Goal: Transaction & Acquisition: Book appointment/travel/reservation

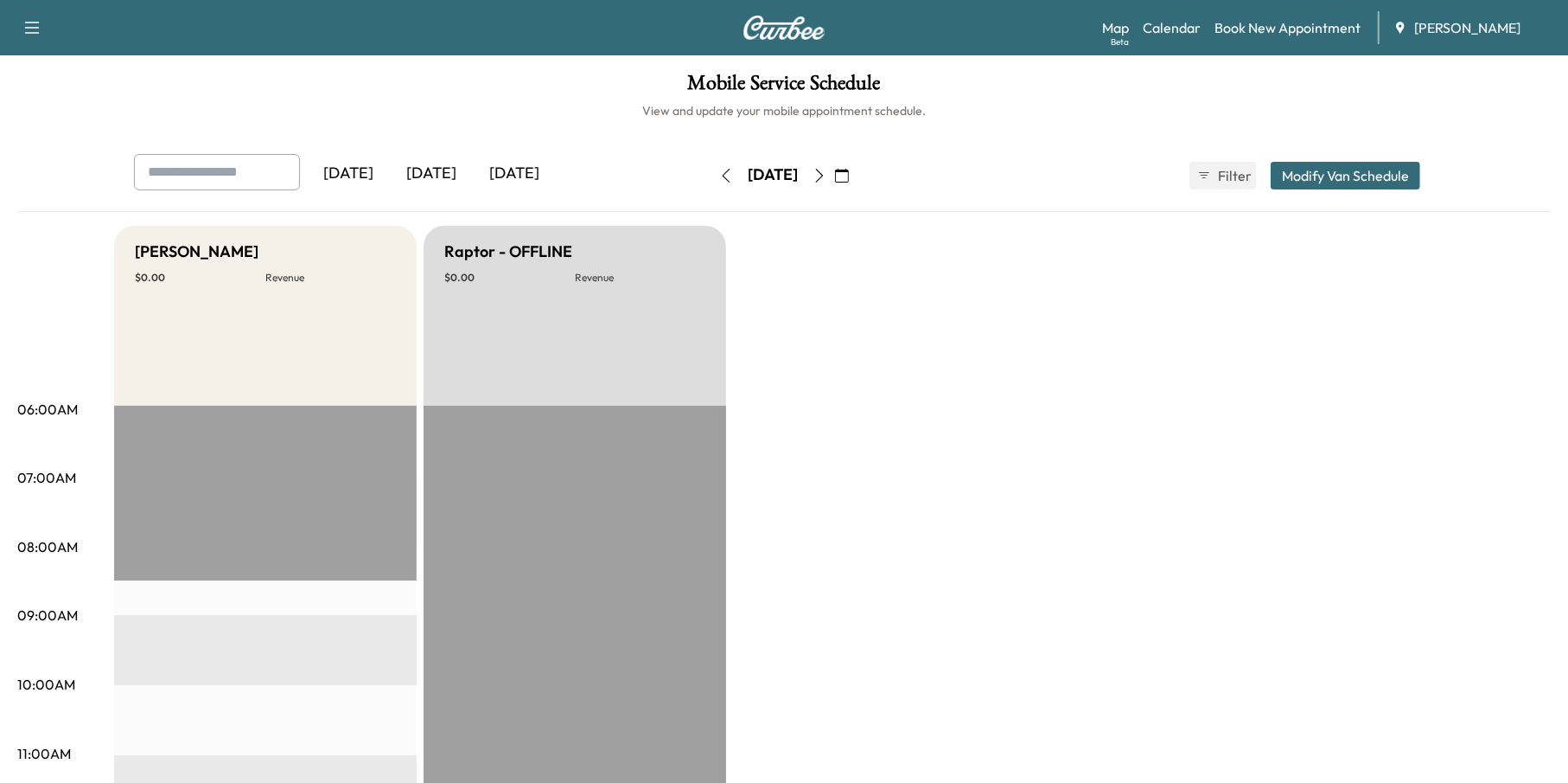
drag, startPoint x: 906, startPoint y: 159, endPoint x: 905, endPoint y: 168, distance: 9.1
click at [856, 162] on div "[DATE] September 2025 S M T W T F S 31 1 2 3 4 5 6 7 8 9 10 11 12 13 14 15 16 1…" at bounding box center [784, 175] width 145 height 55
click at [848, 171] on icon "button" at bounding box center [842, 175] width 14 height 14
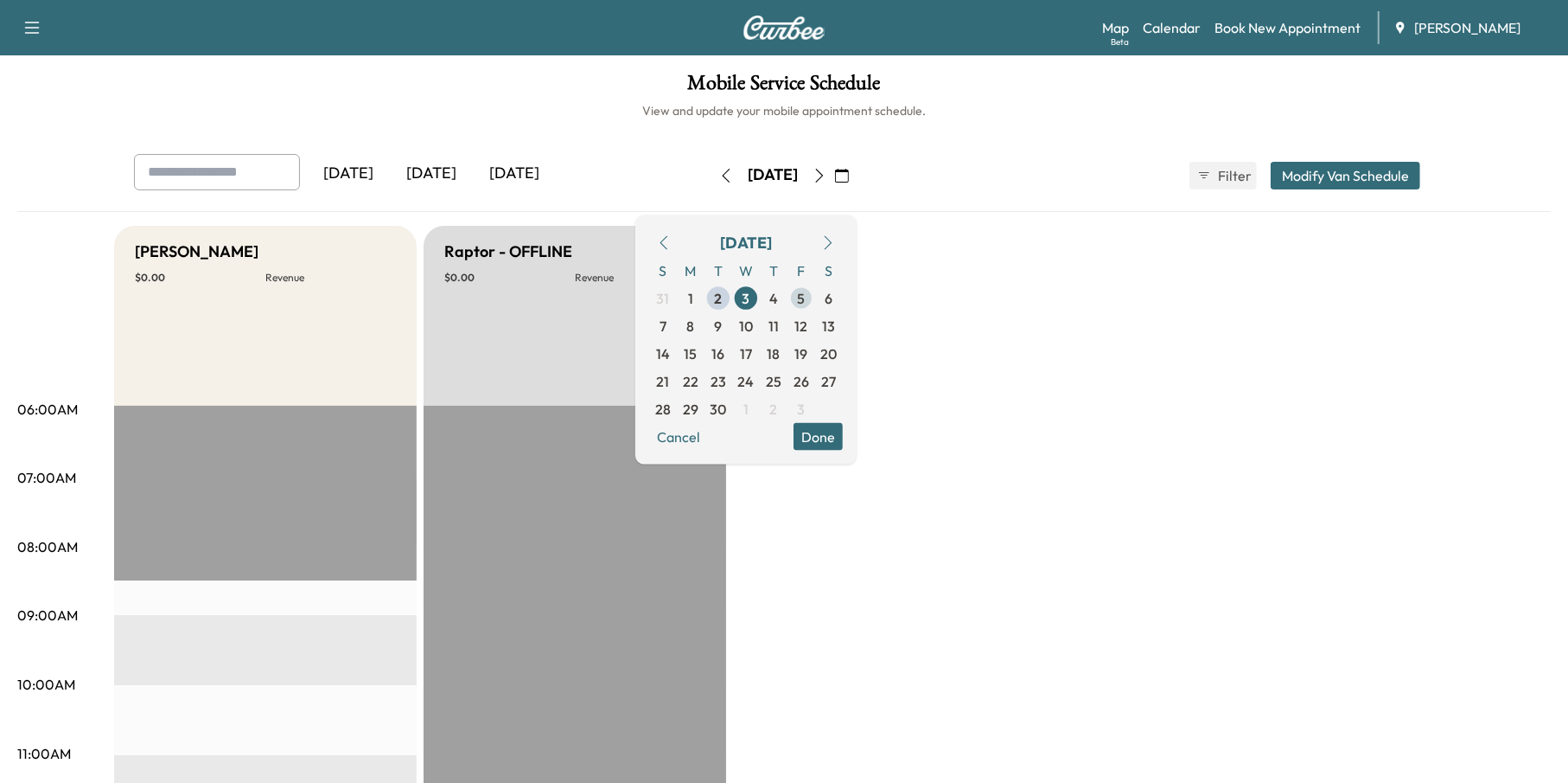
click at [805, 297] on span "5" at bounding box center [802, 297] width 8 height 21
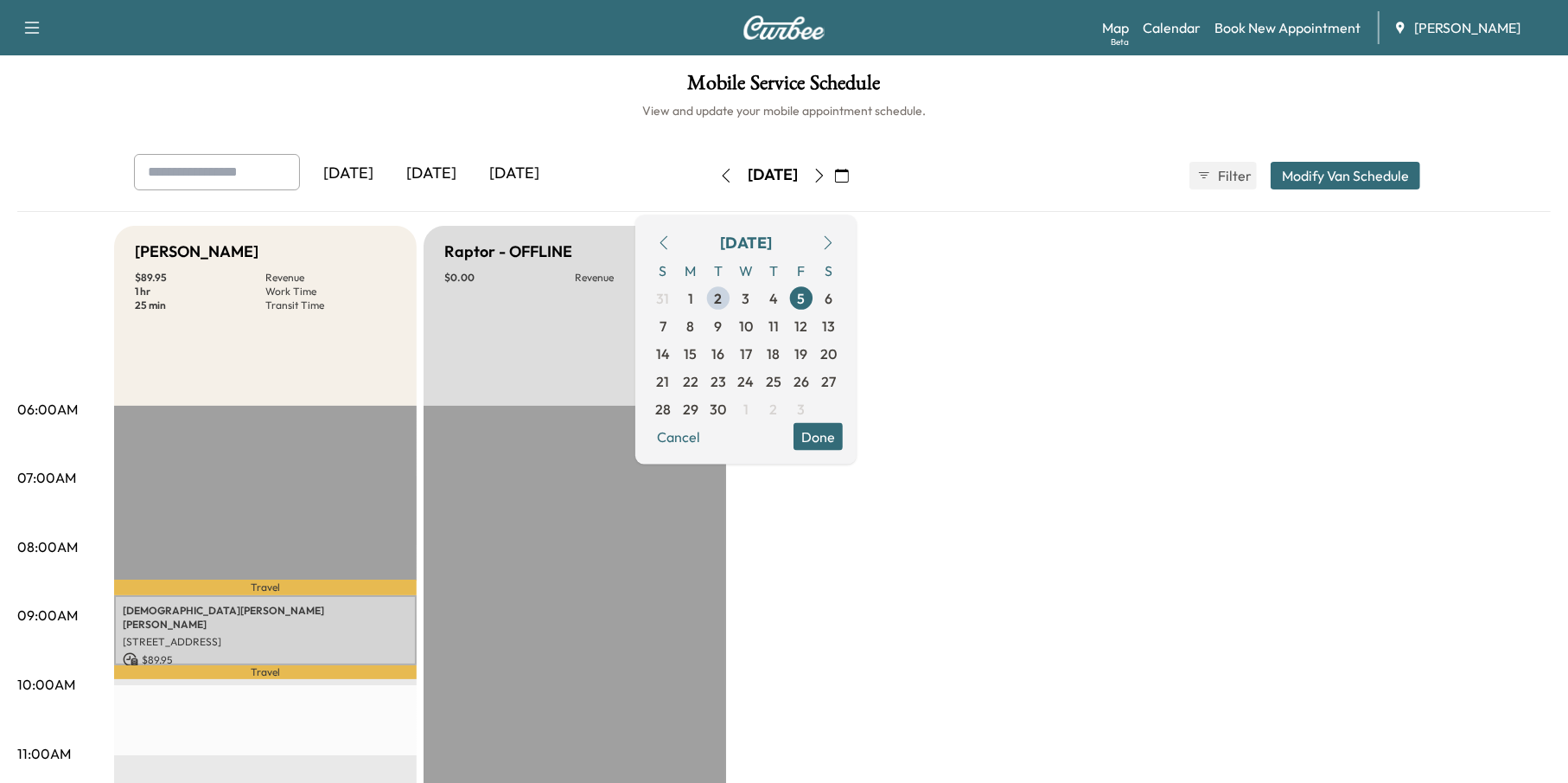
click at [842, 430] on button "Done" at bounding box center [818, 436] width 49 height 28
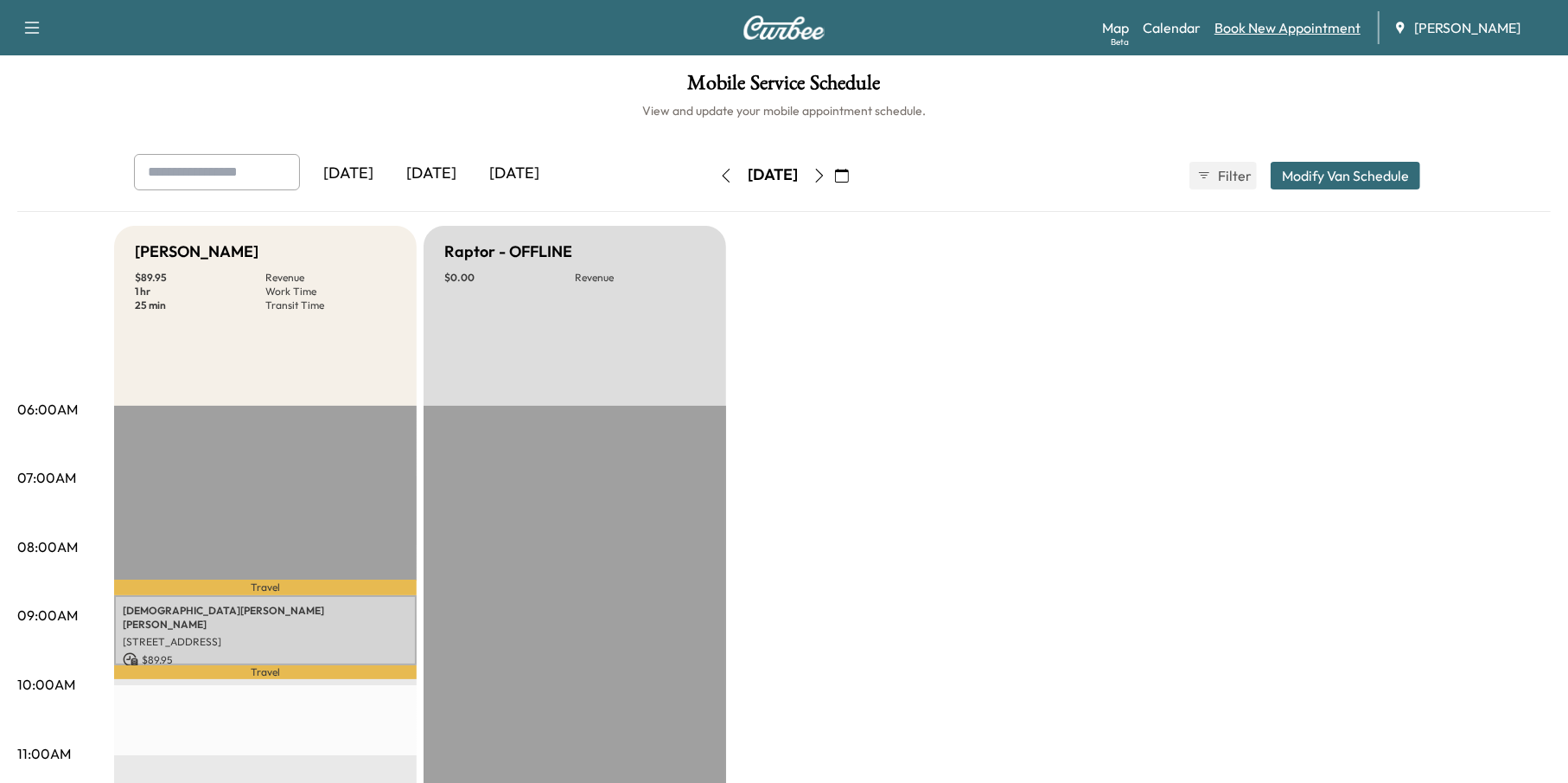
click at [1266, 25] on link "Book New Appointment" at bounding box center [1287, 28] width 146 height 21
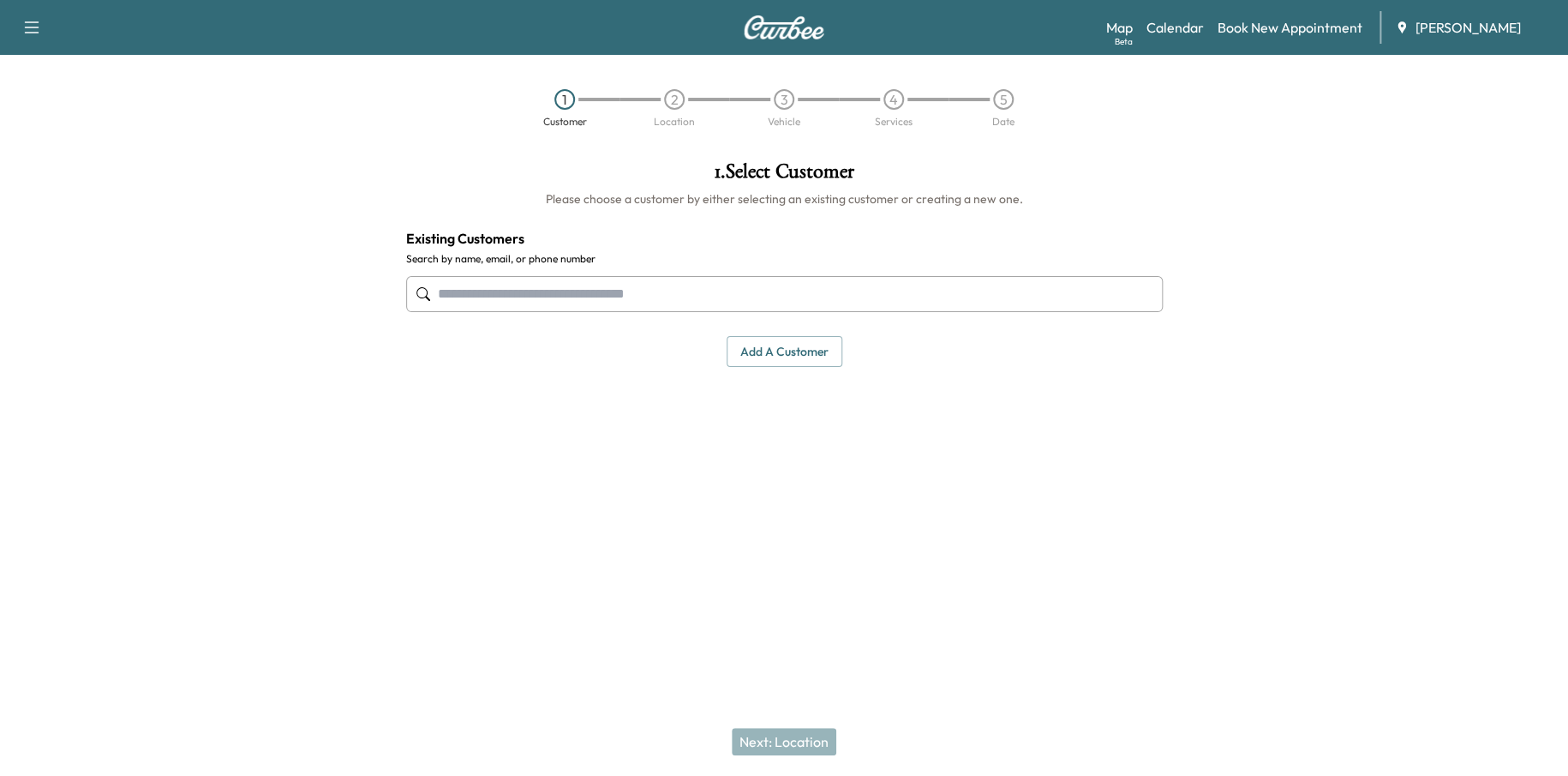
click at [828, 293] on input "text" at bounding box center [784, 293] width 756 height 36
paste input "**********"
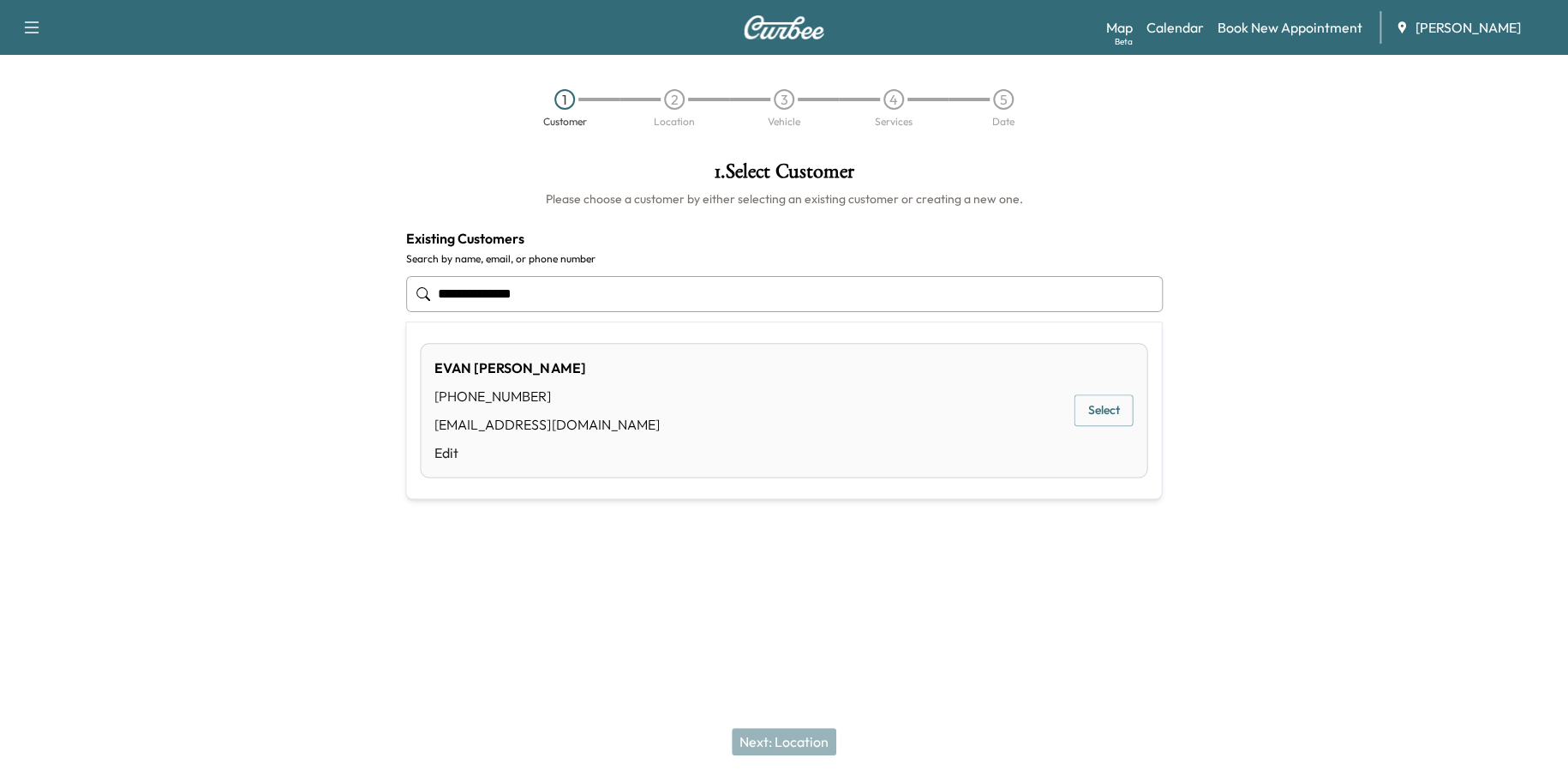
click at [1111, 407] on button "Select" at bounding box center [1103, 409] width 59 height 32
type input "**********"
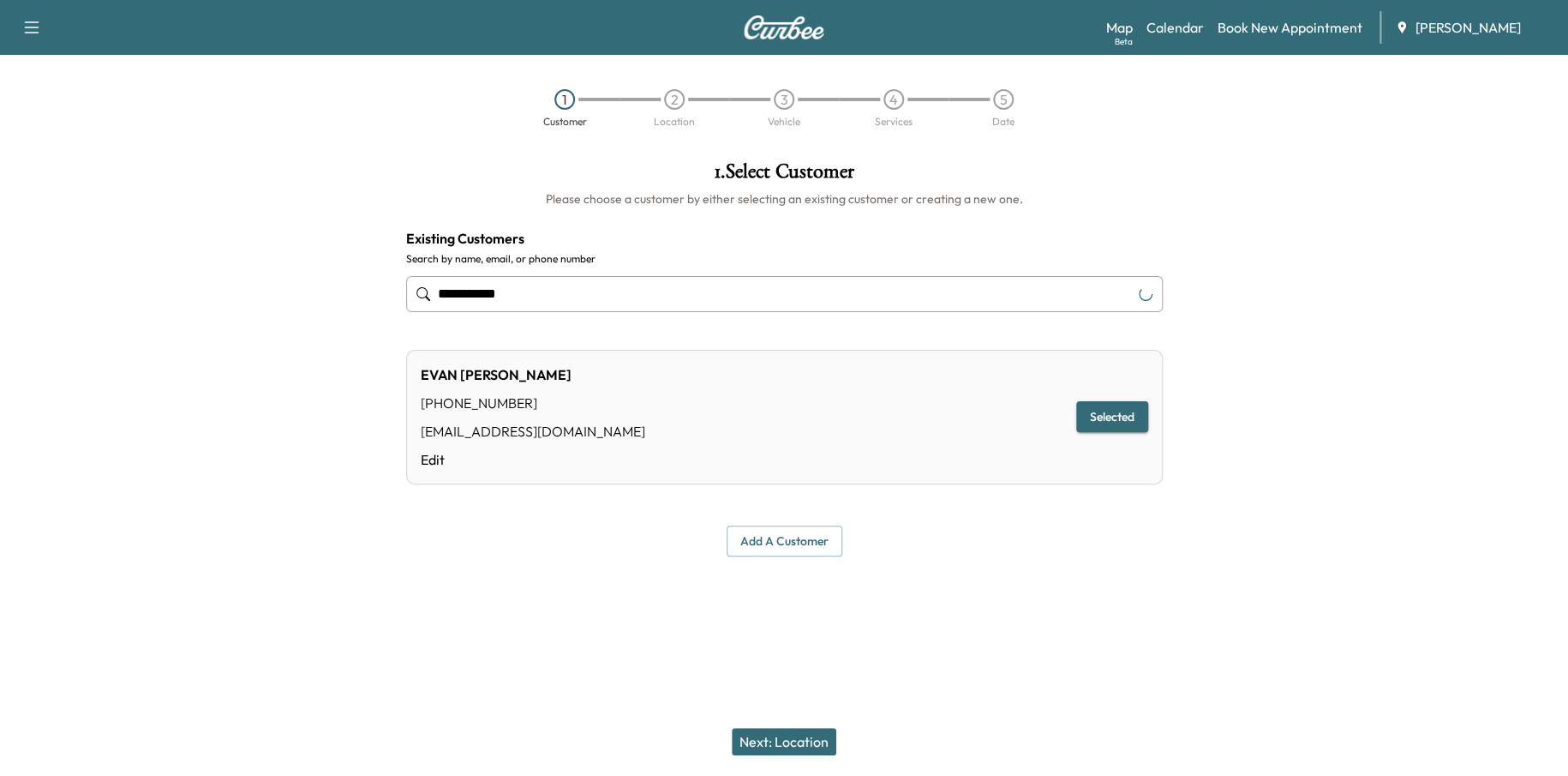
click at [811, 735] on button "Next: Location" at bounding box center [784, 741] width 104 height 27
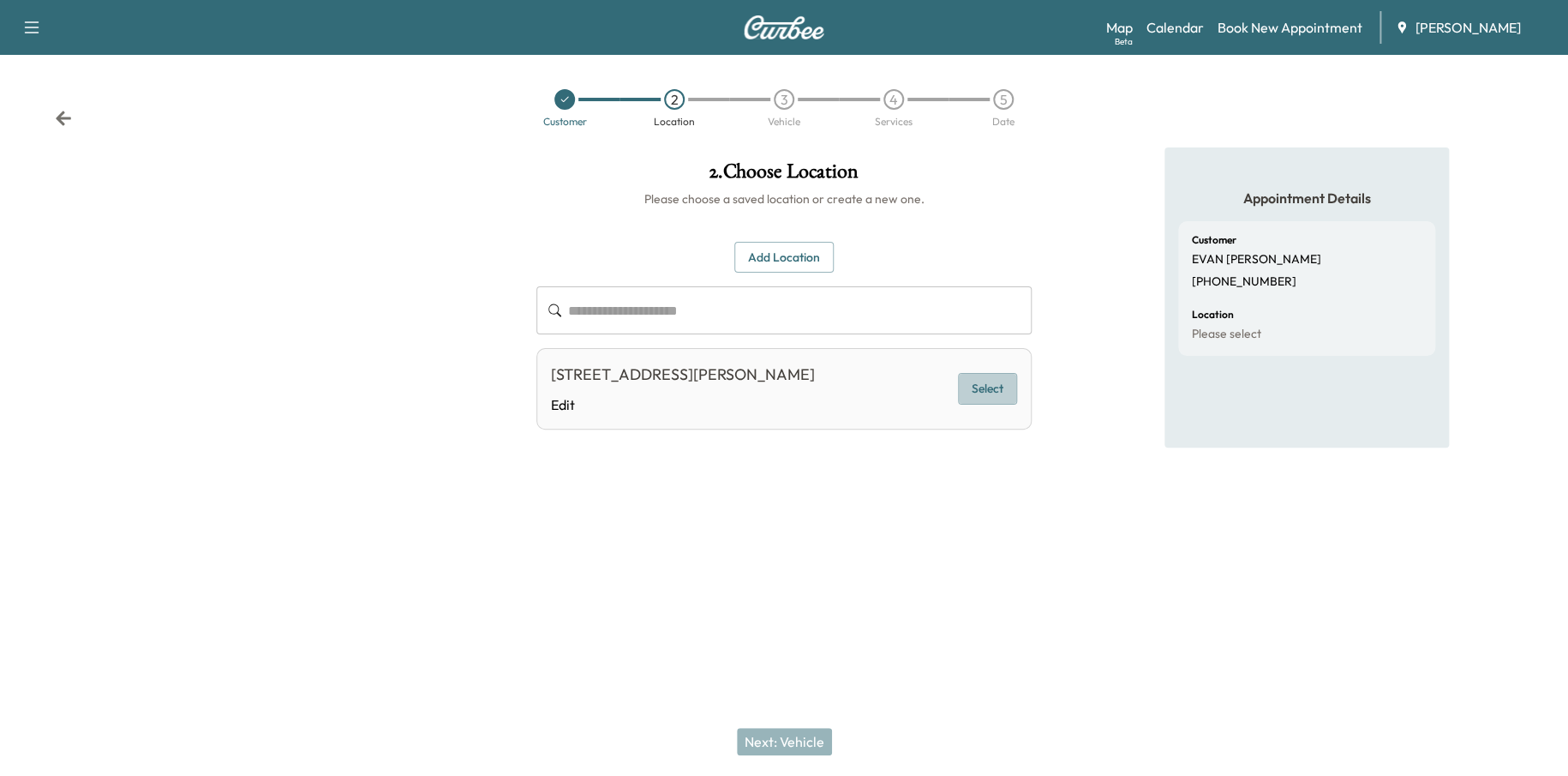
click at [1000, 379] on button "Select" at bounding box center [987, 388] width 59 height 32
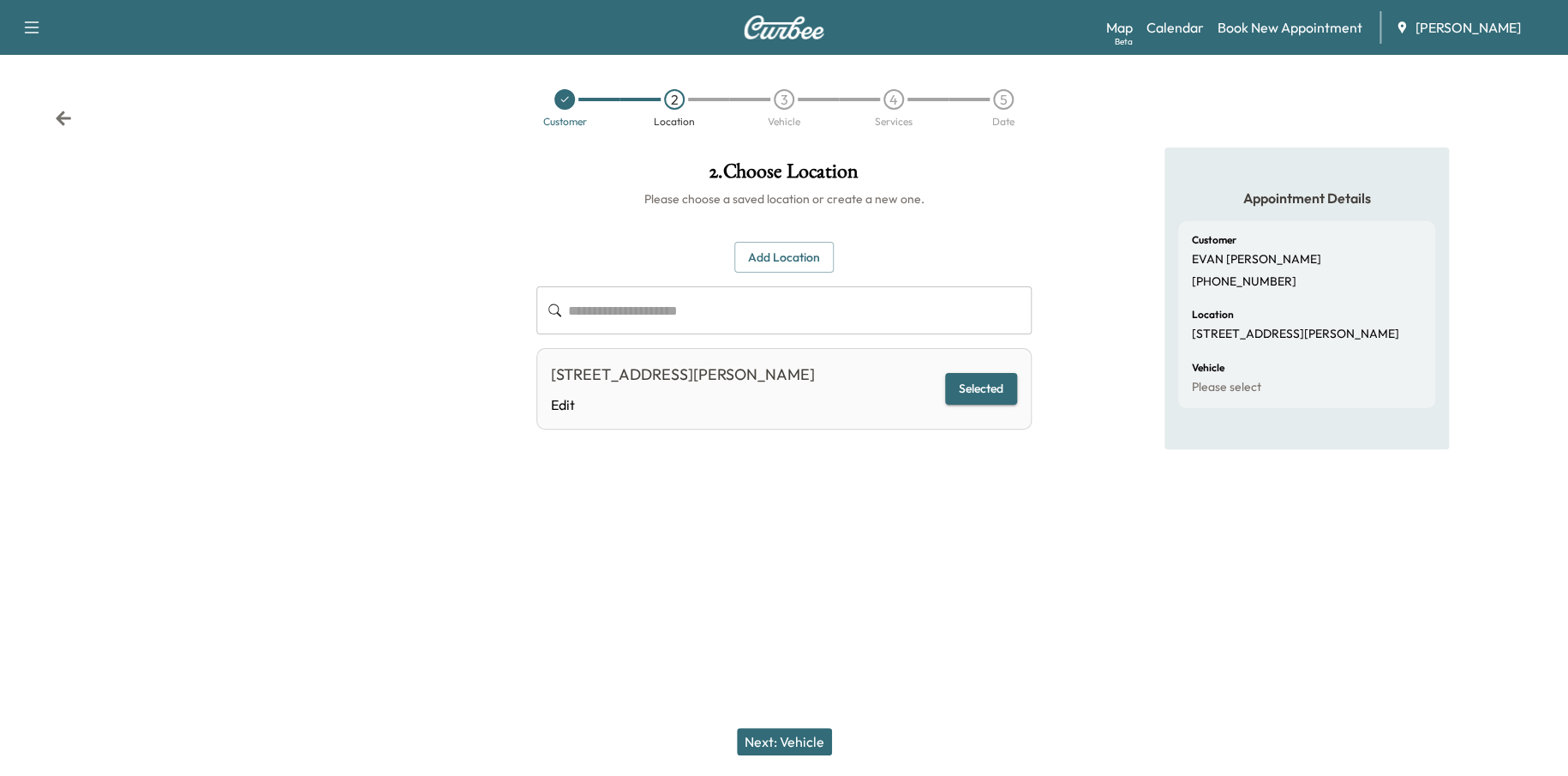
click at [784, 731] on button "Next: Vehicle" at bounding box center [784, 741] width 96 height 27
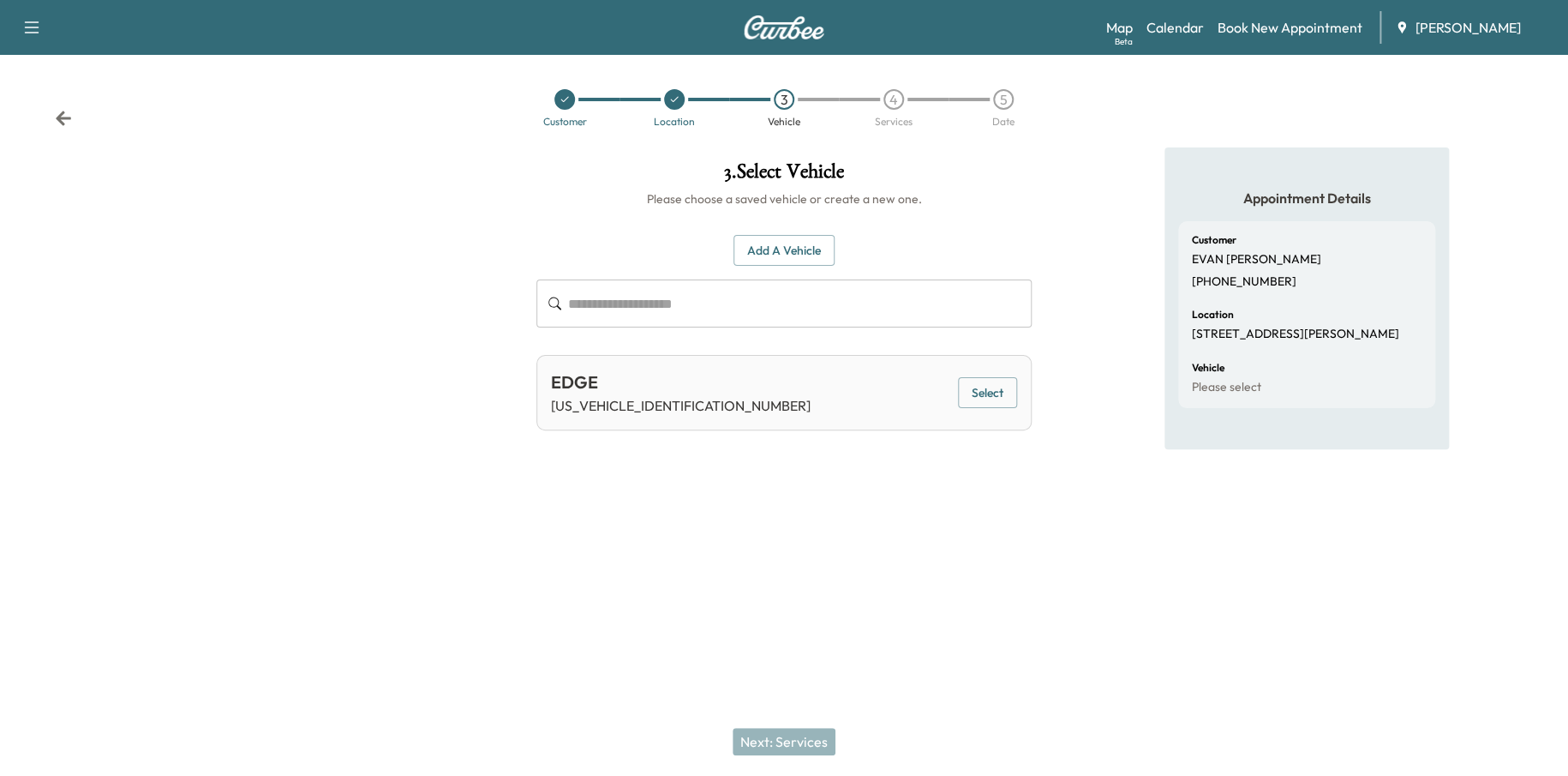
click at [788, 255] on button "Add a Vehicle" at bounding box center [784, 251] width 101 height 32
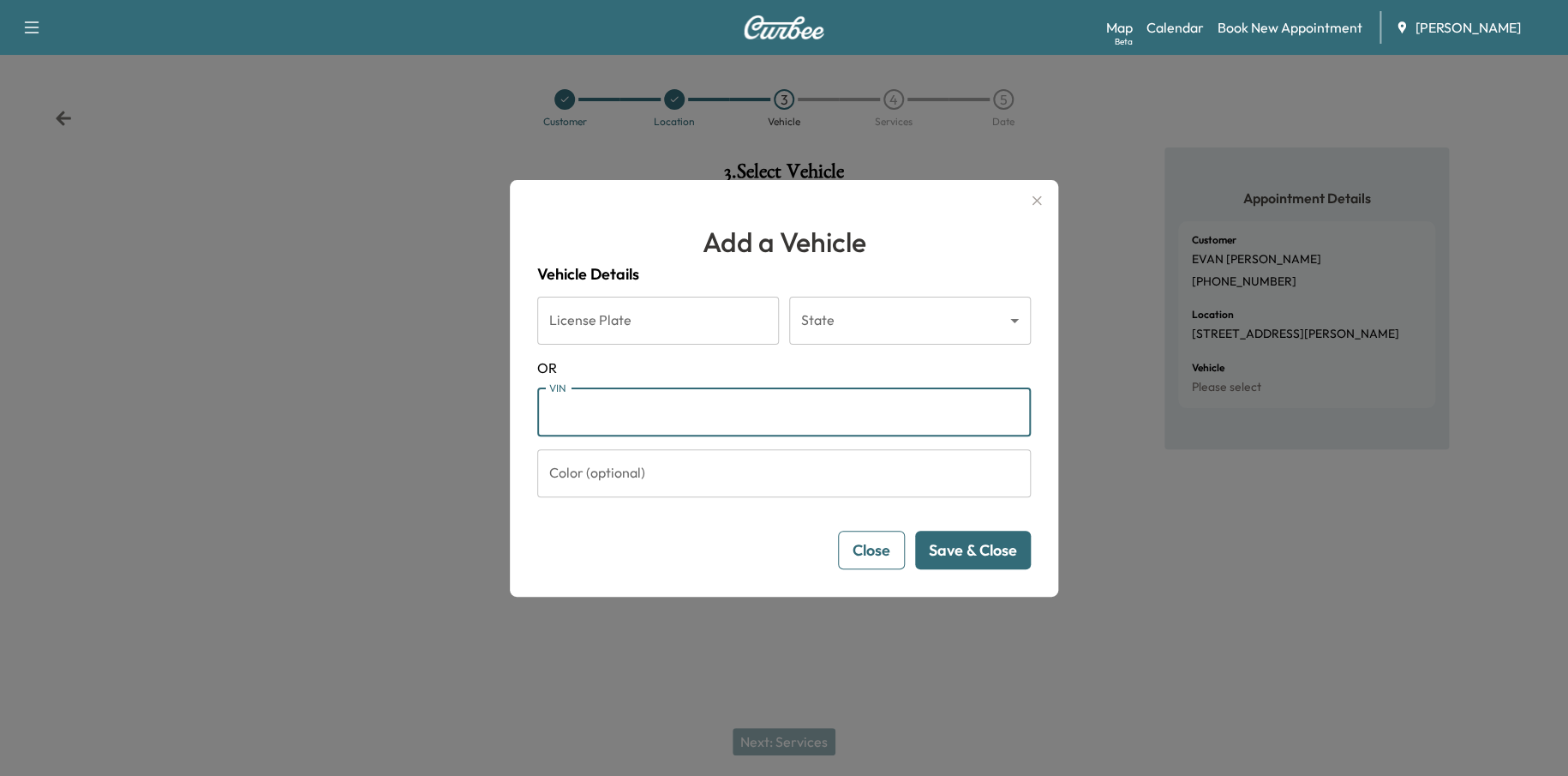
paste input "**********"
type input "**********"
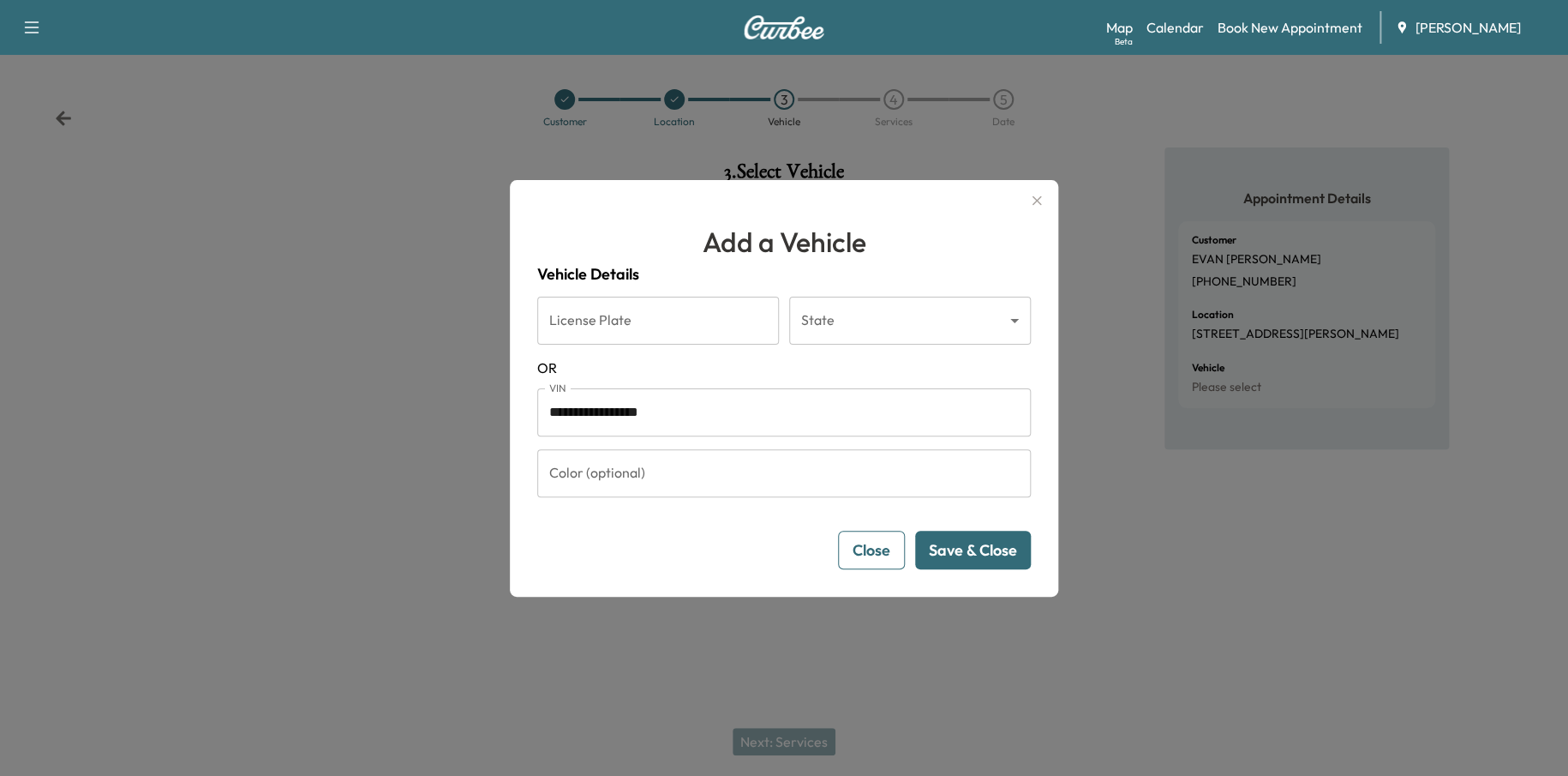
click at [984, 553] on button "Save & Close" at bounding box center [973, 550] width 116 height 39
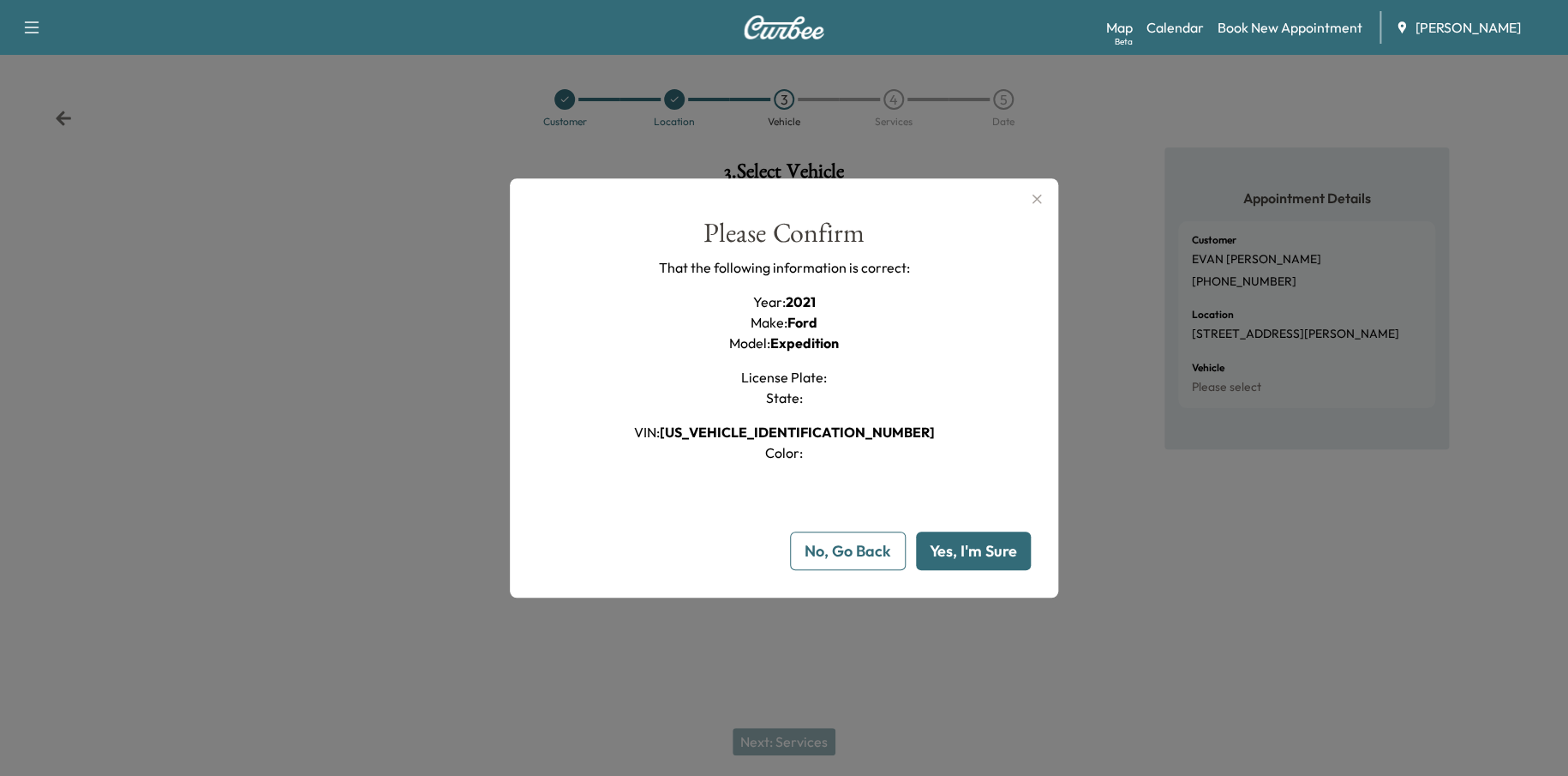
click at [983, 550] on button "Yes, I'm Sure" at bounding box center [974, 551] width 115 height 39
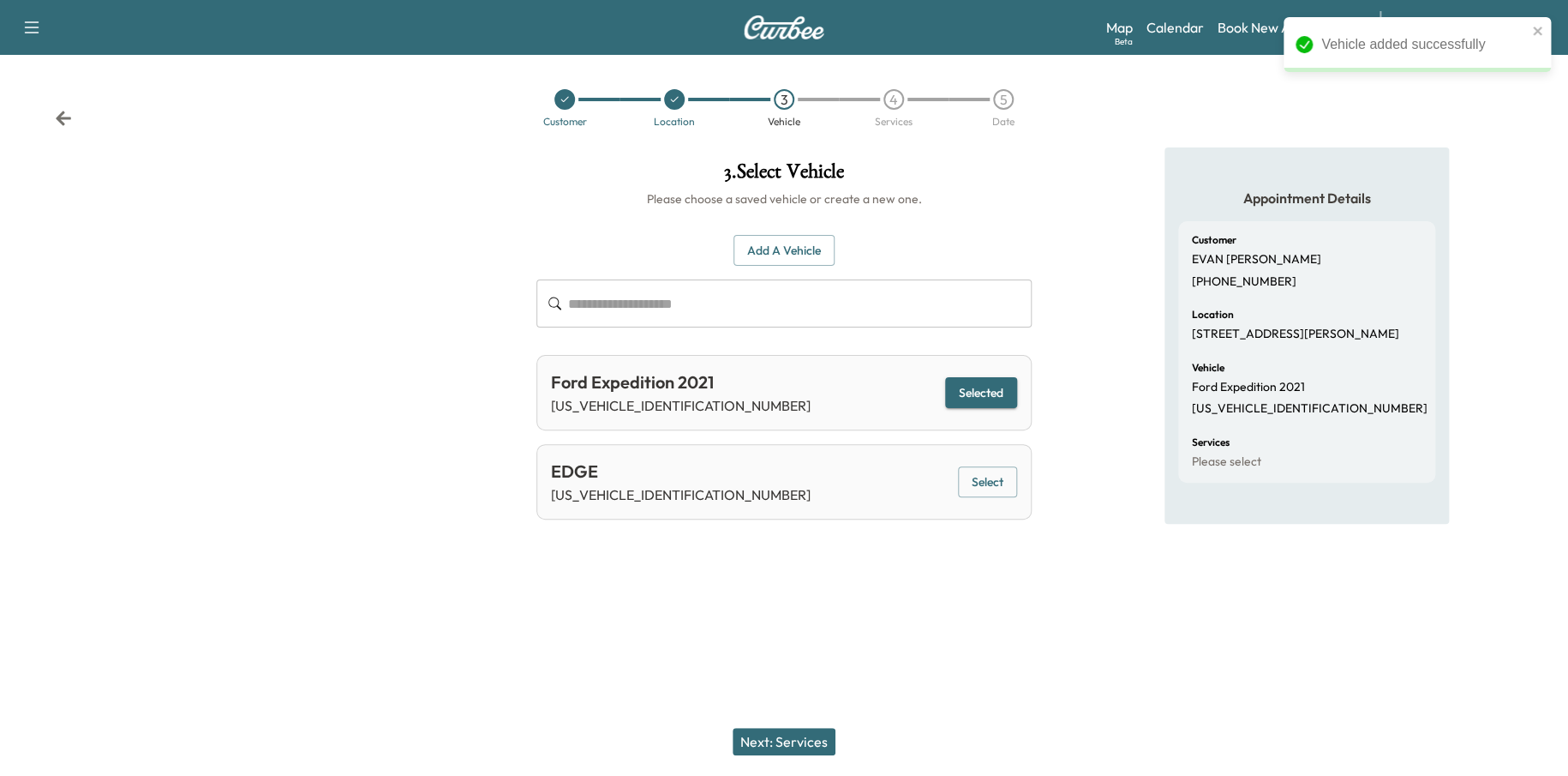
click at [793, 735] on button "Next: Services" at bounding box center [784, 741] width 103 height 27
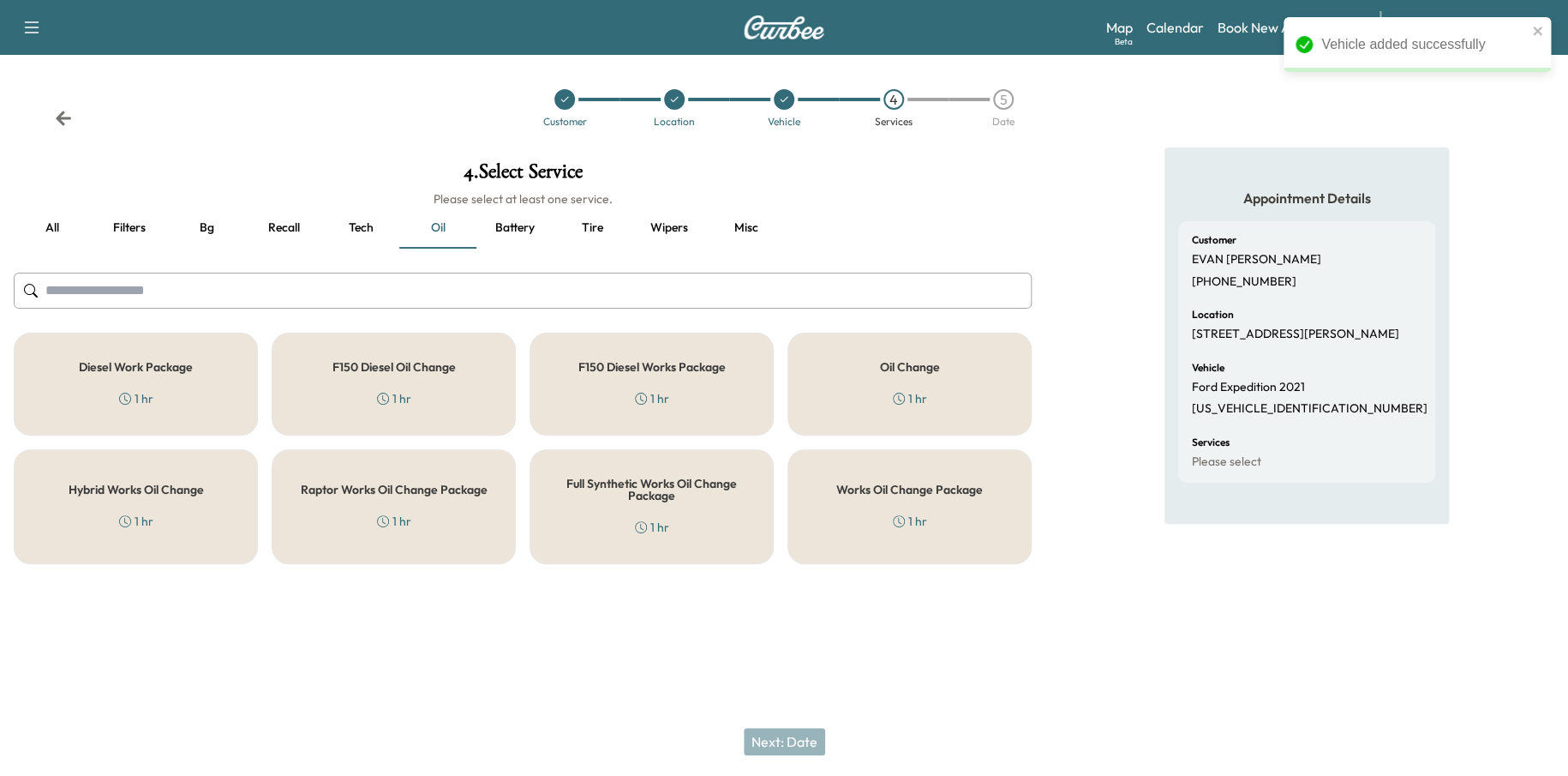
click at [990, 524] on div "Works Oil Change Package 1 hr" at bounding box center [909, 507] width 245 height 115
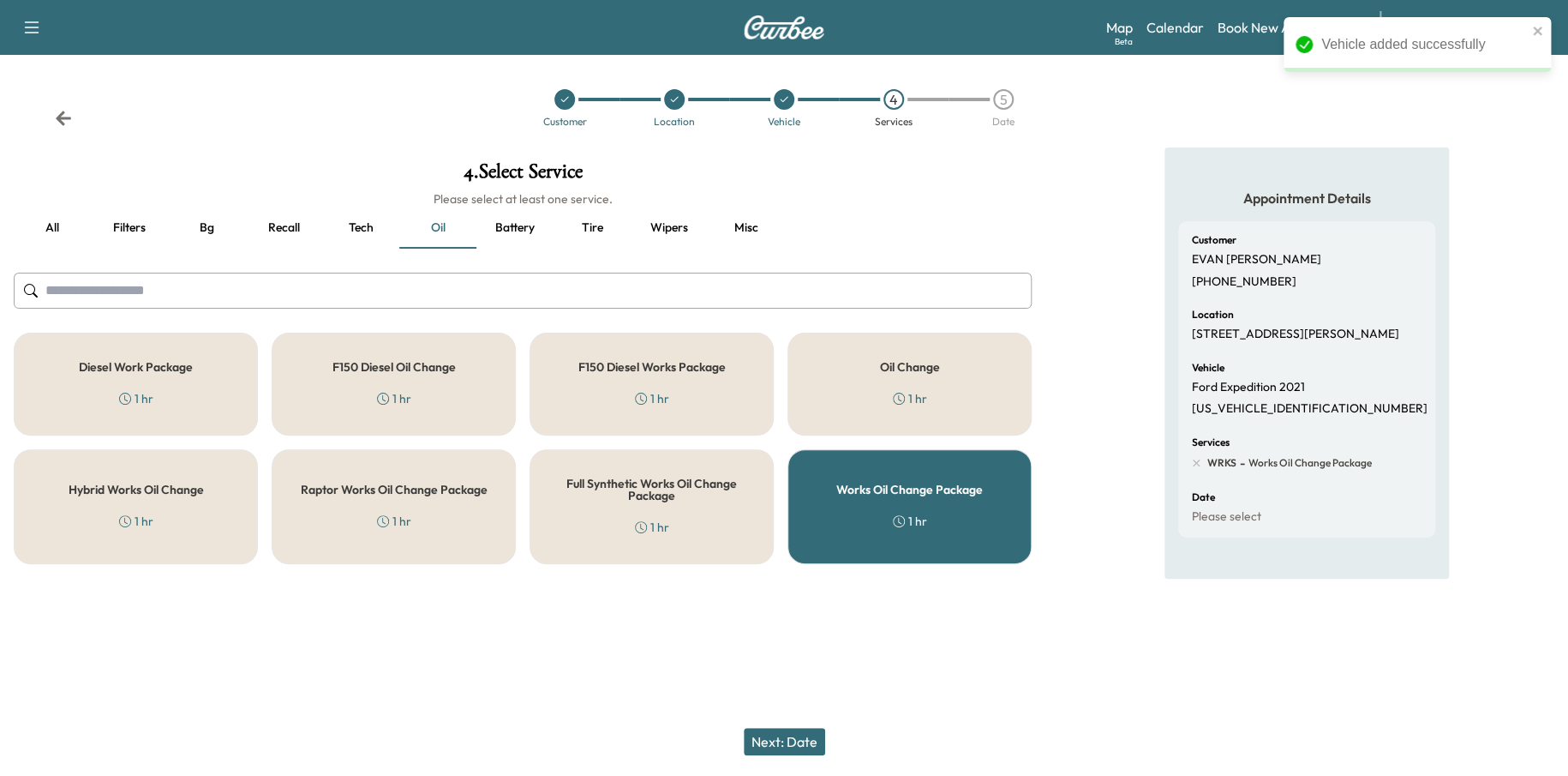
click at [291, 223] on button "Recall" at bounding box center [283, 228] width 77 height 41
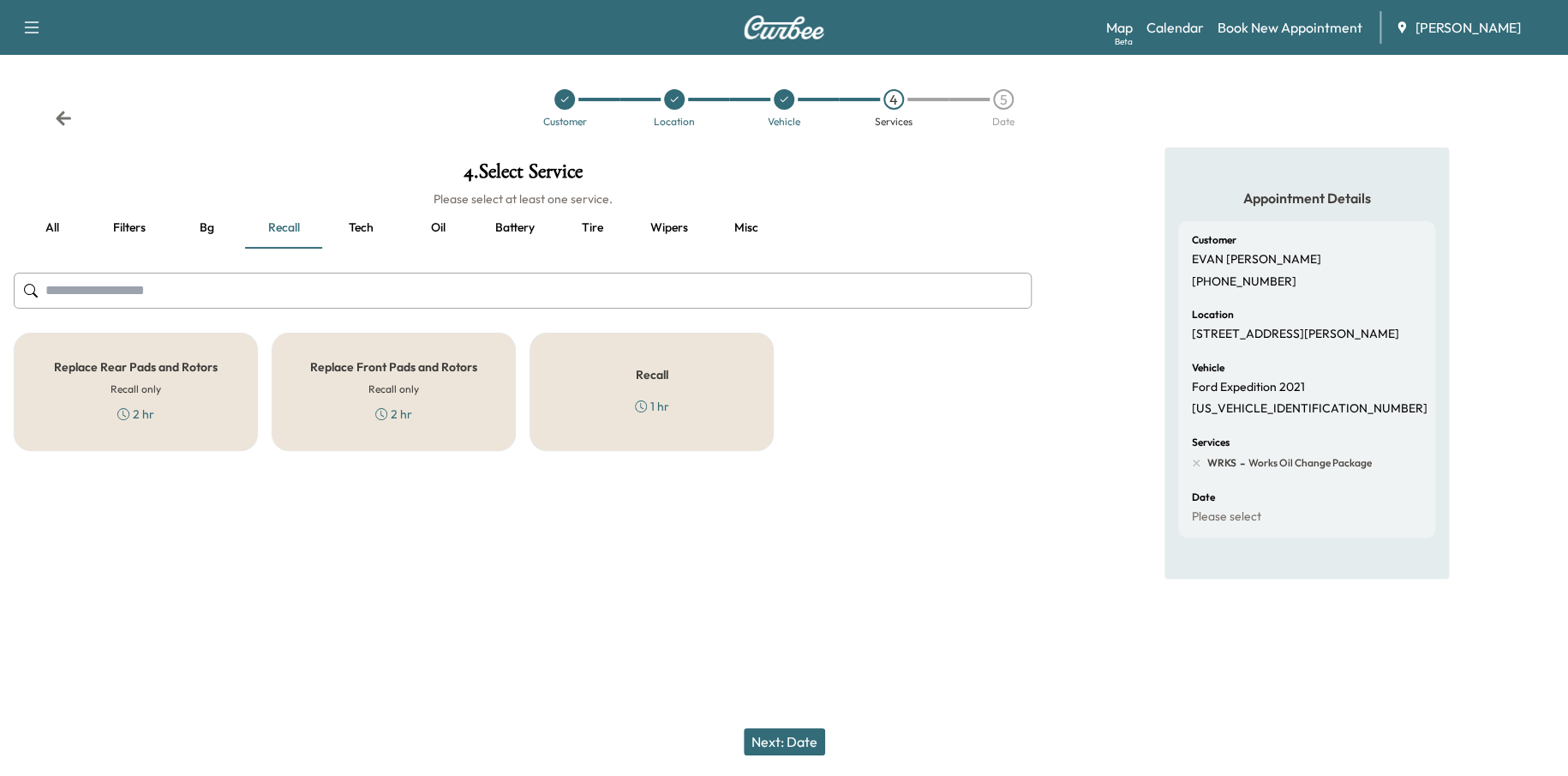
click at [680, 412] on div "Recall 1 hr" at bounding box center [651, 391] width 245 height 118
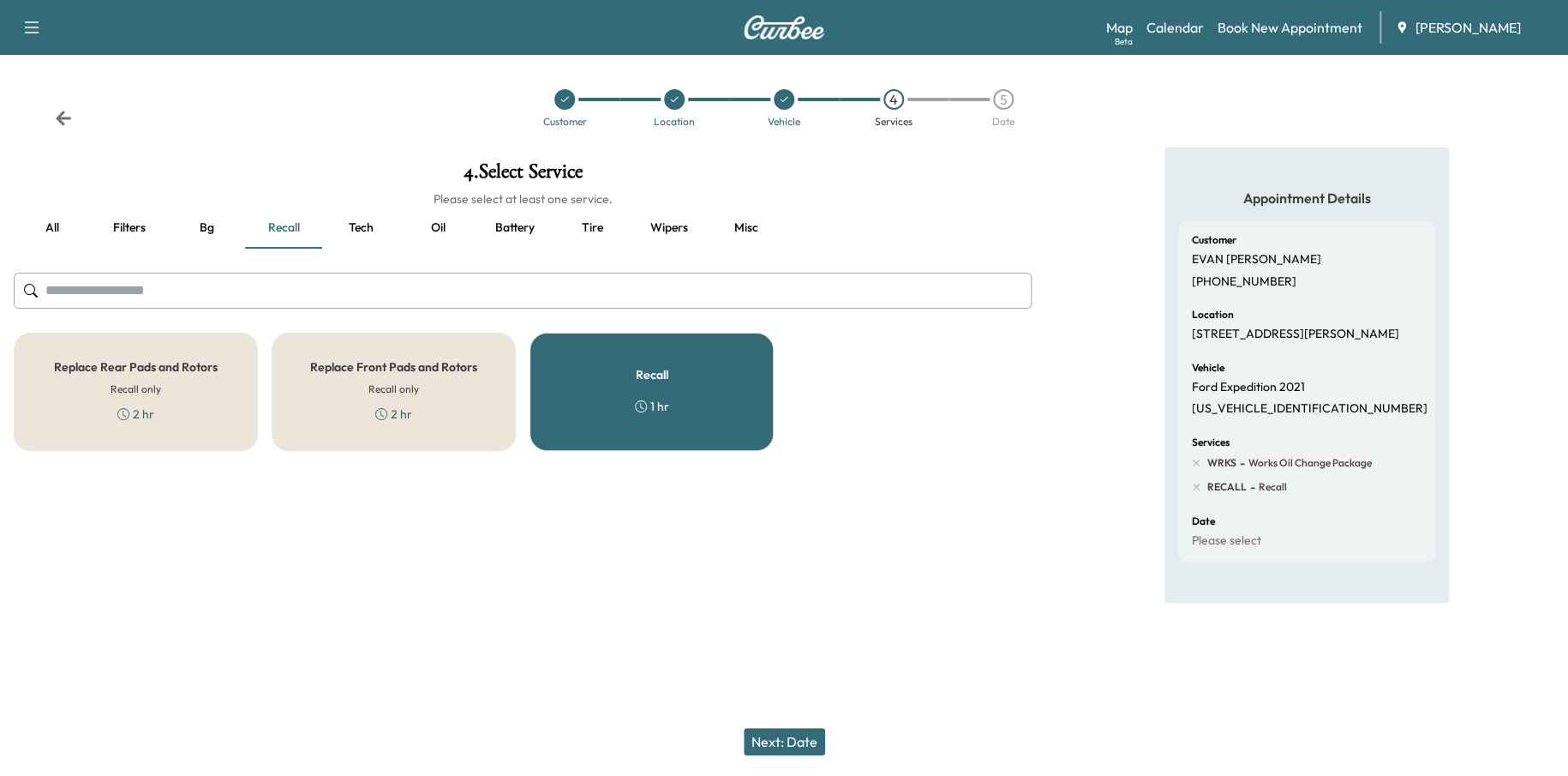
click at [794, 740] on button "Next: Date" at bounding box center [784, 741] width 82 height 27
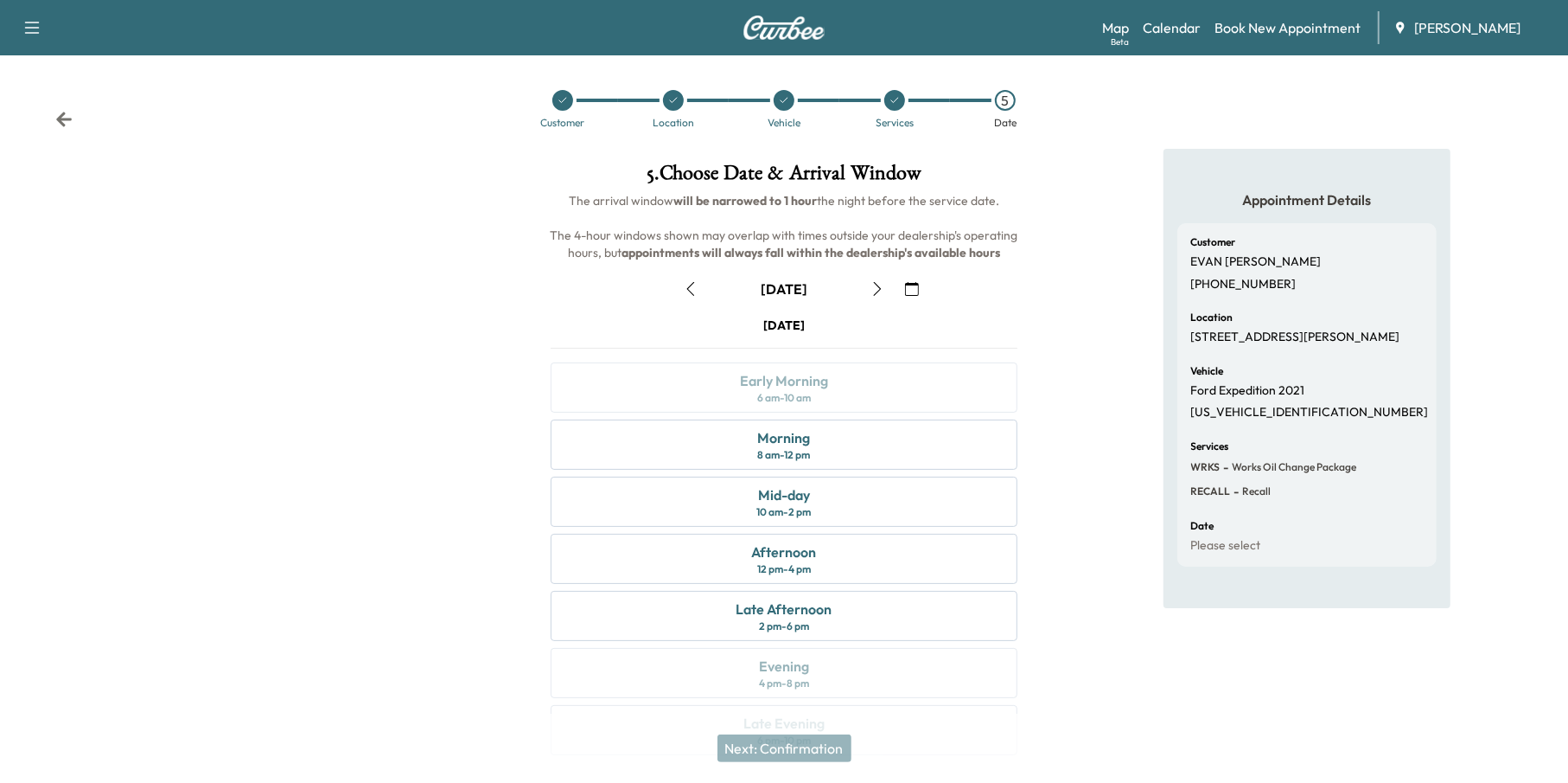
click at [917, 283] on icon "button" at bounding box center [912, 289] width 14 height 14
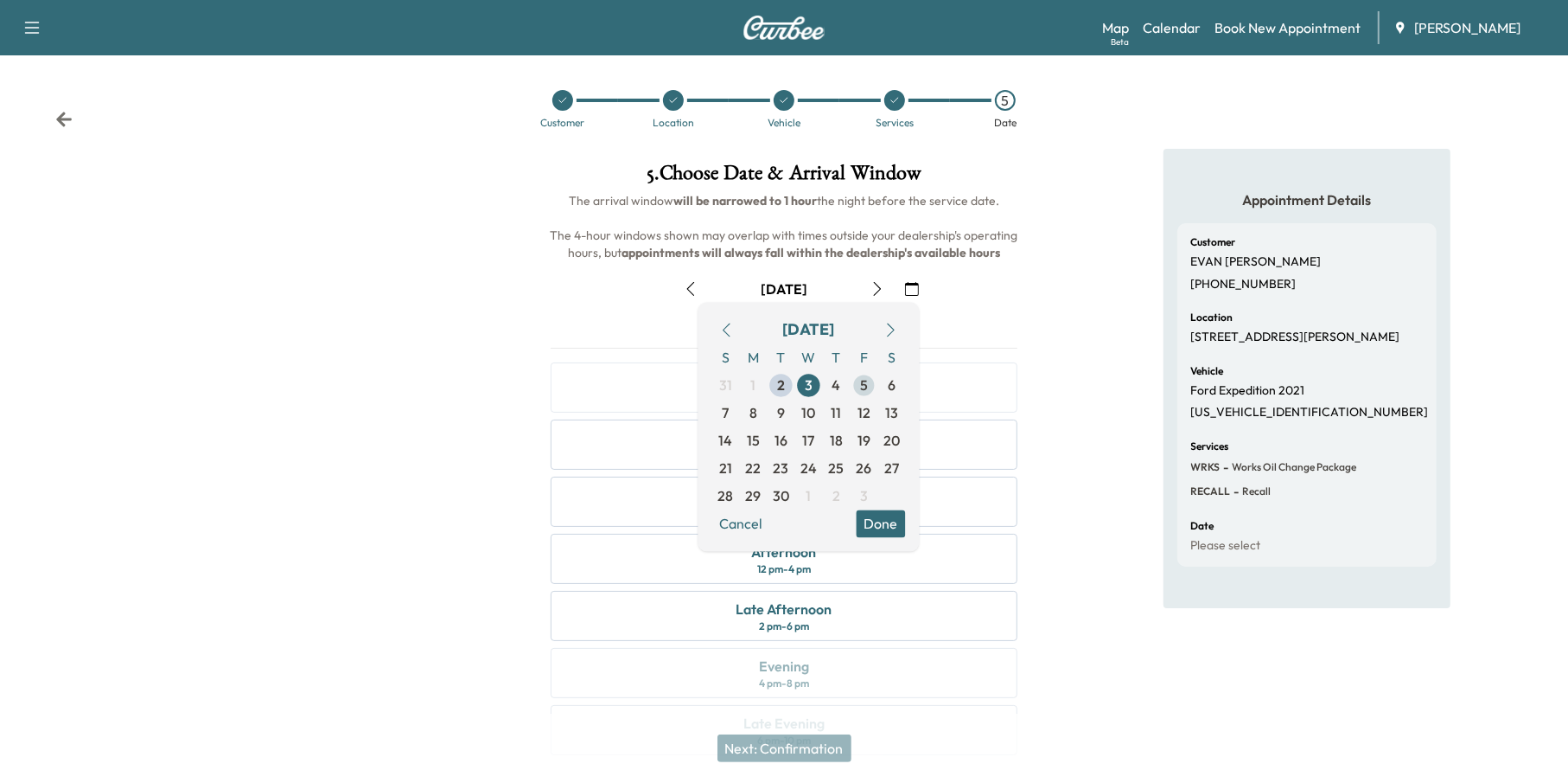
click at [864, 385] on span "5" at bounding box center [864, 386] width 8 height 21
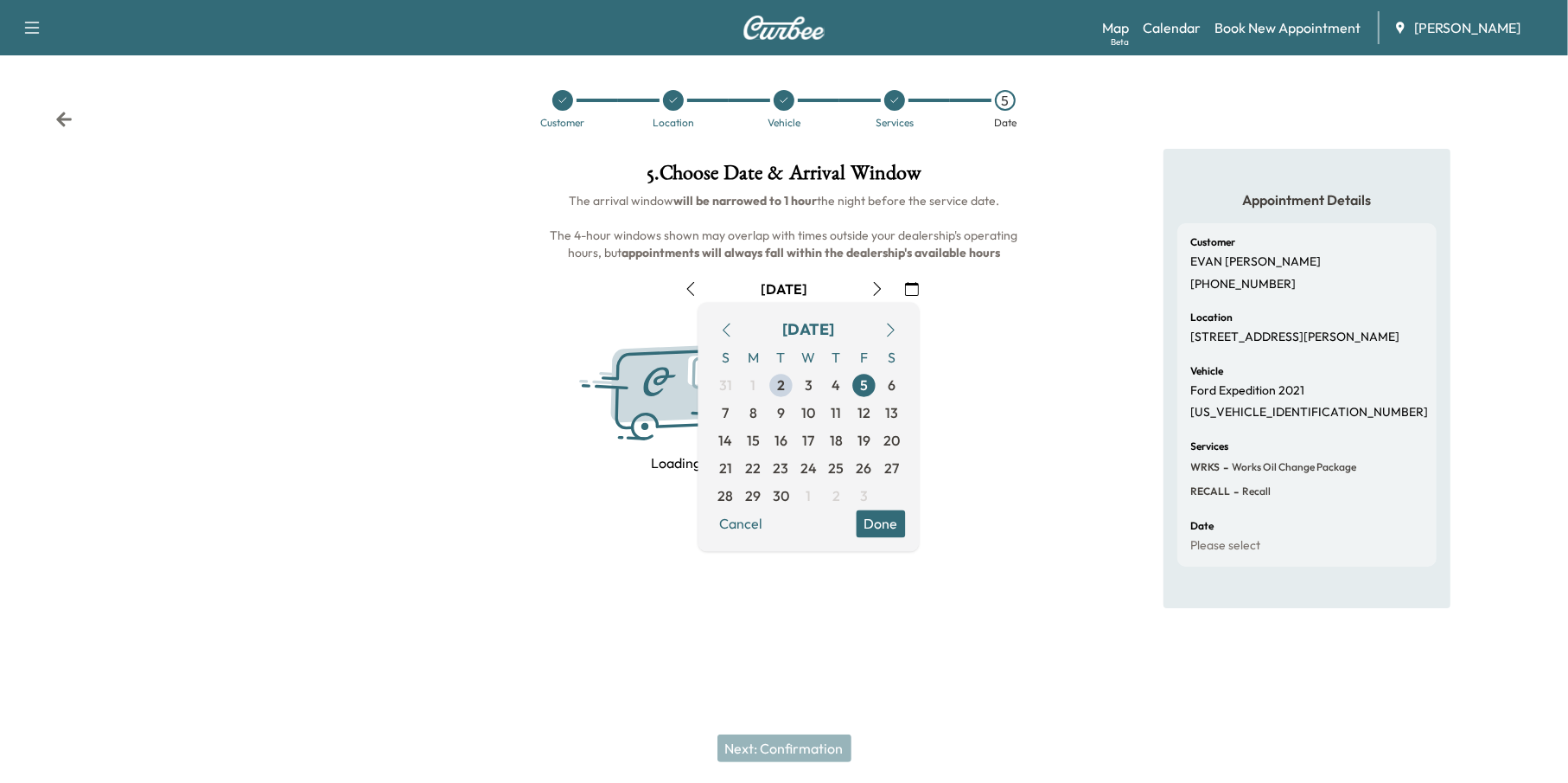
click at [887, 531] on button "Done" at bounding box center [881, 524] width 49 height 28
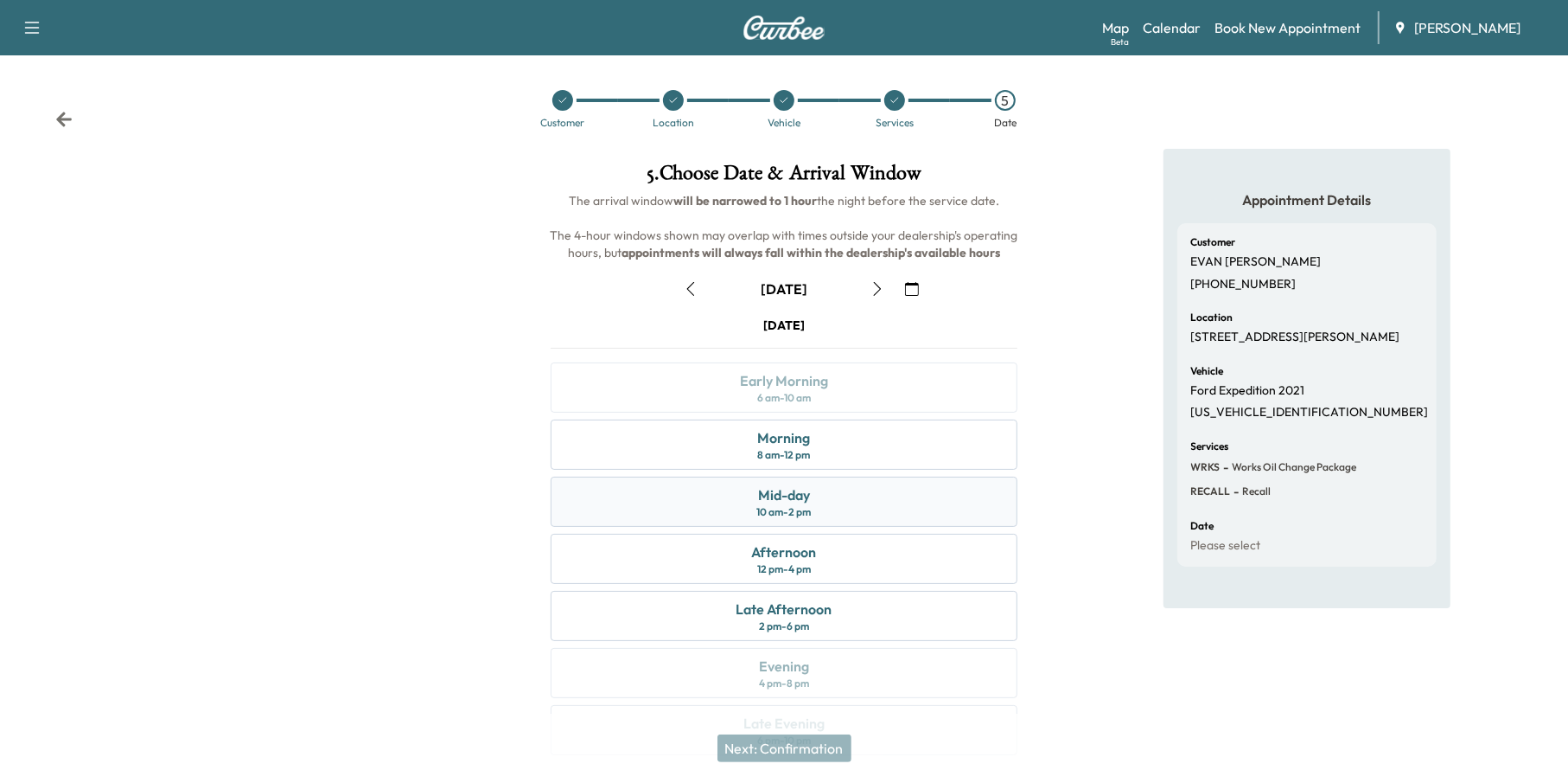
click at [834, 514] on div "Mid-day 10 am - 2 pm" at bounding box center [784, 501] width 468 height 50
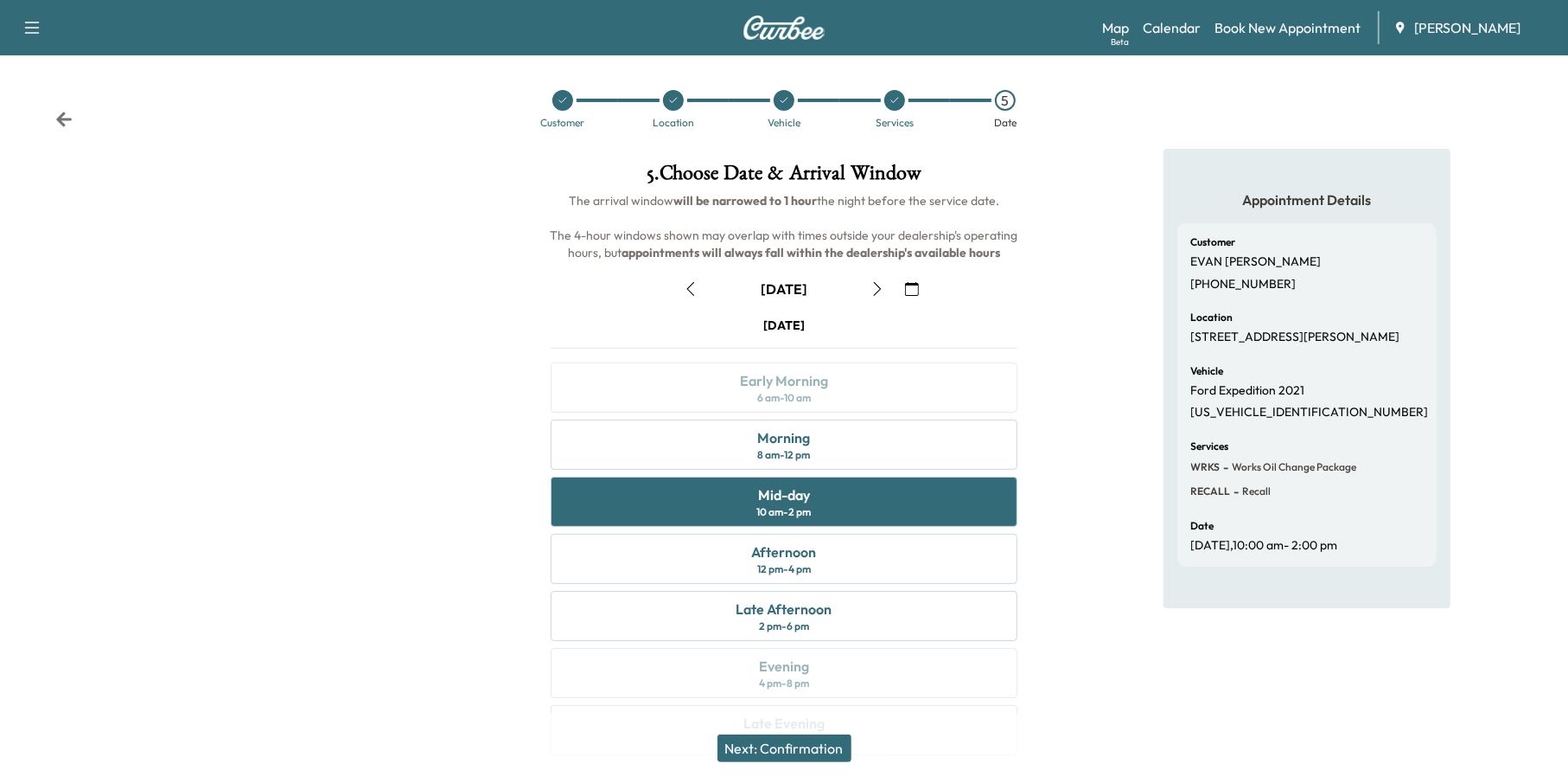
click at [825, 742] on button "Next: Confirmation" at bounding box center [784, 748] width 134 height 28
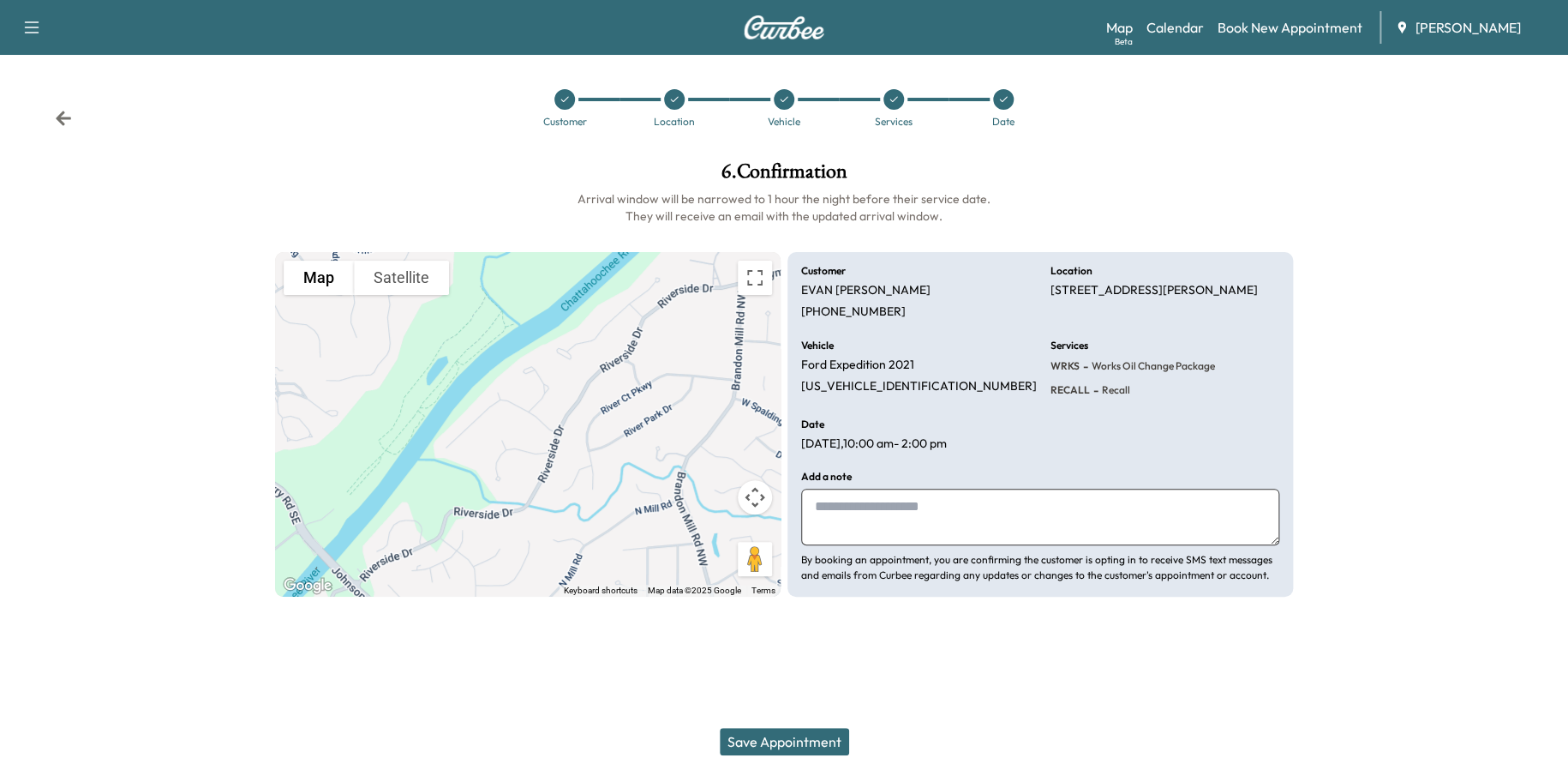
click at [891, 522] on textarea at bounding box center [1040, 517] width 478 height 57
type textarea "*****"
click at [786, 735] on button "Save Appointment" at bounding box center [784, 741] width 130 height 27
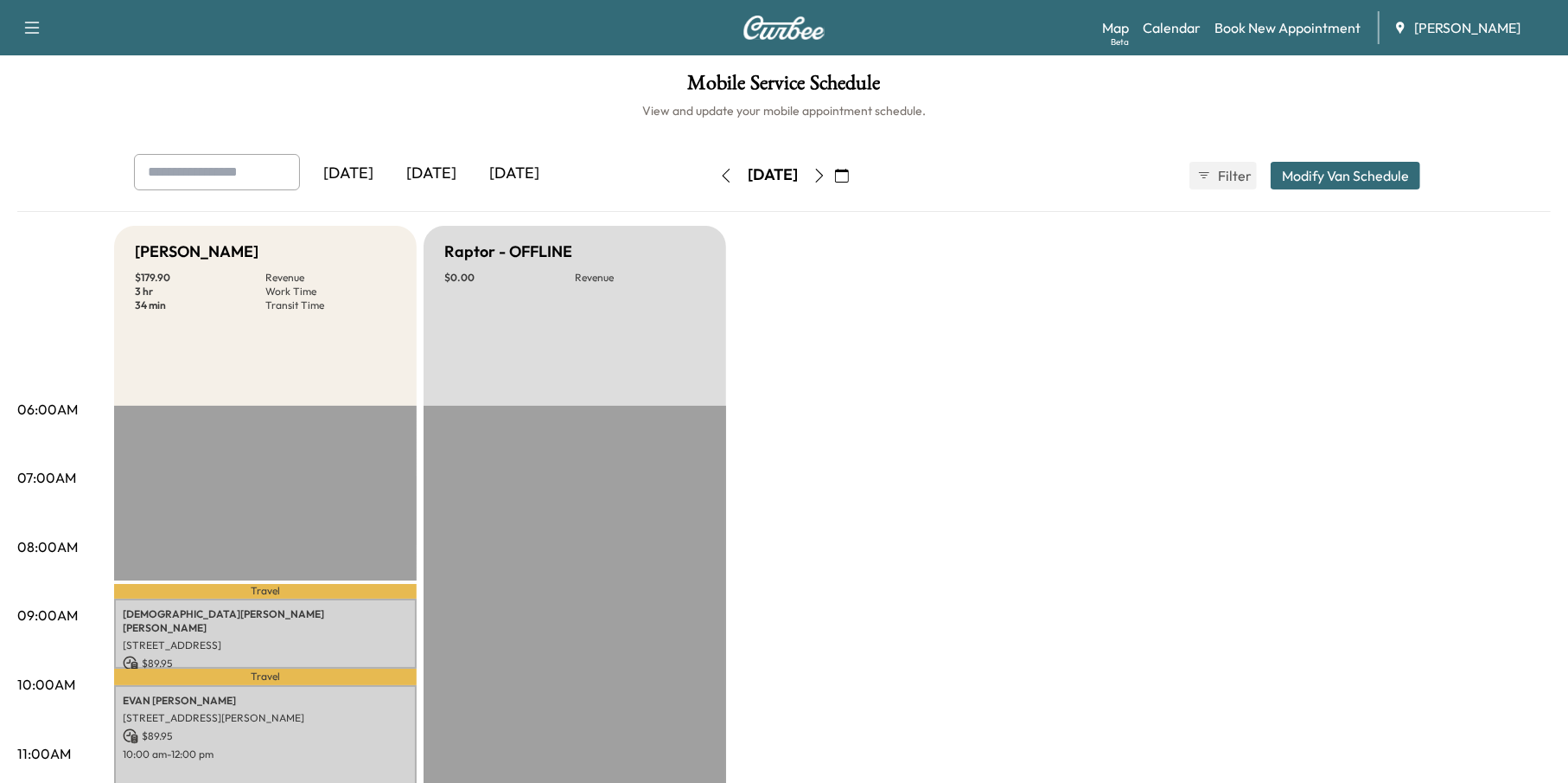
click at [720, 172] on icon "button" at bounding box center [726, 175] width 14 height 14
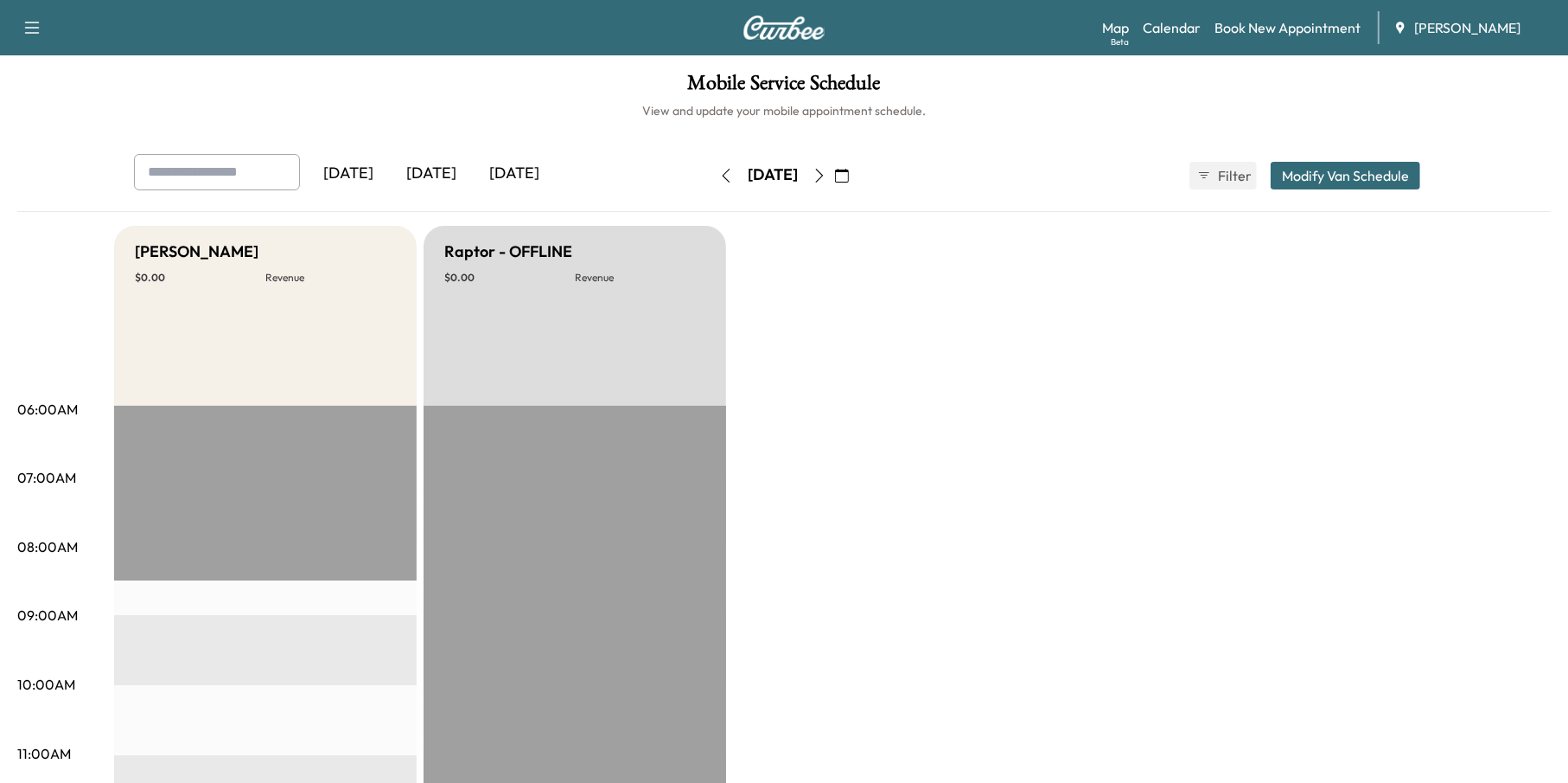
click at [827, 170] on icon "button" at bounding box center [819, 175] width 14 height 14
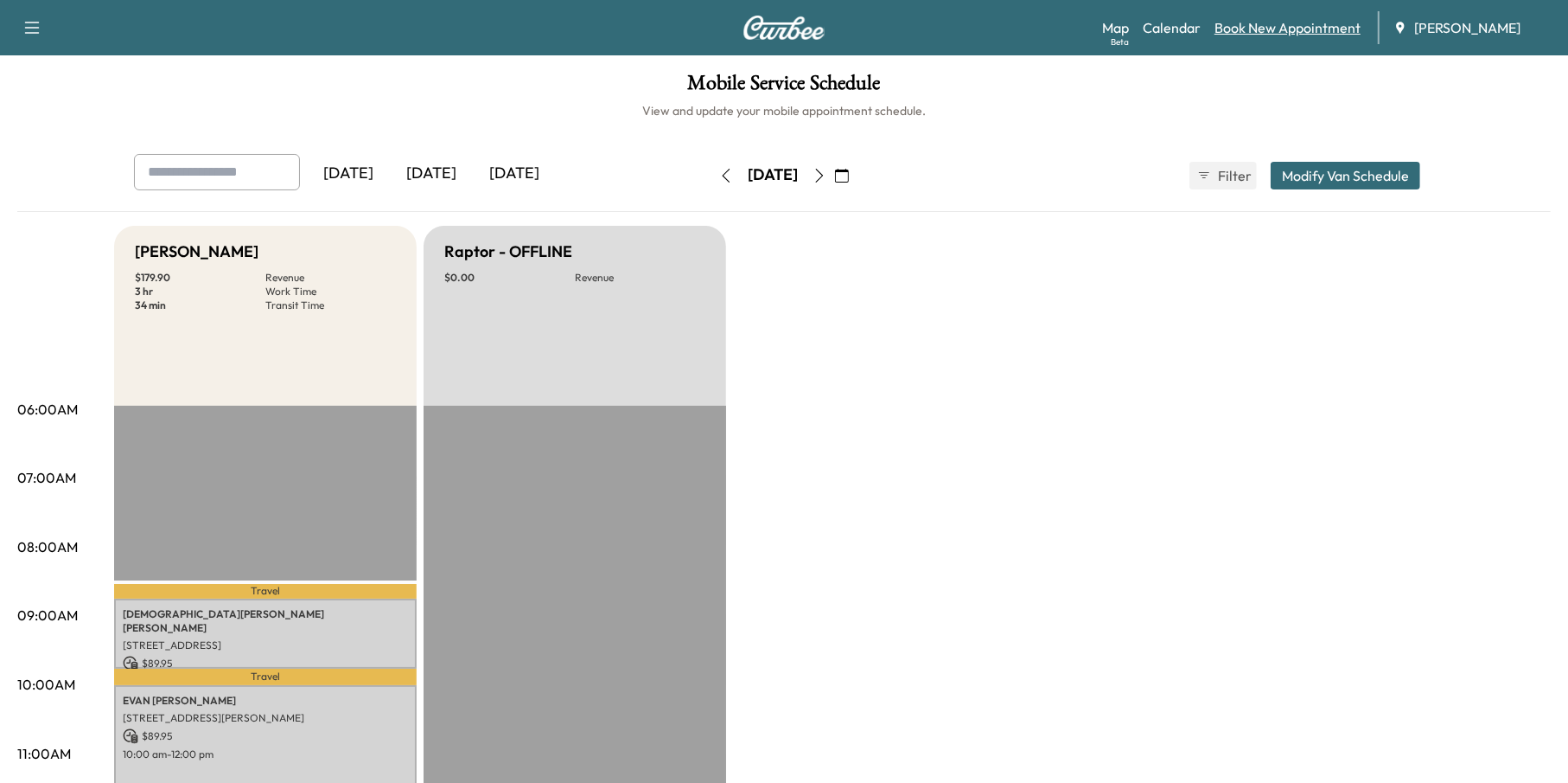
click at [1297, 31] on link "Book New Appointment" at bounding box center [1287, 28] width 146 height 21
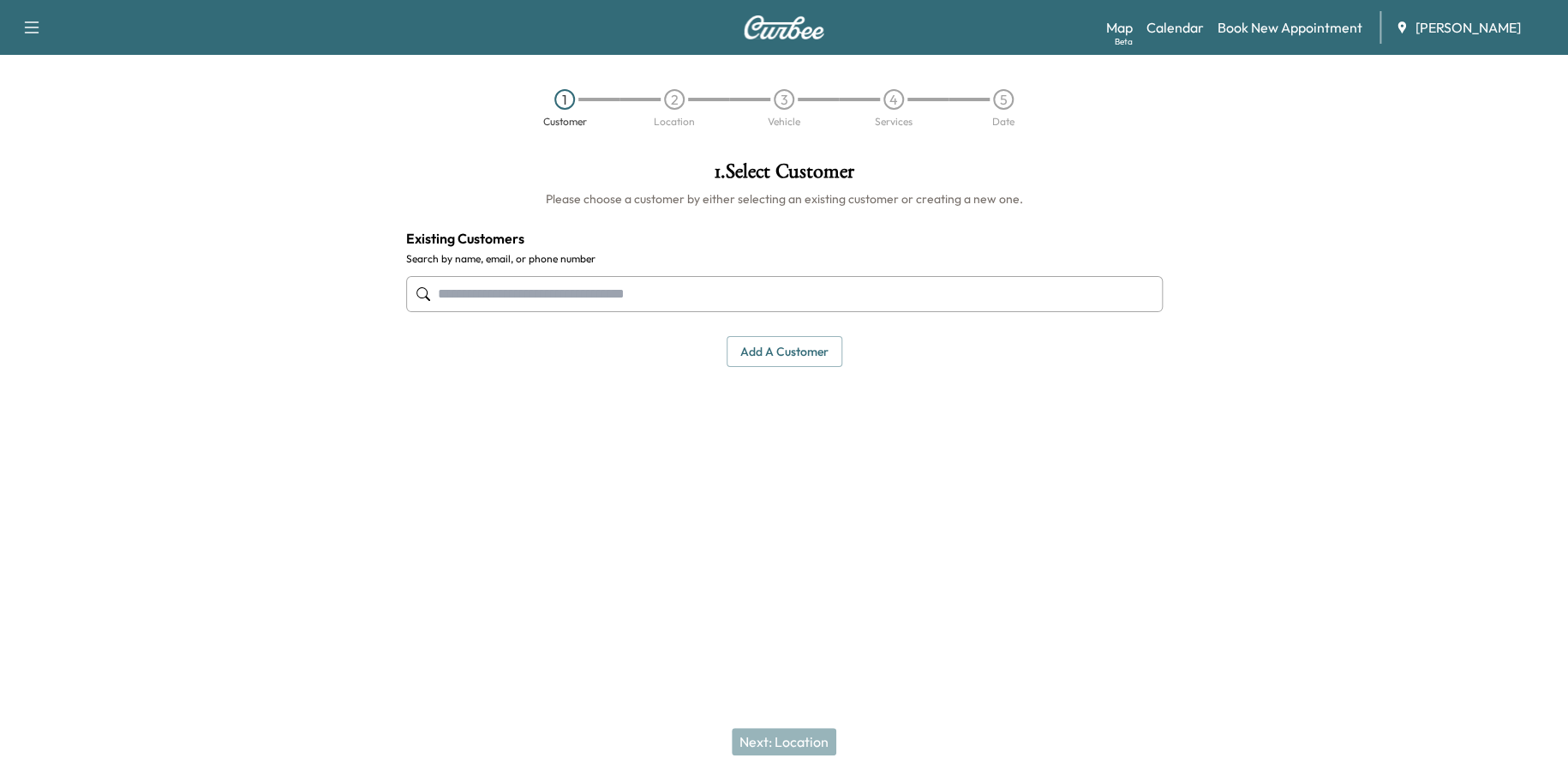
click at [674, 308] on input "text" at bounding box center [784, 293] width 756 height 36
paste input "**********"
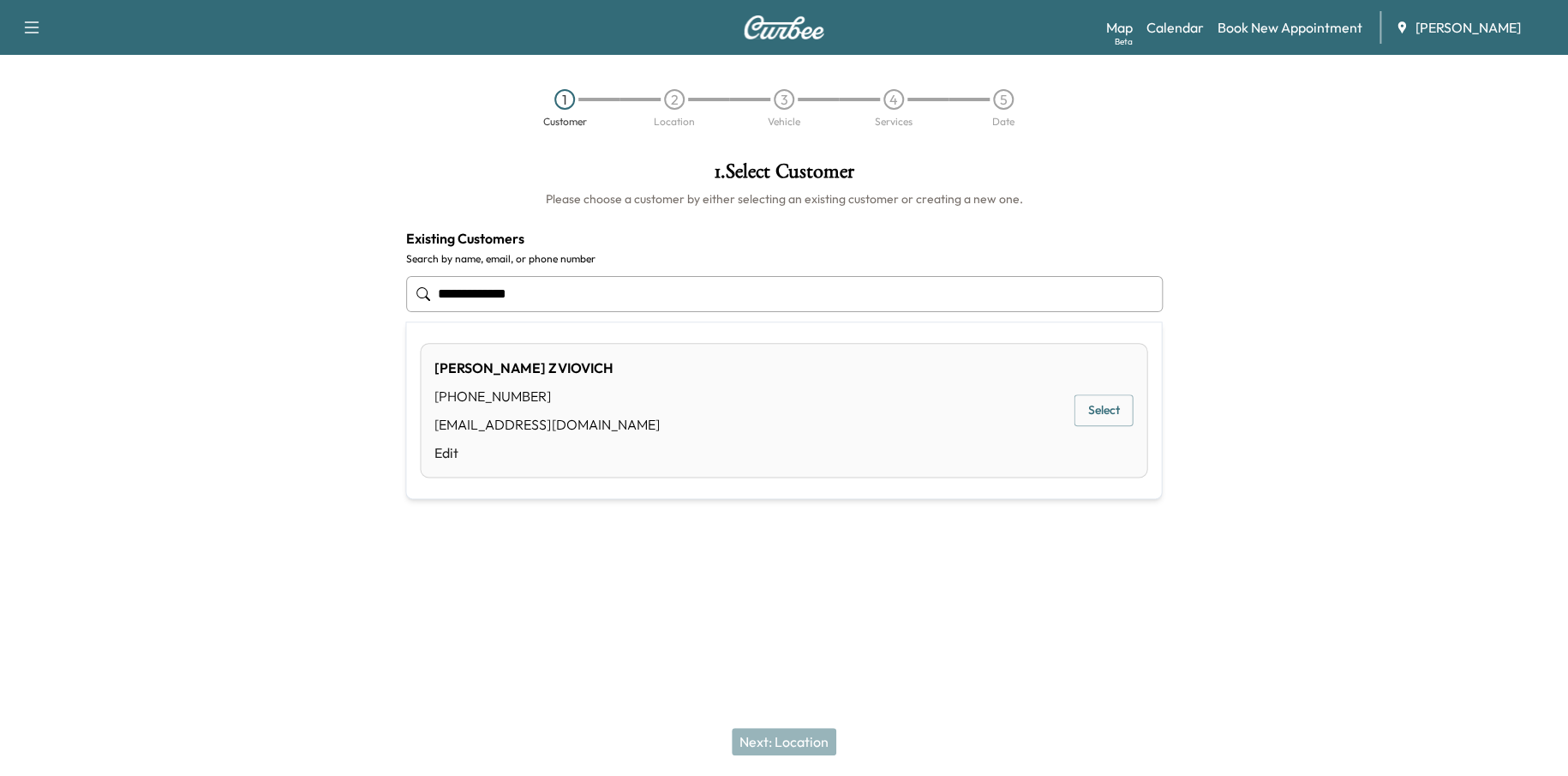
click at [1125, 404] on button "Select" at bounding box center [1103, 409] width 59 height 32
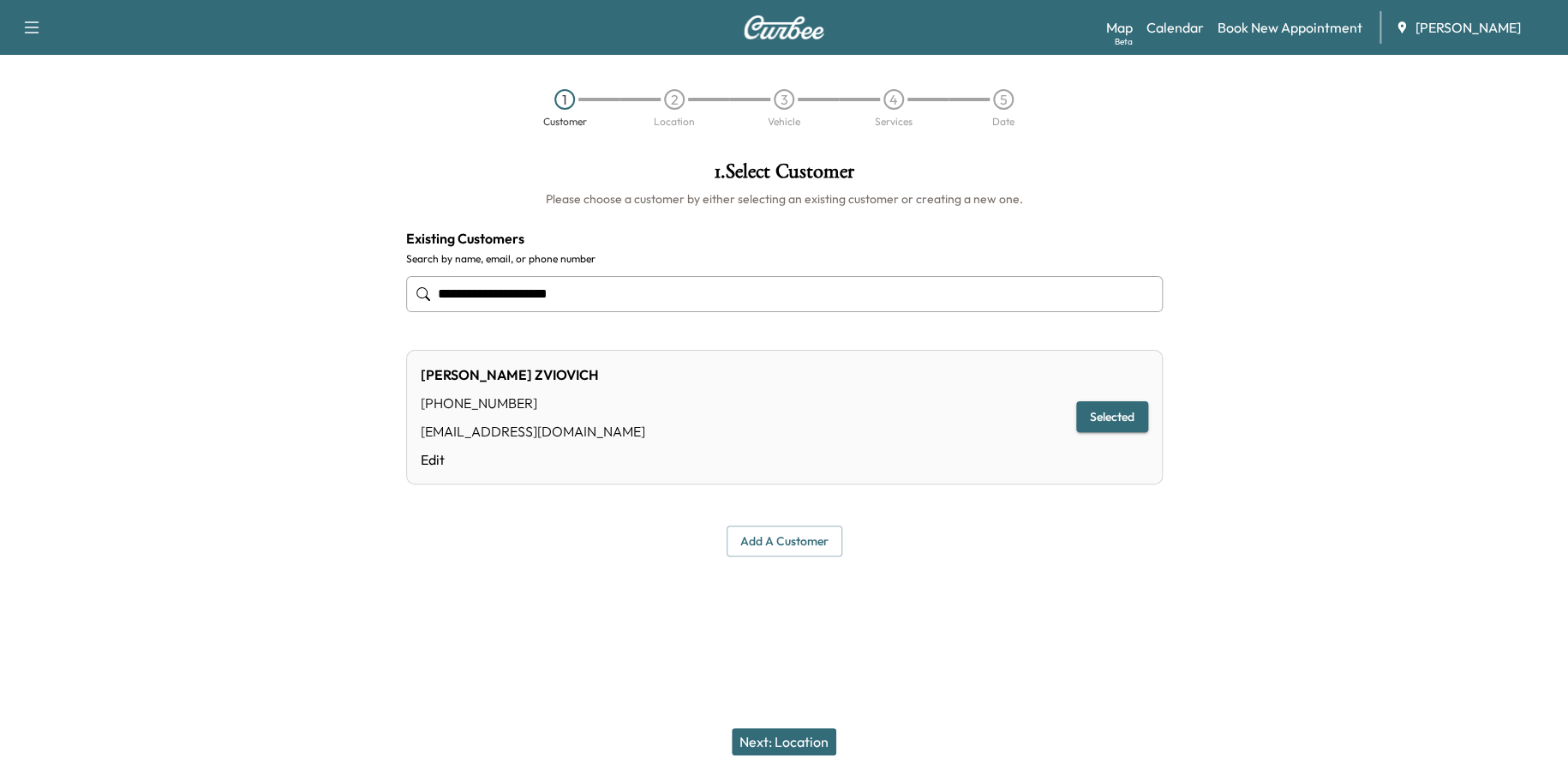
type input "**********"
click at [826, 731] on button "Next: Location" at bounding box center [784, 741] width 104 height 27
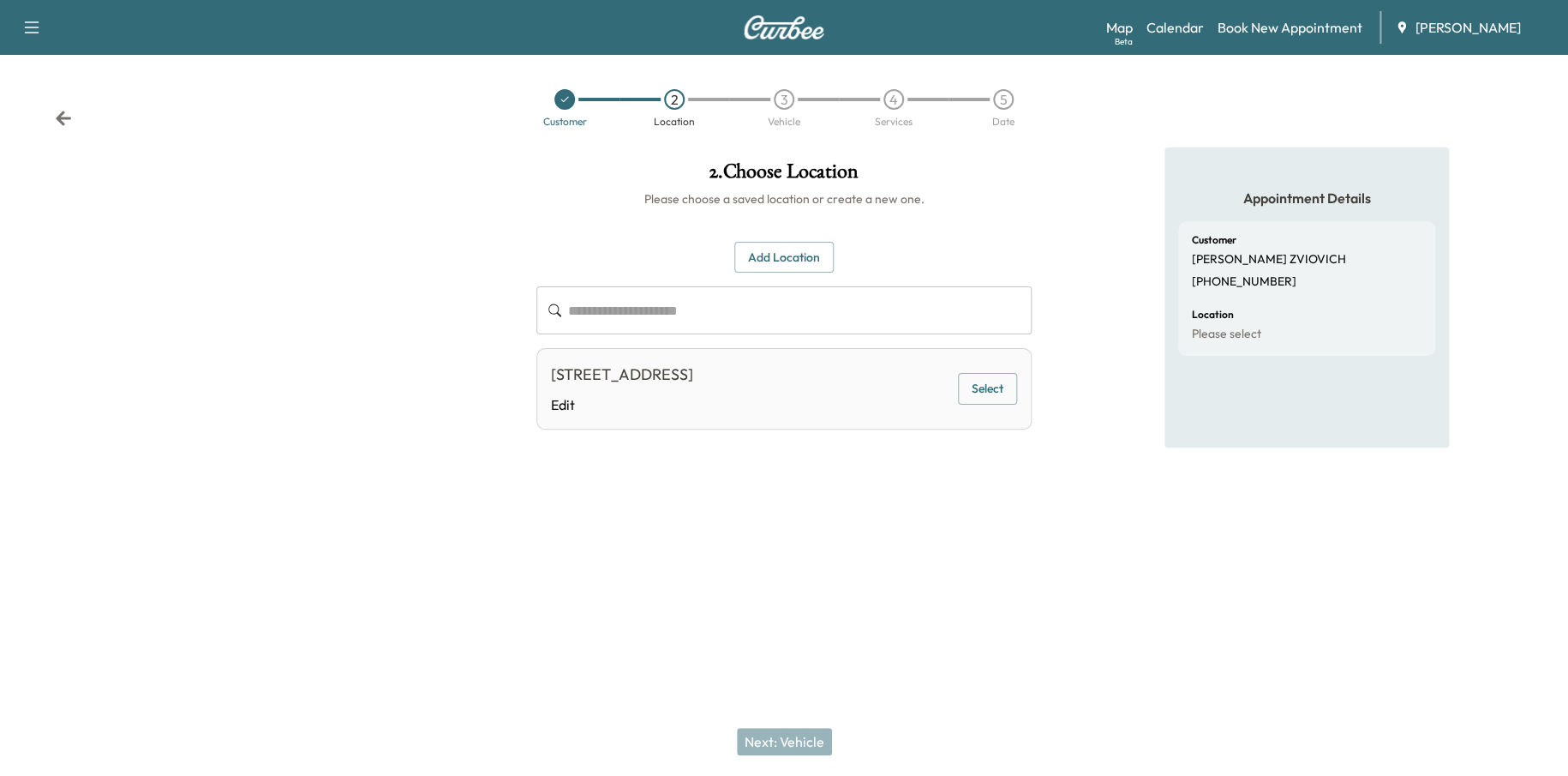
click at [1014, 378] on button "Select" at bounding box center [987, 388] width 59 height 32
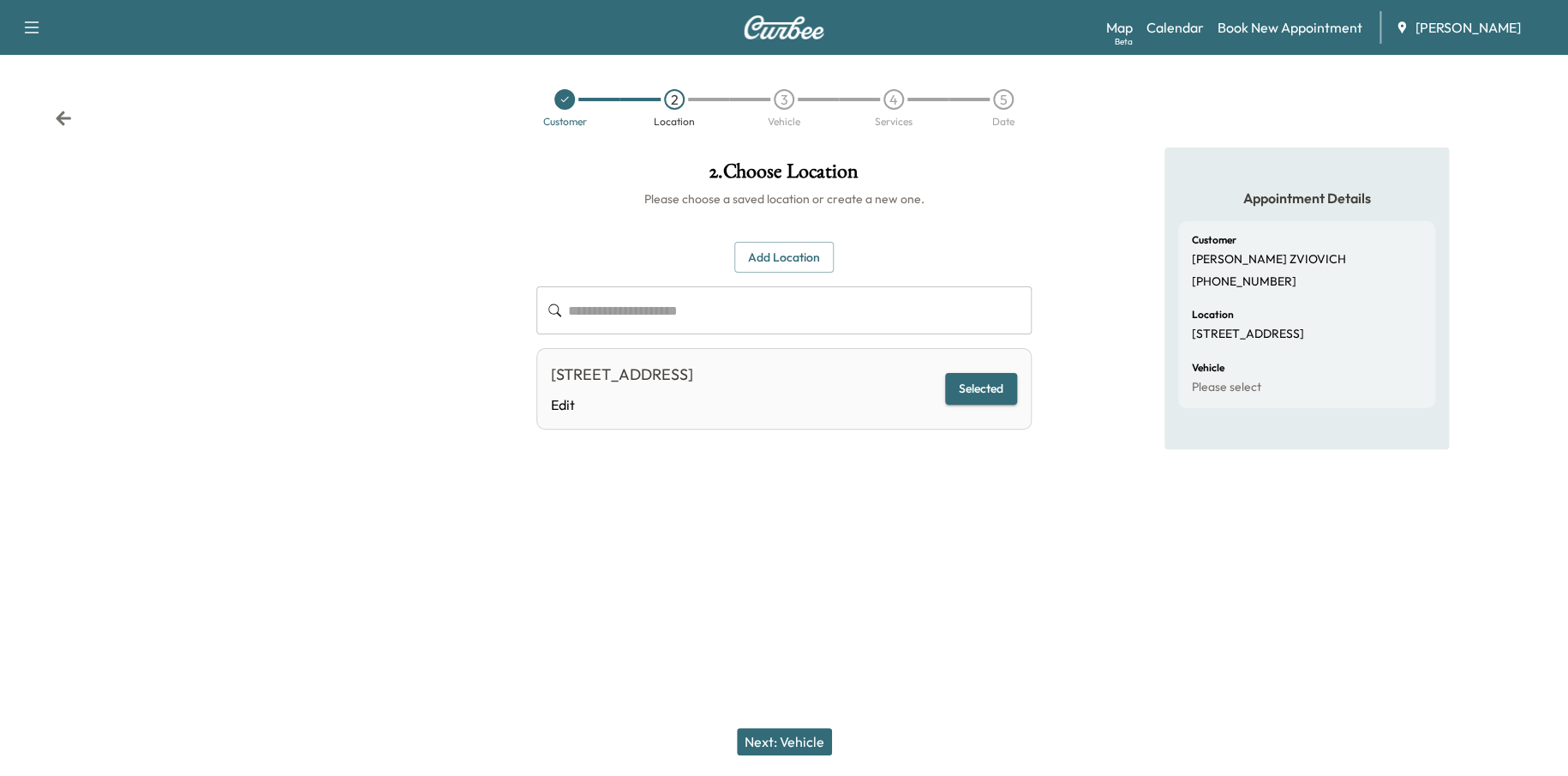
click at [805, 738] on button "Next: Vehicle" at bounding box center [784, 741] width 96 height 27
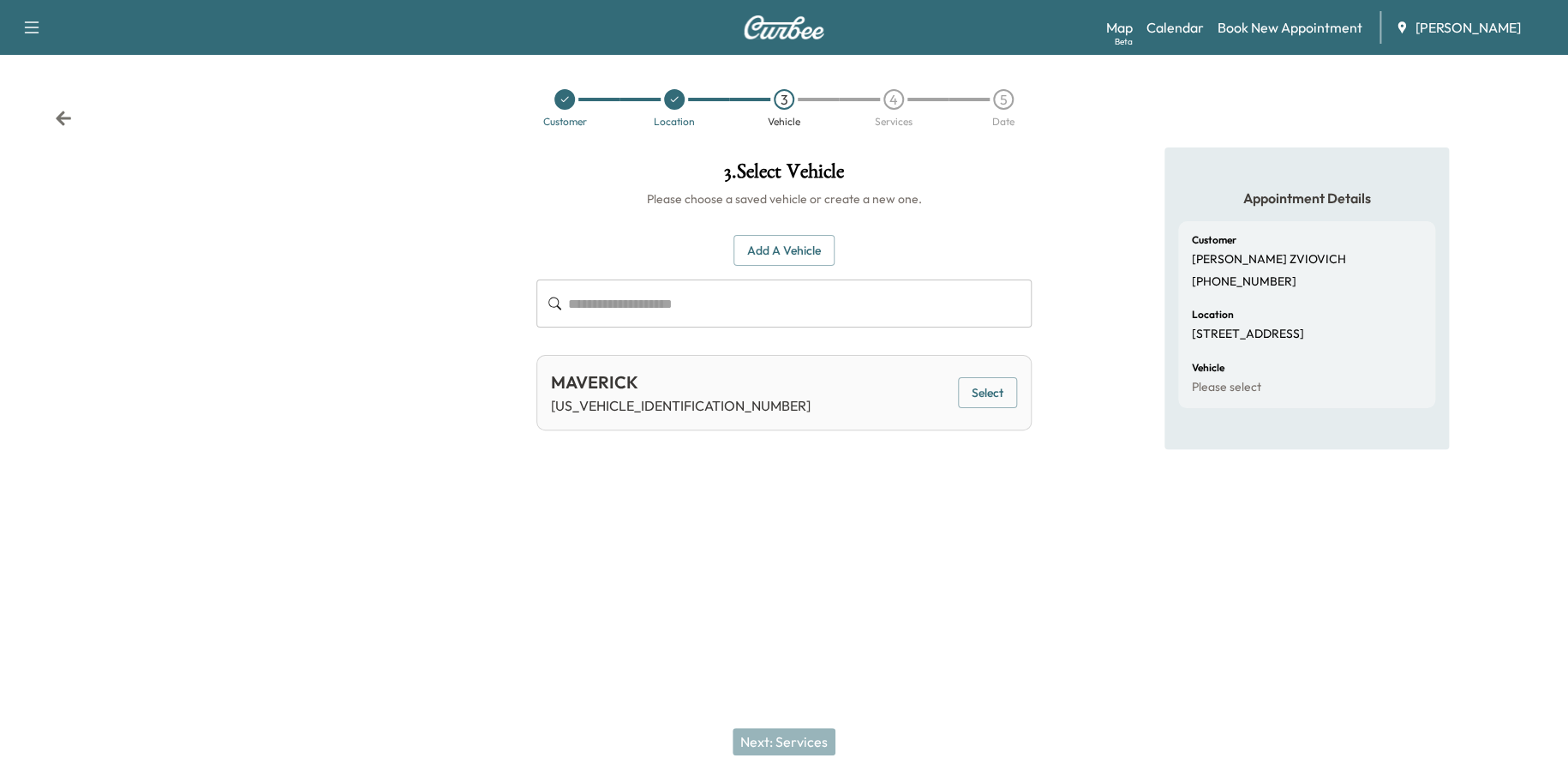
click at [1001, 393] on button "Select" at bounding box center [987, 393] width 59 height 32
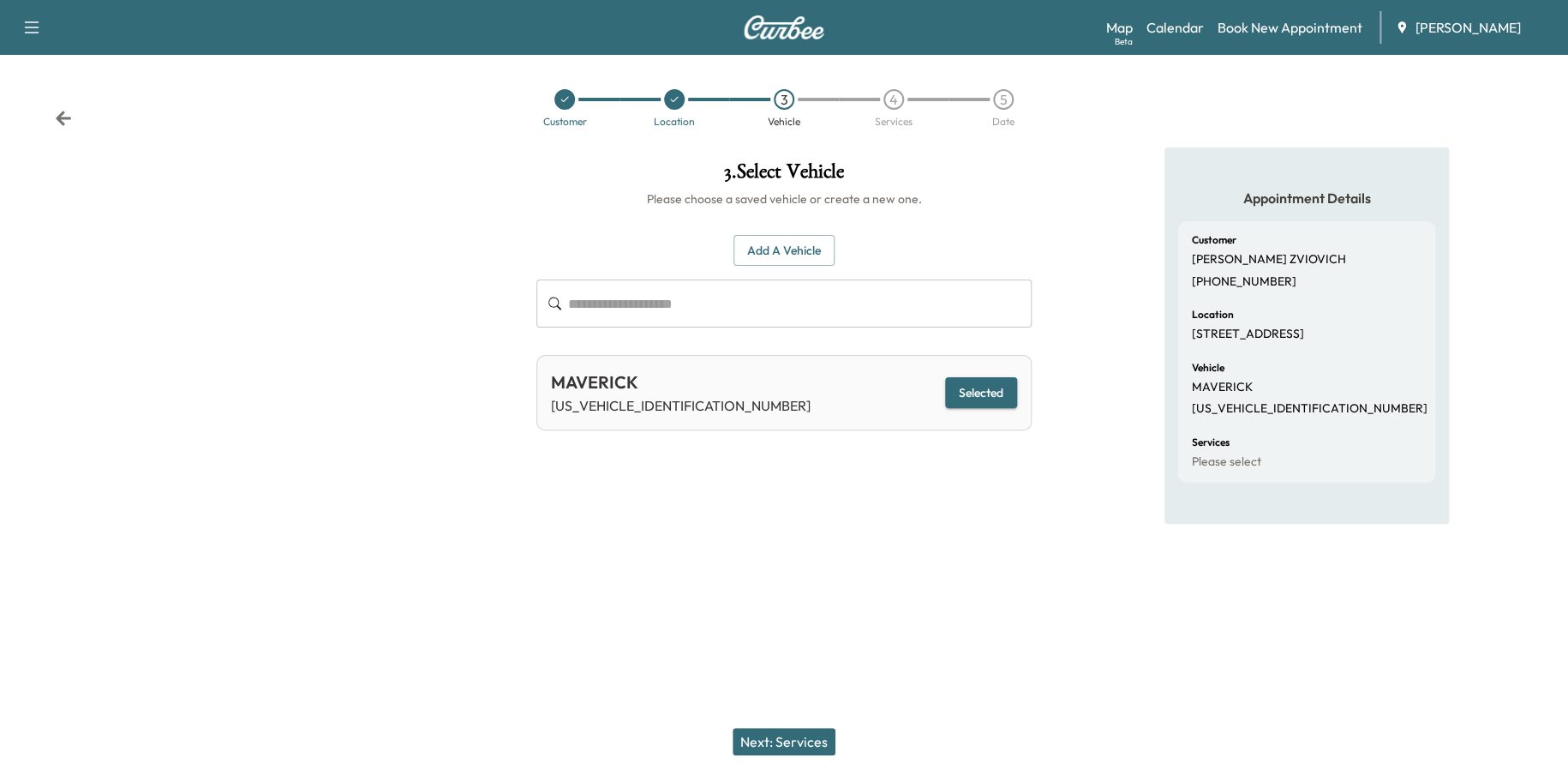
click at [802, 742] on button "Next: Services" at bounding box center [784, 741] width 103 height 27
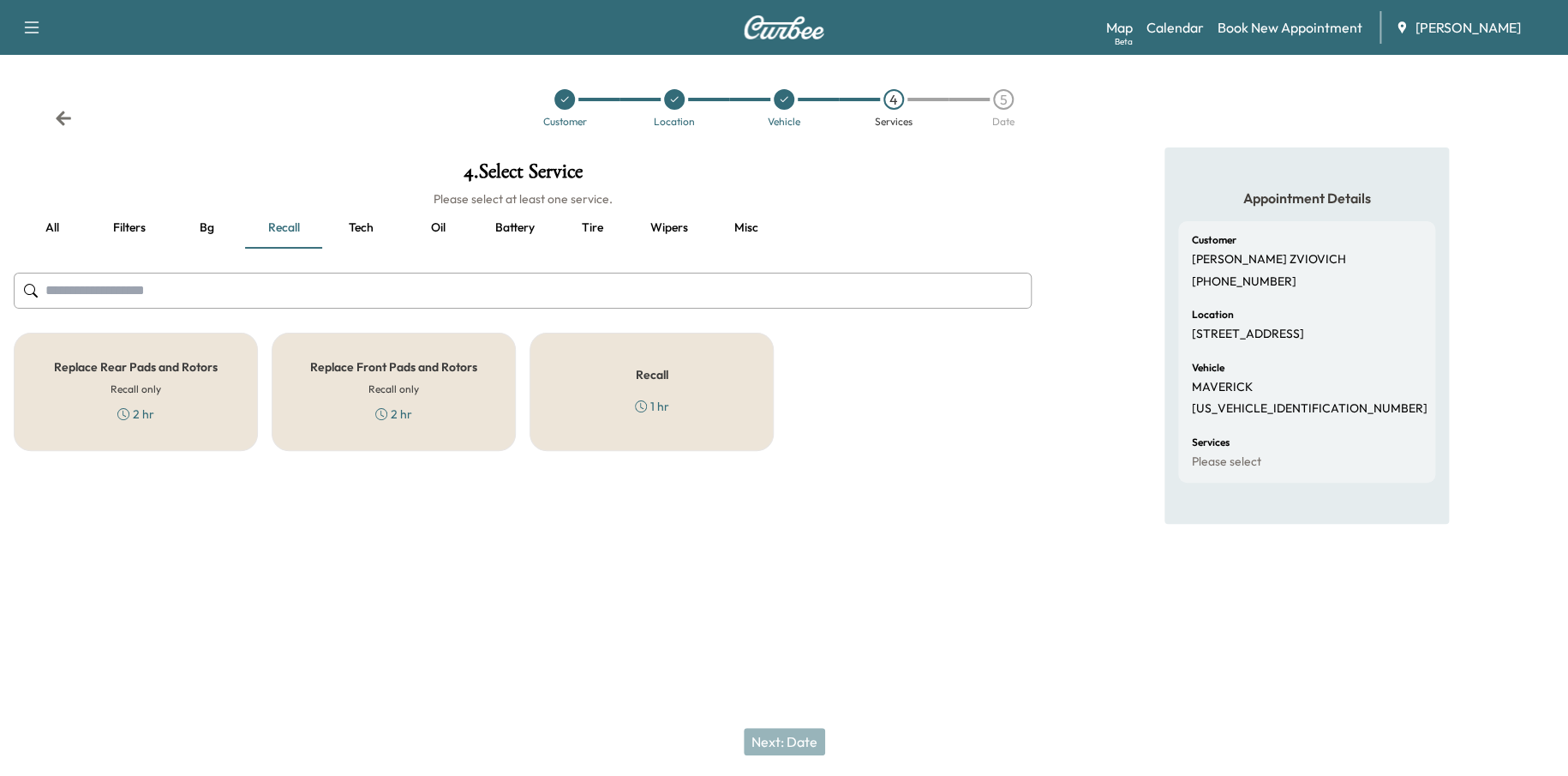
click at [422, 223] on button "Oil" at bounding box center [438, 228] width 77 height 41
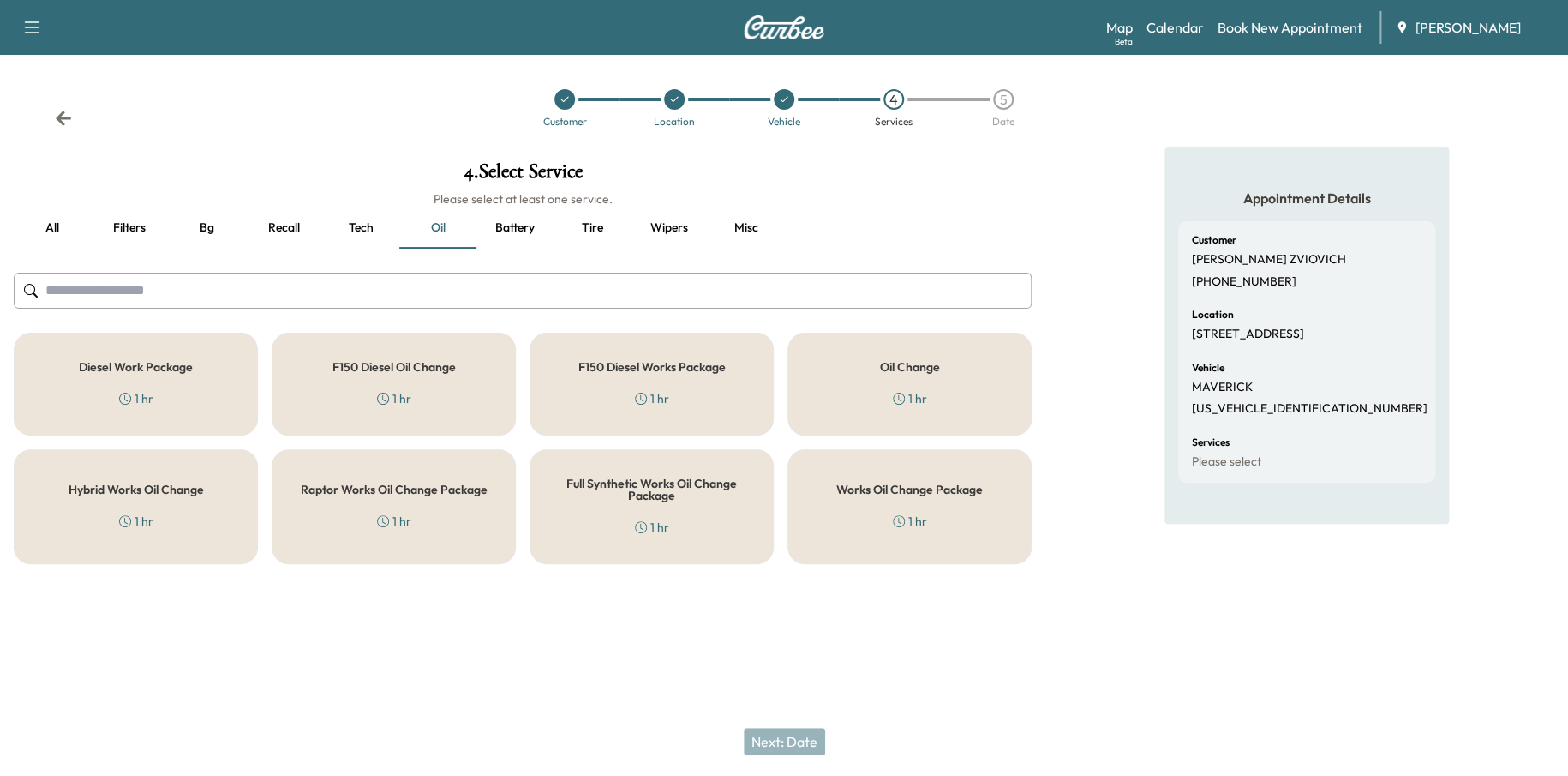
click at [907, 484] on h5 "Works Oil Change Package" at bounding box center [909, 489] width 146 height 12
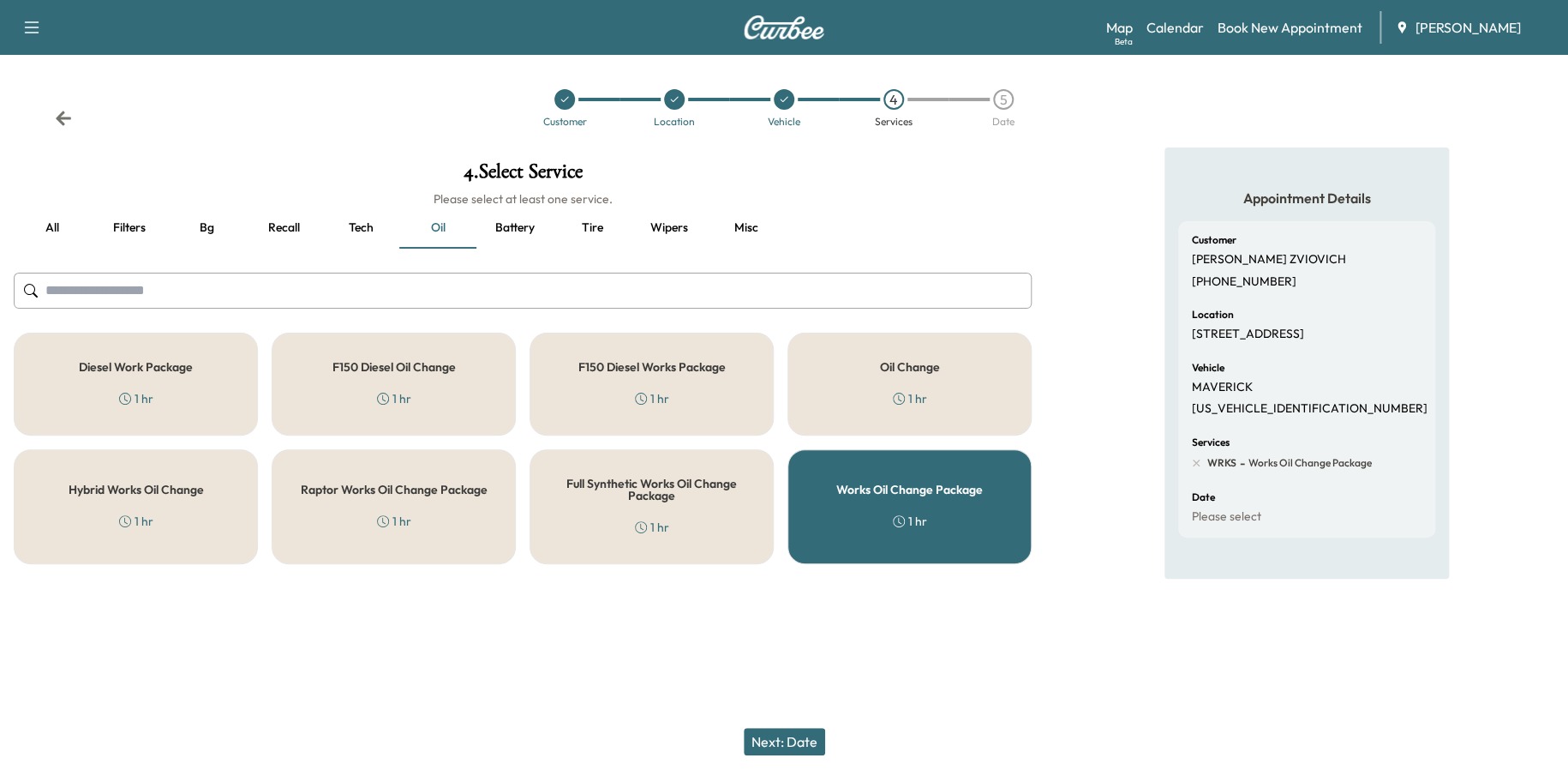
click at [288, 223] on button "Recall" at bounding box center [283, 228] width 77 height 41
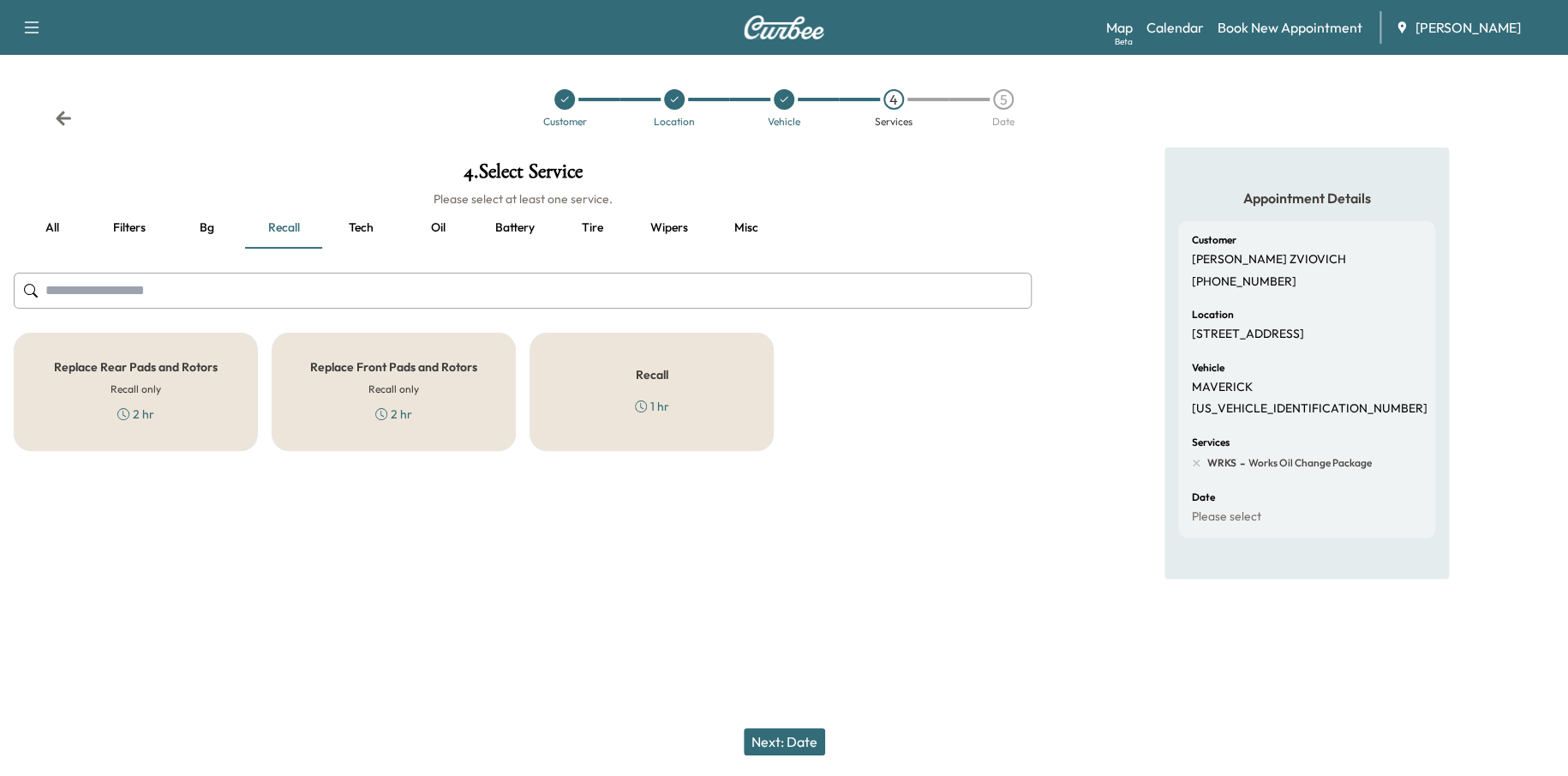
click at [685, 407] on div "Recall 1 hr" at bounding box center [651, 391] width 245 height 118
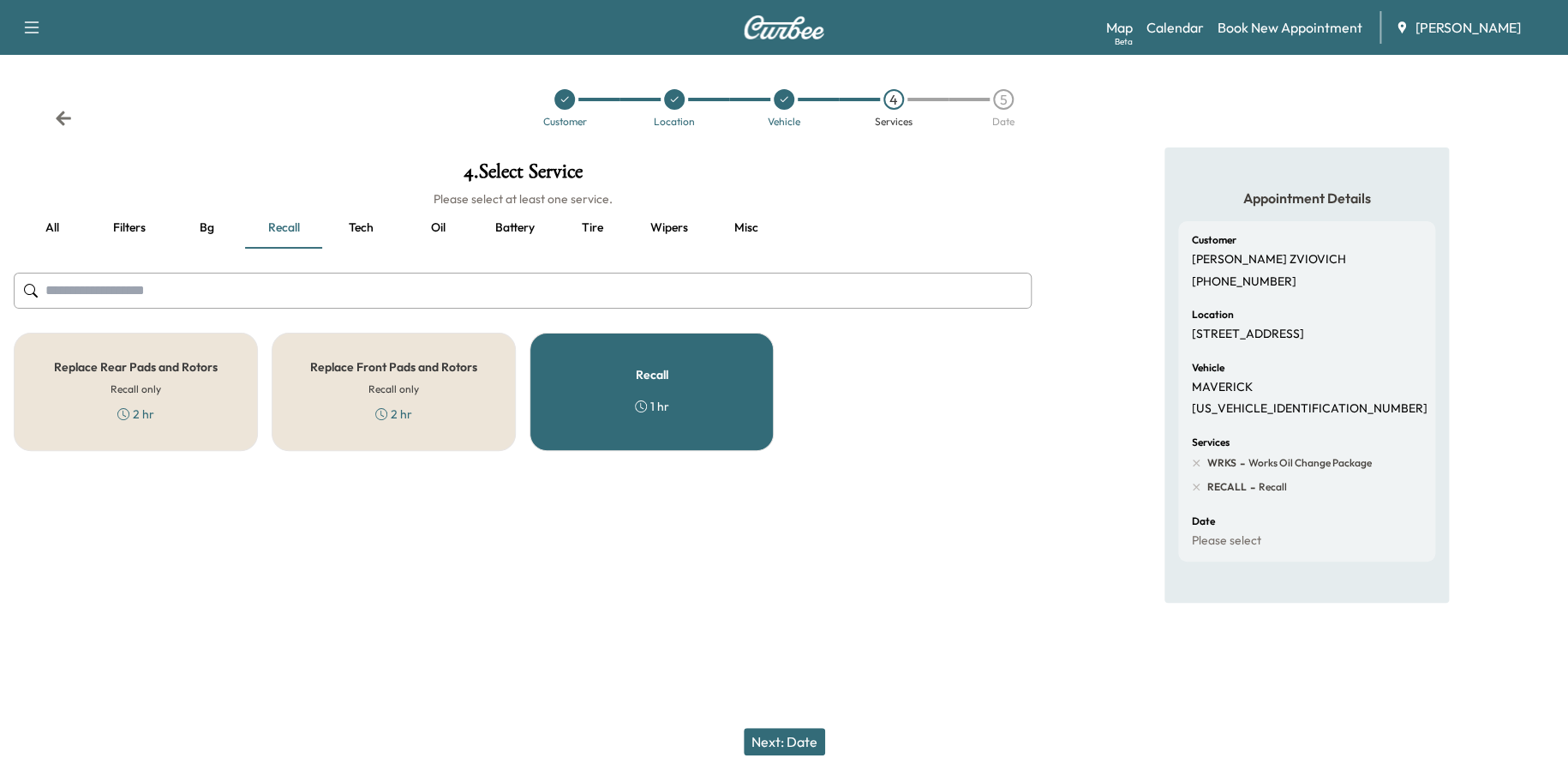
click at [808, 736] on button "Next: Date" at bounding box center [784, 741] width 82 height 27
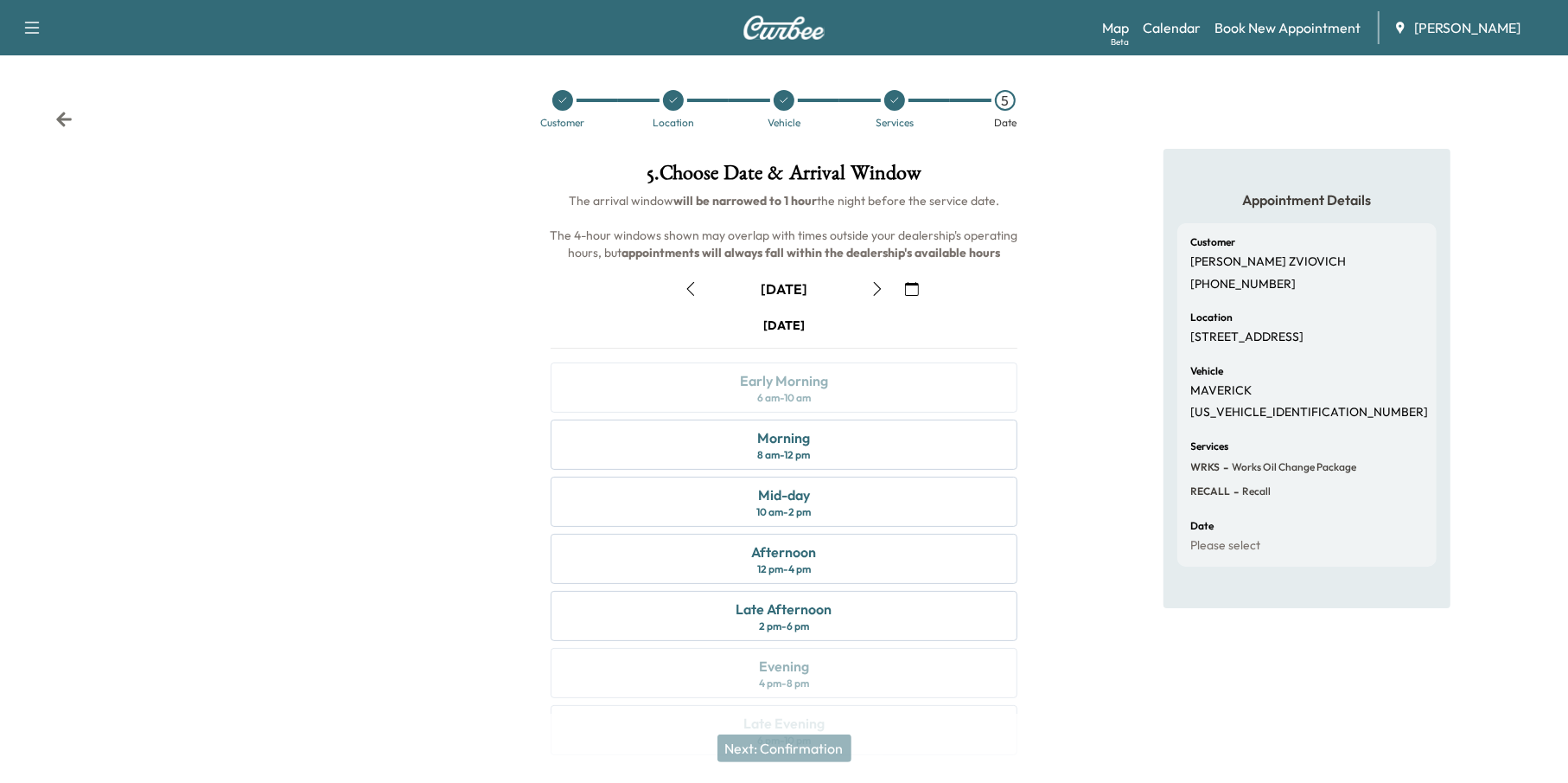
click at [915, 284] on icon "button" at bounding box center [912, 289] width 14 height 14
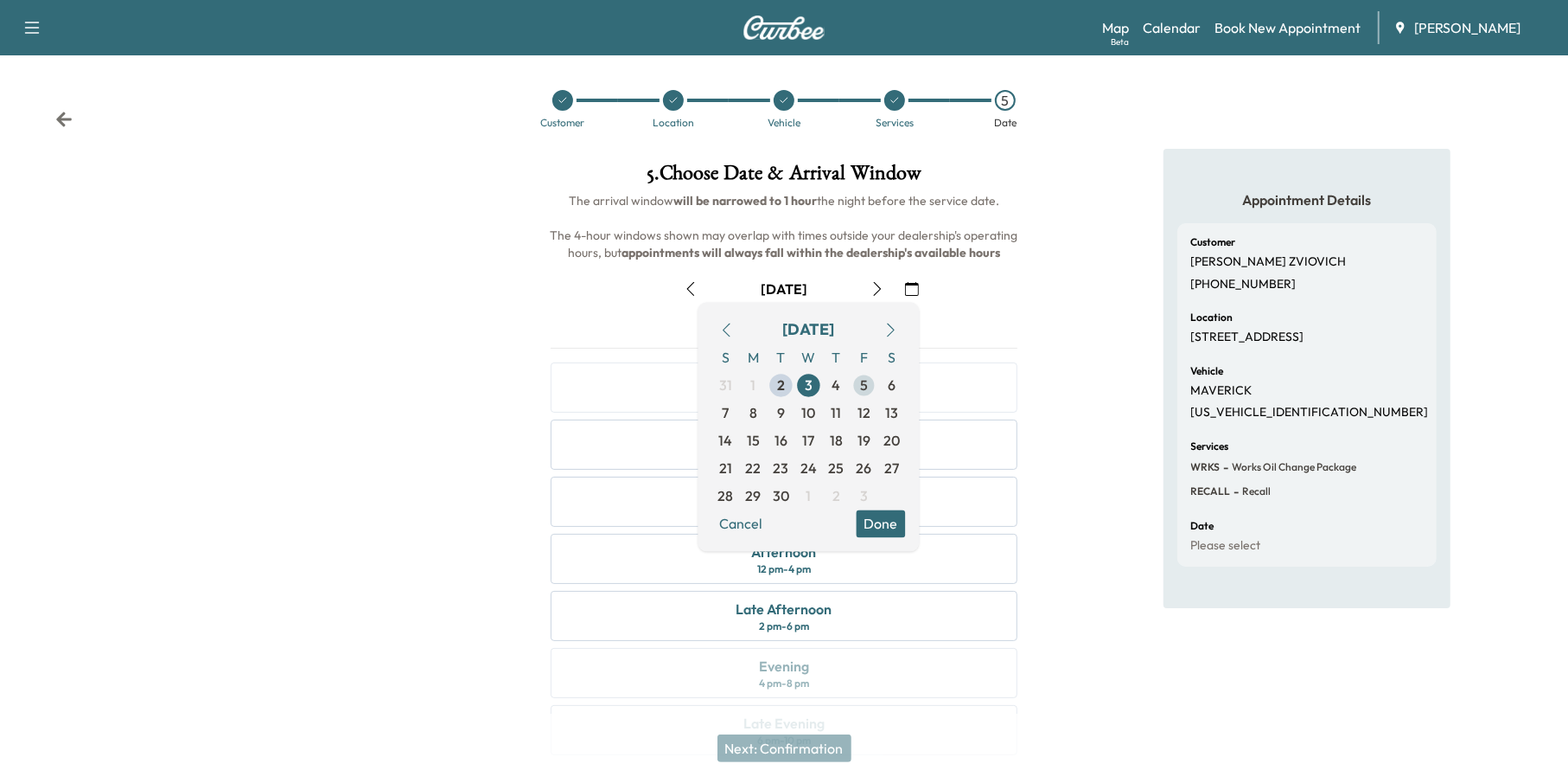
click at [861, 392] on span "5" at bounding box center [864, 386] width 8 height 21
click at [900, 522] on button "Done" at bounding box center [881, 524] width 49 height 28
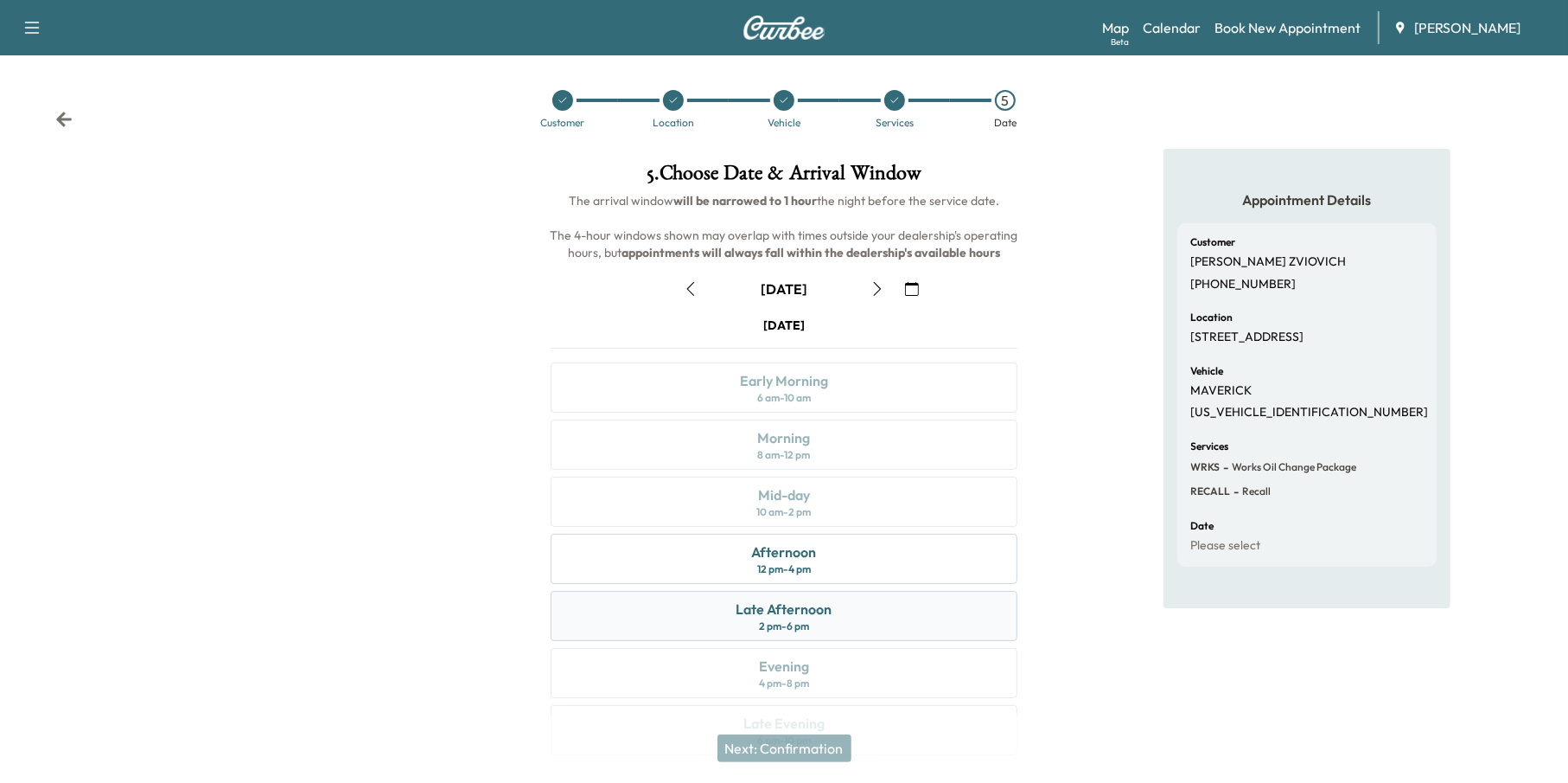
click at [842, 610] on div "Late Afternoon 2 pm - 6 pm" at bounding box center [784, 616] width 468 height 50
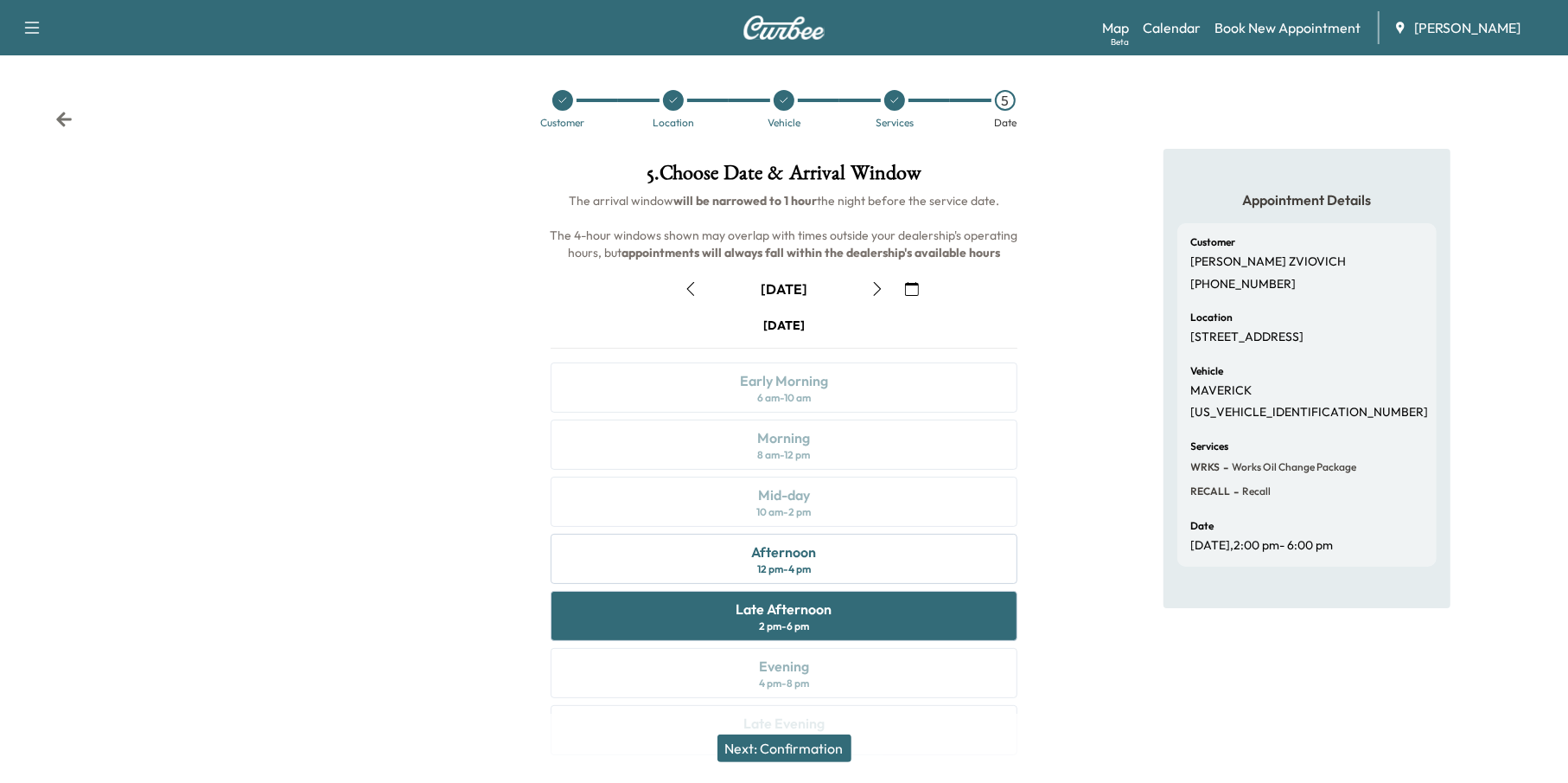
click at [824, 742] on button "Next: Confirmation" at bounding box center [784, 748] width 134 height 28
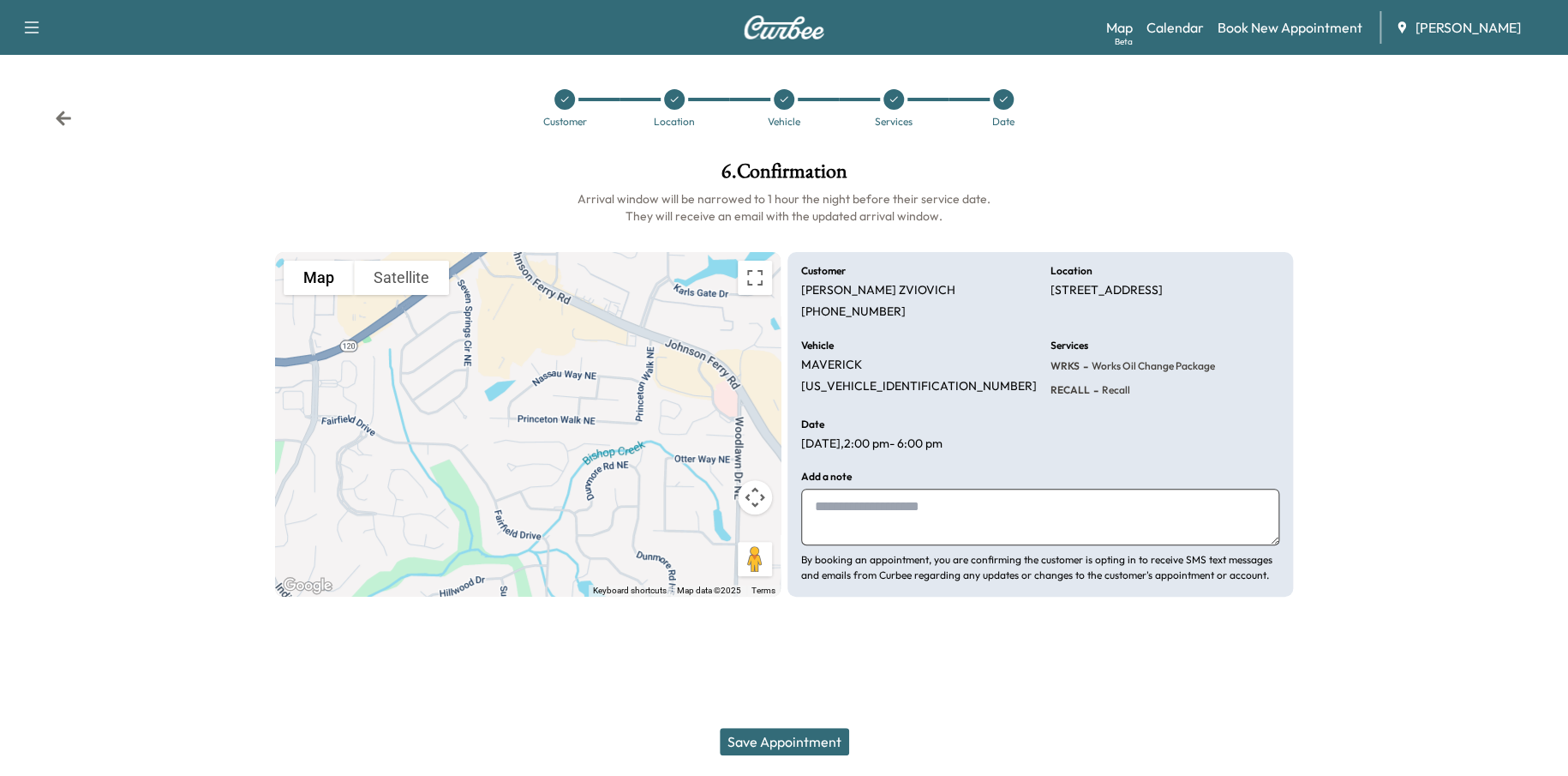
click at [874, 507] on textarea at bounding box center [1040, 517] width 478 height 57
type textarea "*****"
click at [817, 737] on button "Save Appointment" at bounding box center [784, 741] width 130 height 27
click at [755, 731] on button "Save Appointment" at bounding box center [784, 741] width 130 height 27
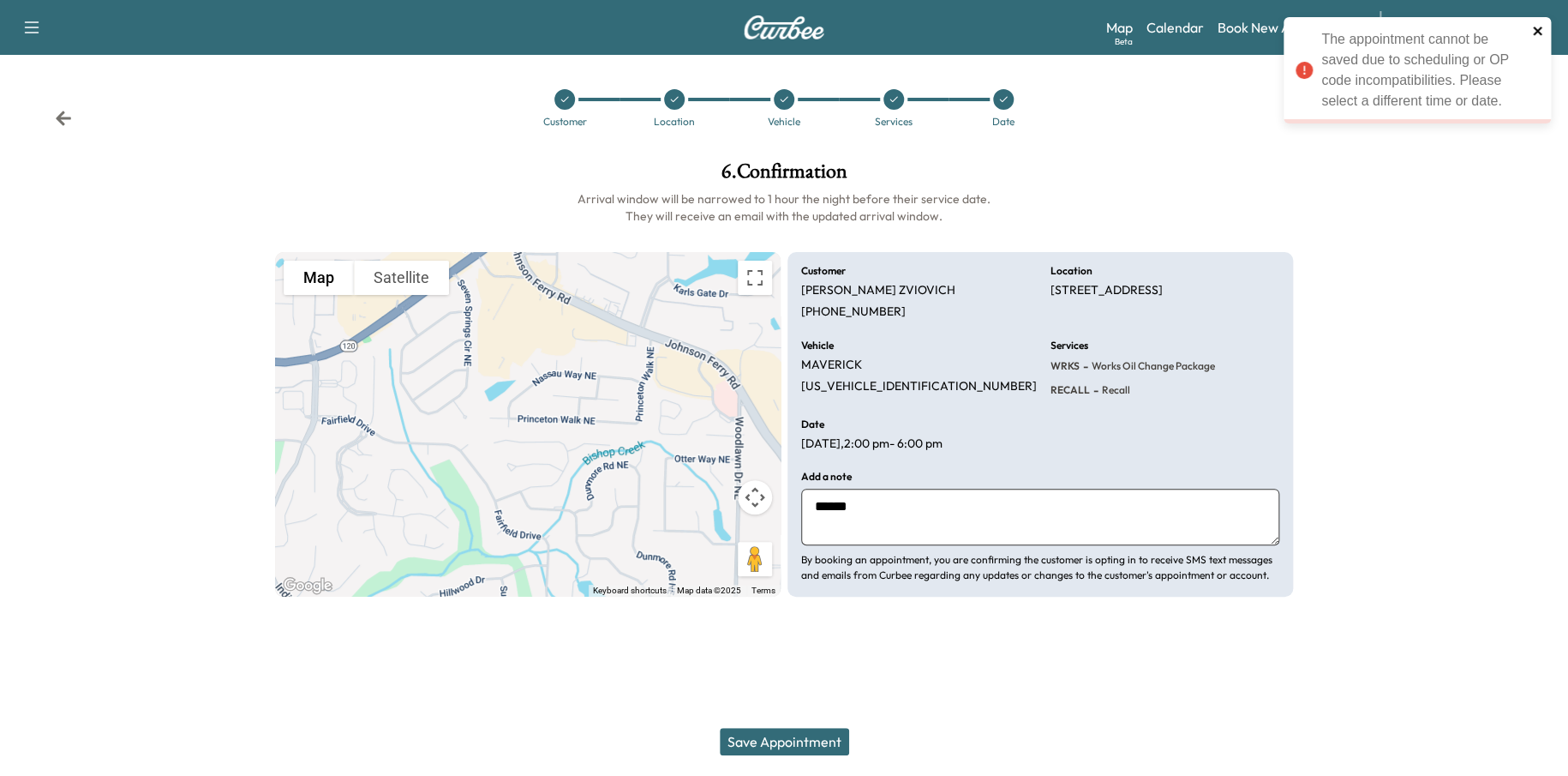
click at [1537, 28] on icon "close" at bounding box center [1538, 31] width 12 height 14
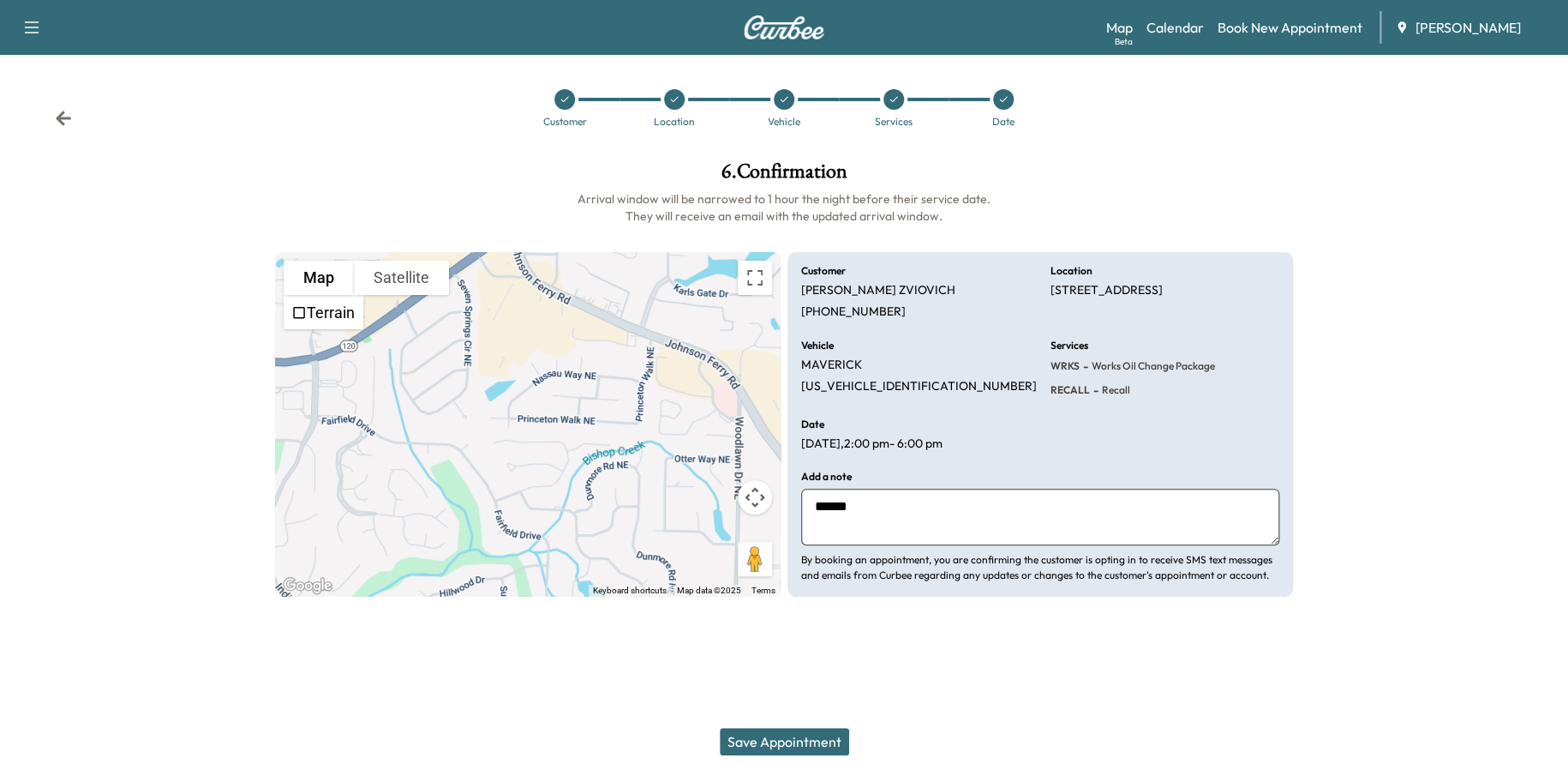
click at [67, 116] on icon at bounding box center [63, 119] width 18 height 18
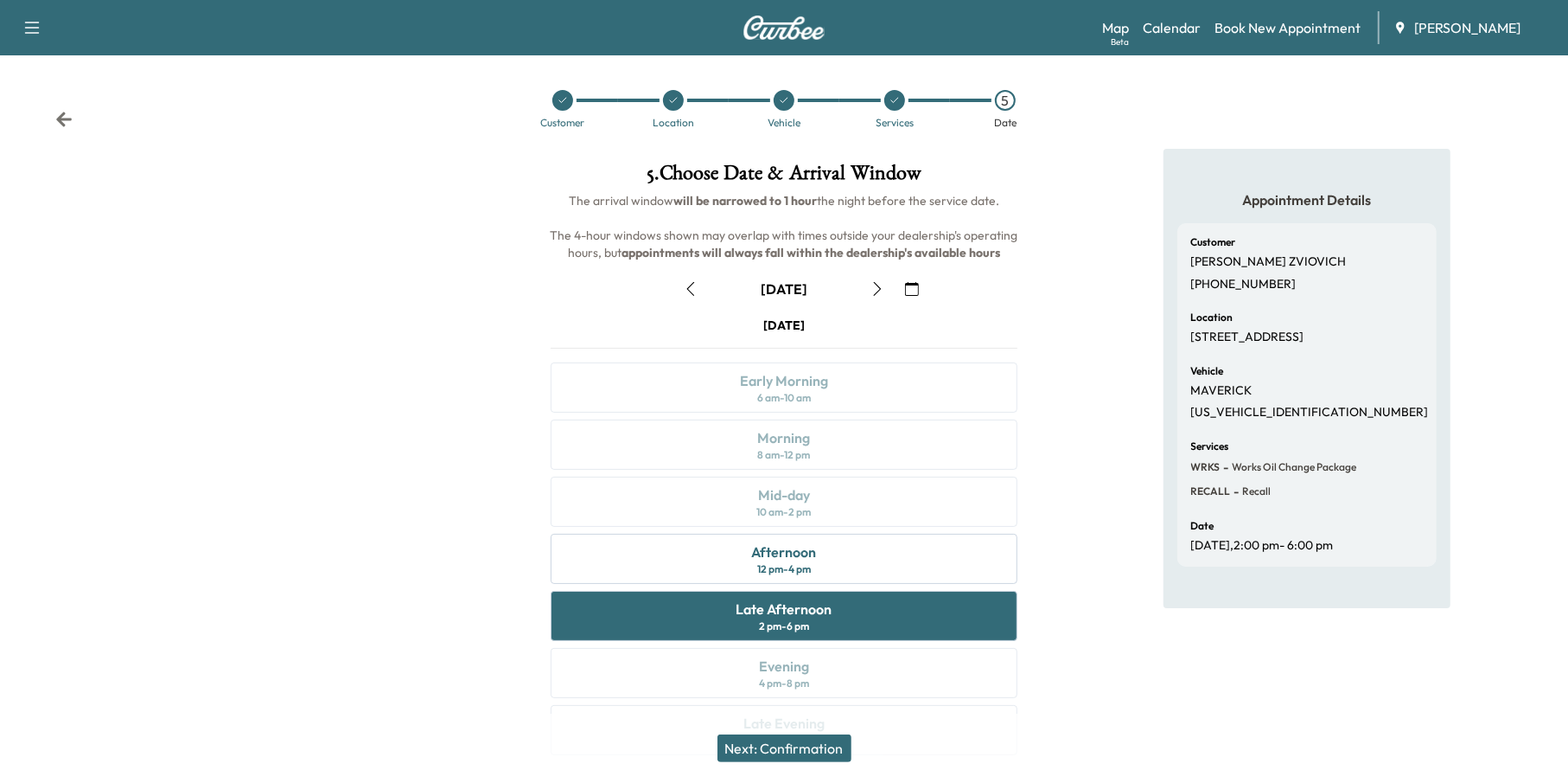
click at [834, 742] on button "Next: Confirmation" at bounding box center [784, 748] width 134 height 28
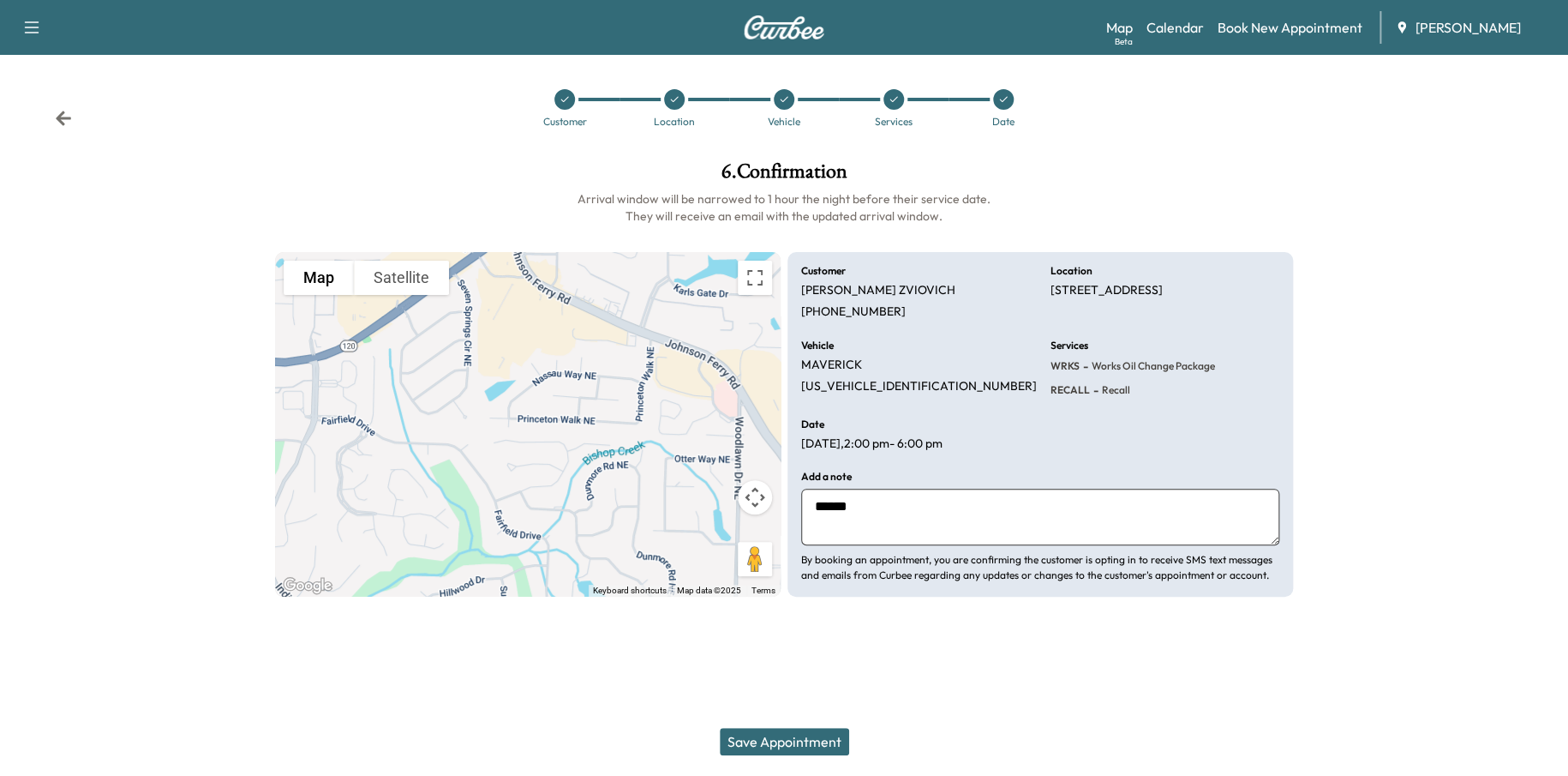
click at [763, 729] on button "Save Appointment" at bounding box center [784, 741] width 130 height 27
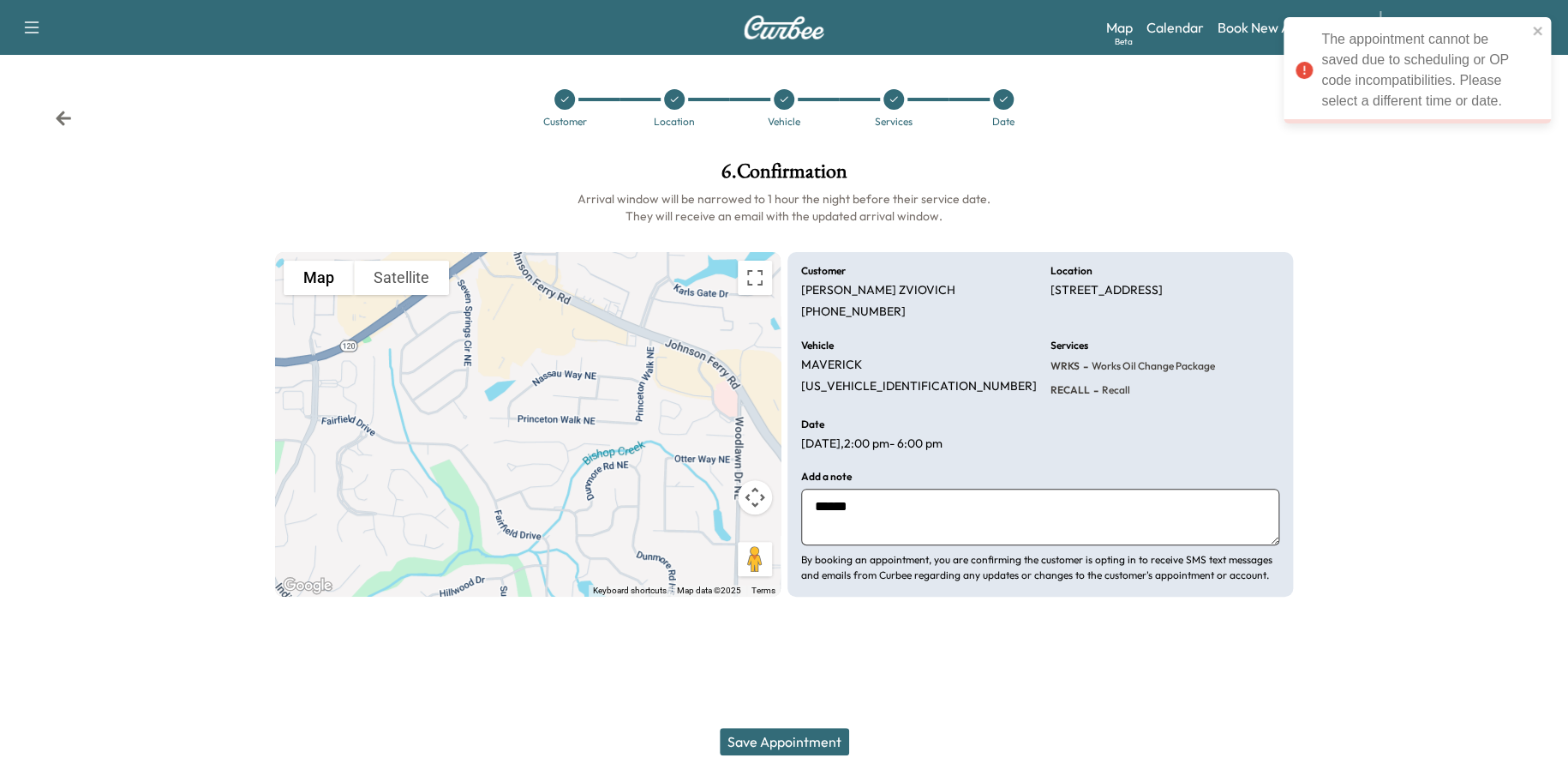
click at [911, 396] on div "Vehicle MAVERICK [US_VEHICLE_IDENTIFICATION_NUMBER]" at bounding box center [915, 369] width 229 height 58
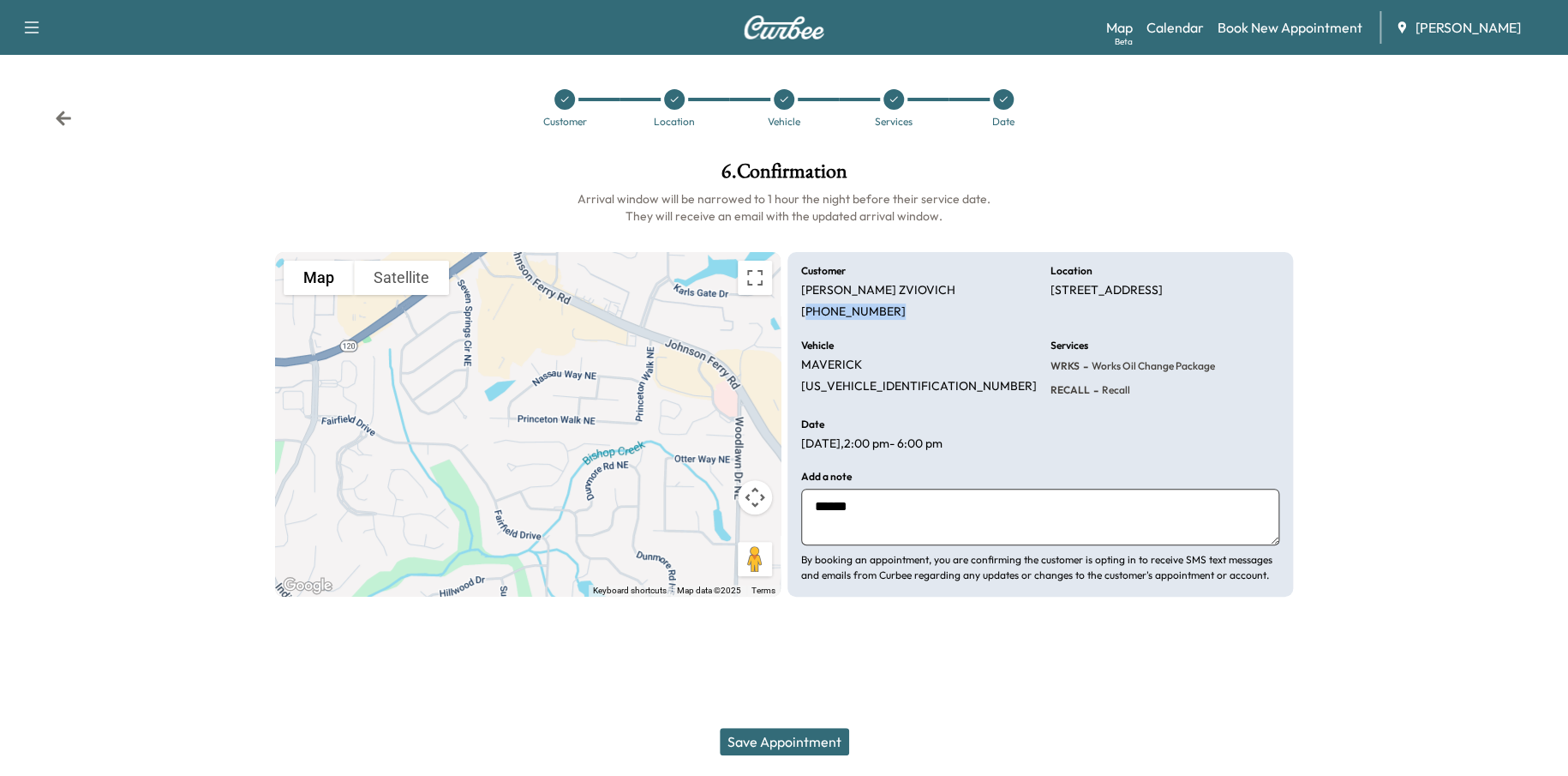
drag, startPoint x: 885, startPoint y: 309, endPoint x: 804, endPoint y: 314, distance: 81.2
click at [804, 314] on div "Customer [PERSON_NAME] [PHONE_NUMBER]" at bounding box center [915, 292] width 229 height 54
copy p "404) 936-2129"
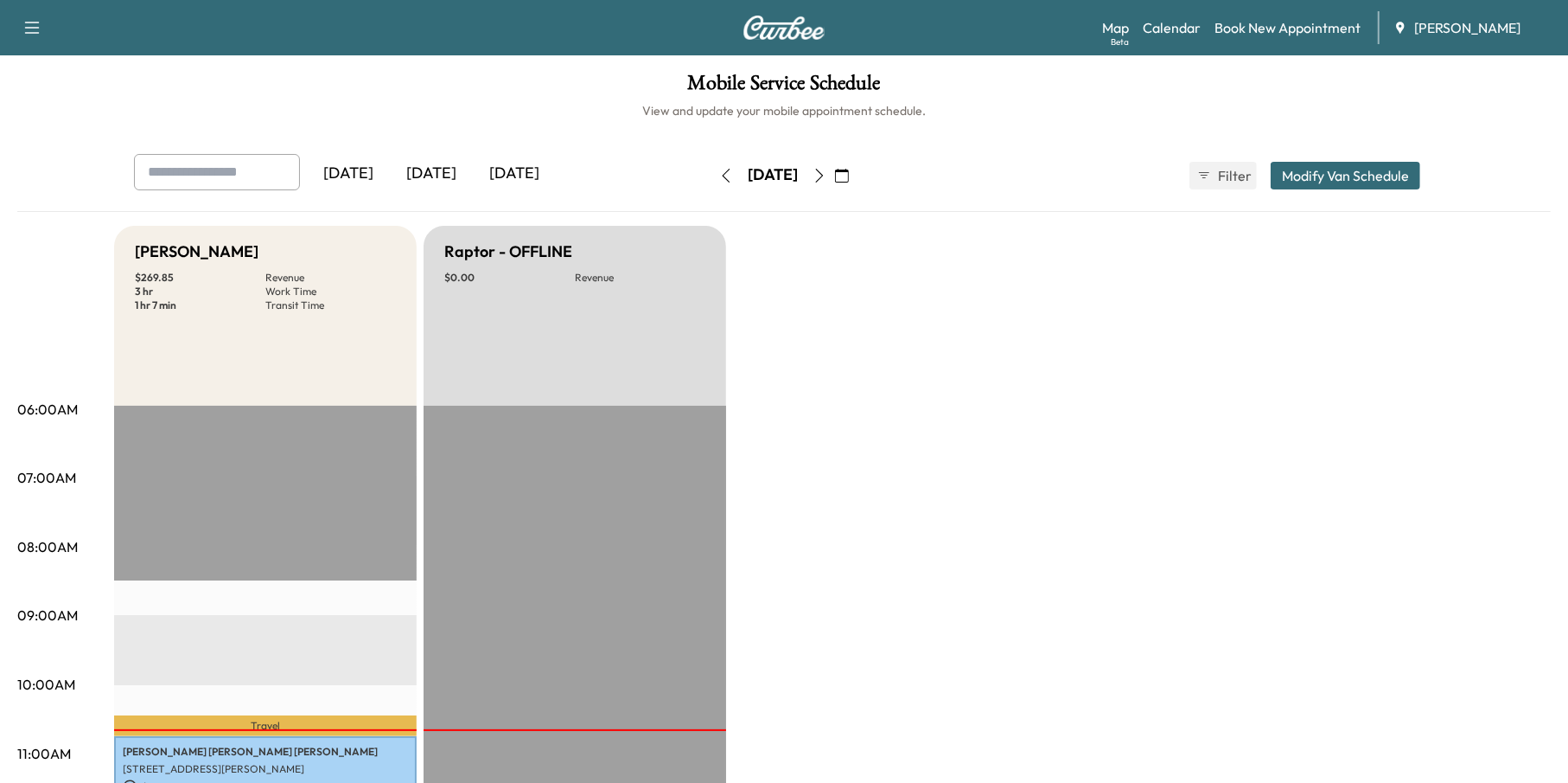
click at [848, 170] on icon "button" at bounding box center [842, 175] width 14 height 14
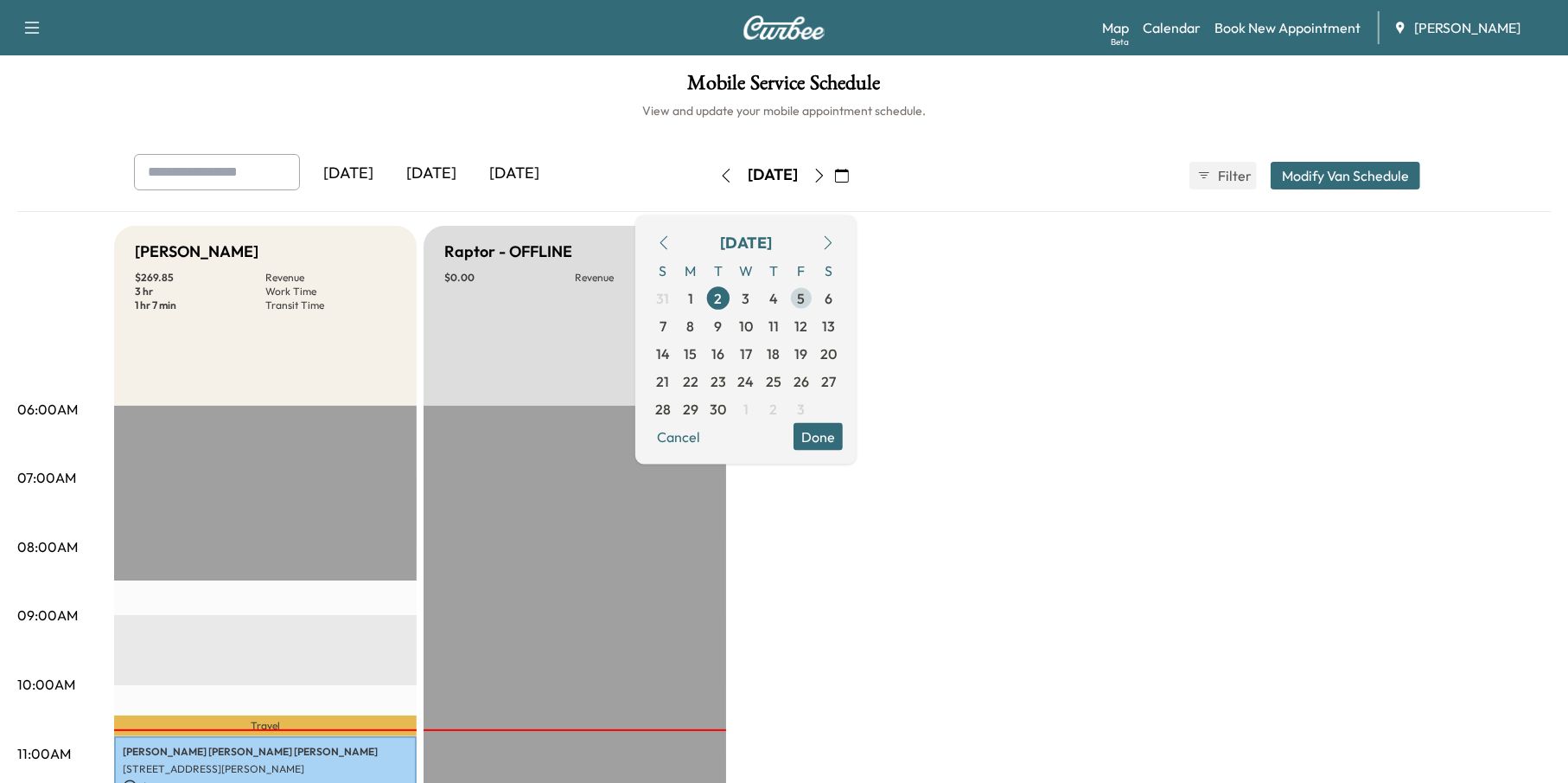
click at [815, 298] on span "5" at bounding box center [801, 297] width 28 height 28
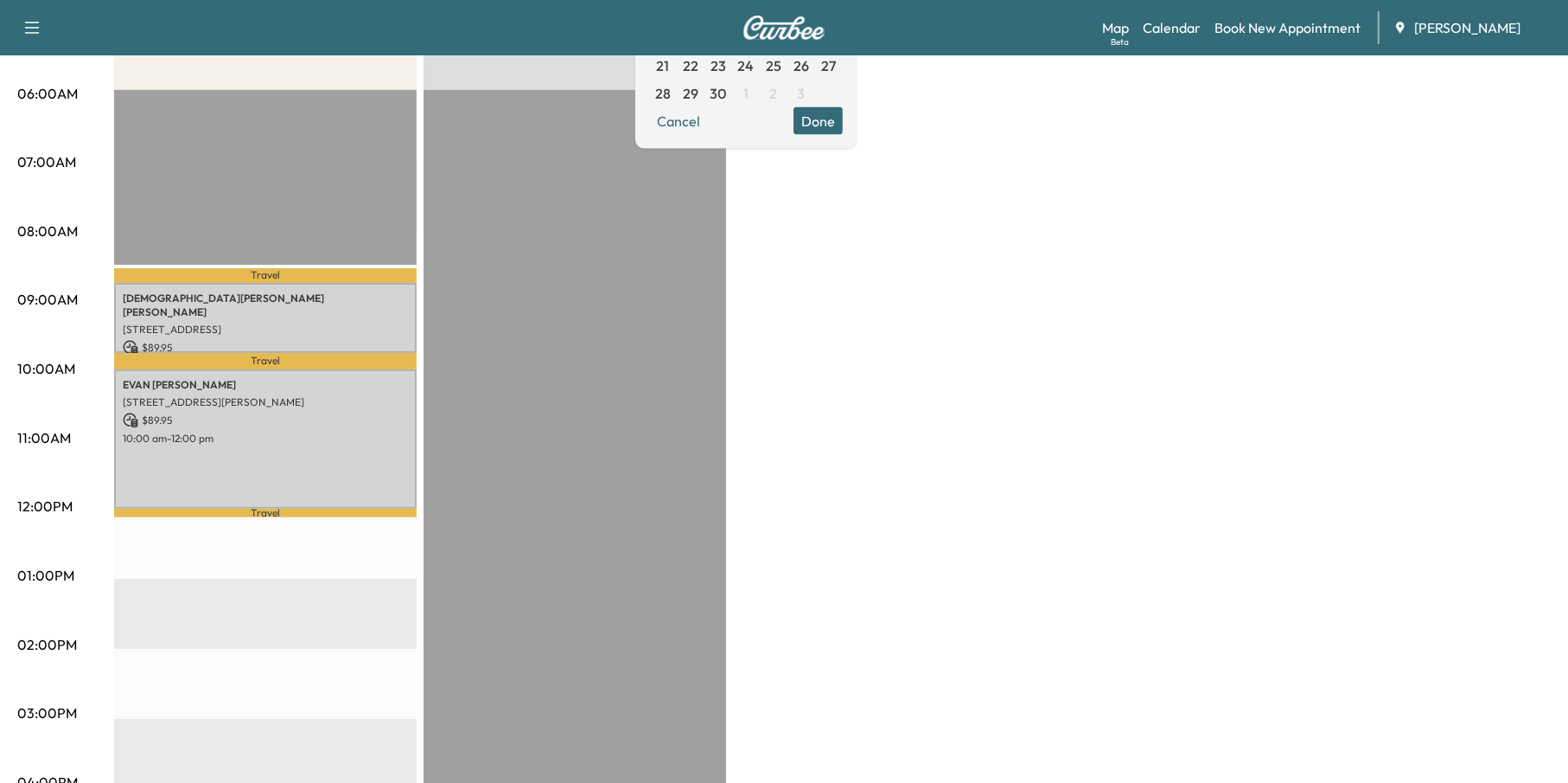
scroll to position [87, 0]
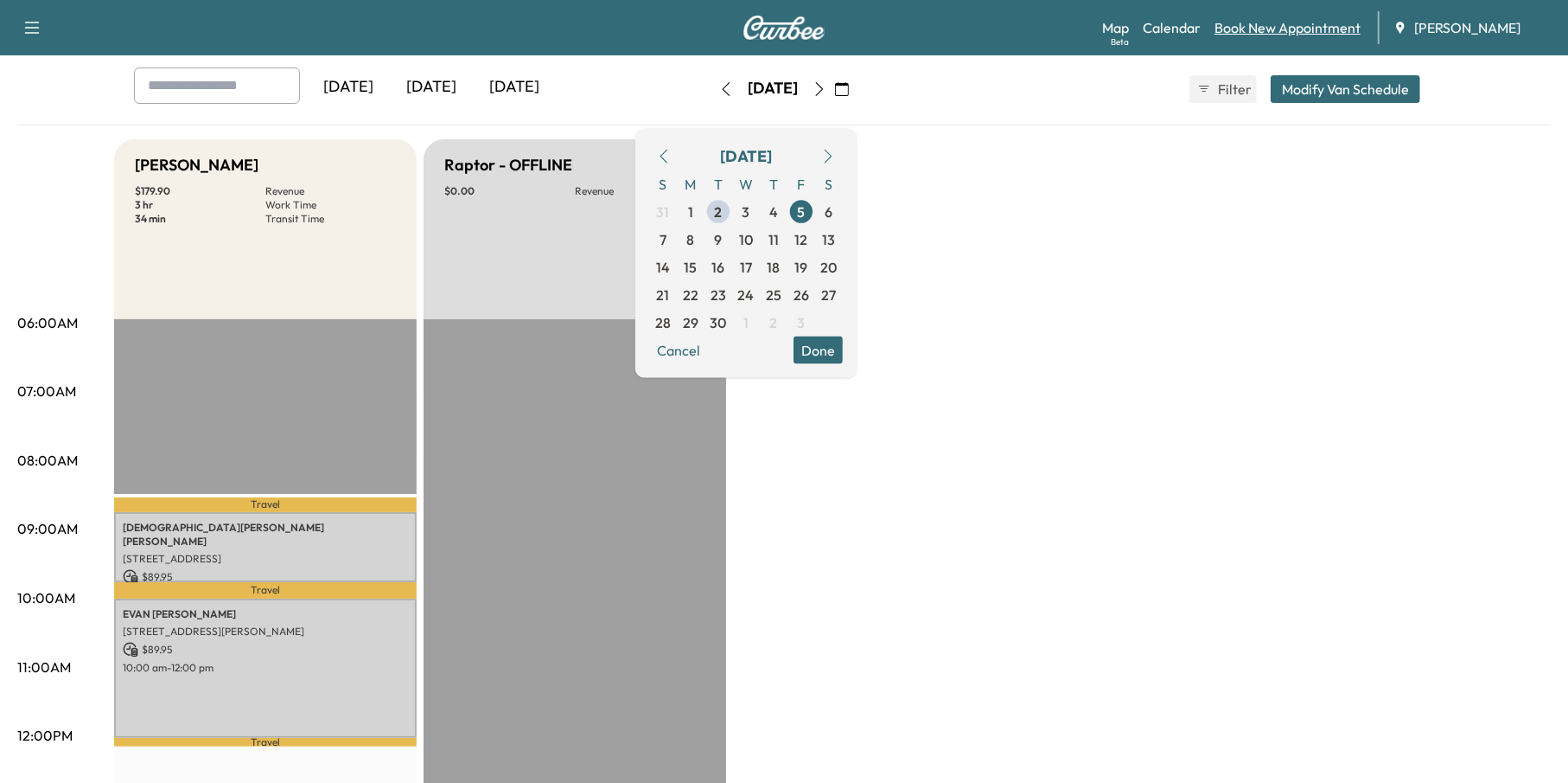
click at [1285, 25] on link "Book New Appointment" at bounding box center [1287, 28] width 146 height 21
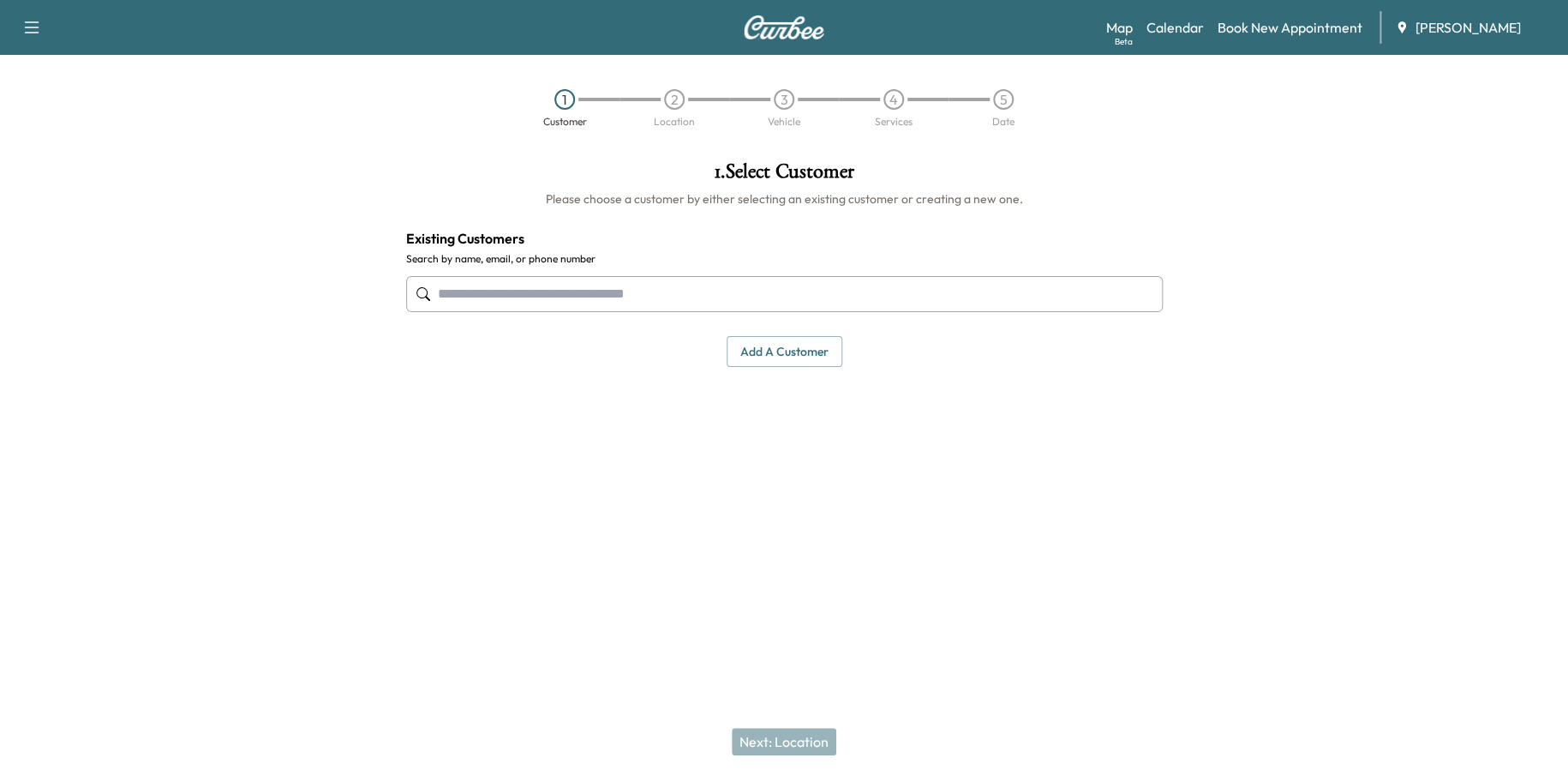
paste input "**********"
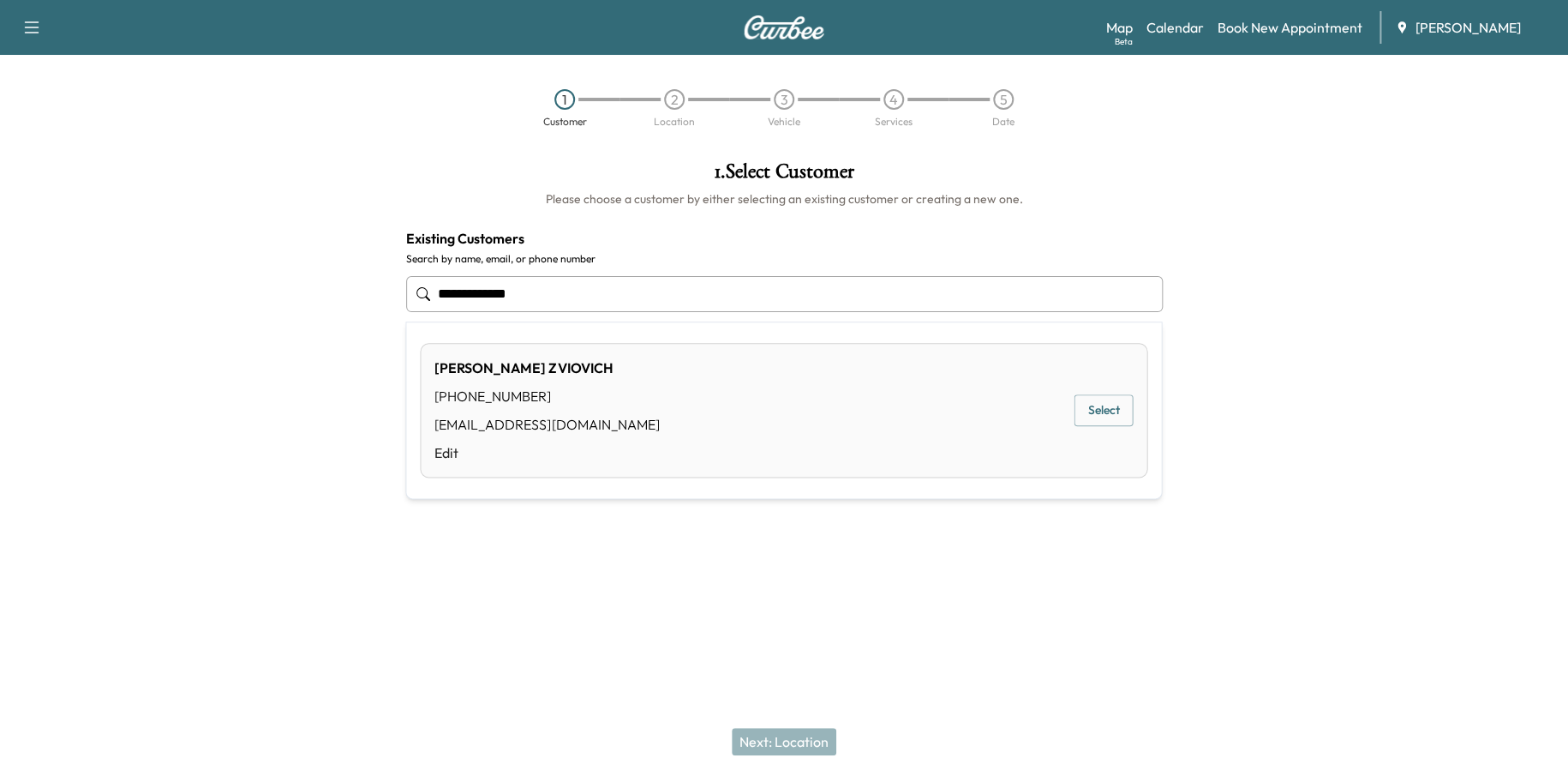
click at [1108, 411] on button "Select" at bounding box center [1103, 409] width 59 height 32
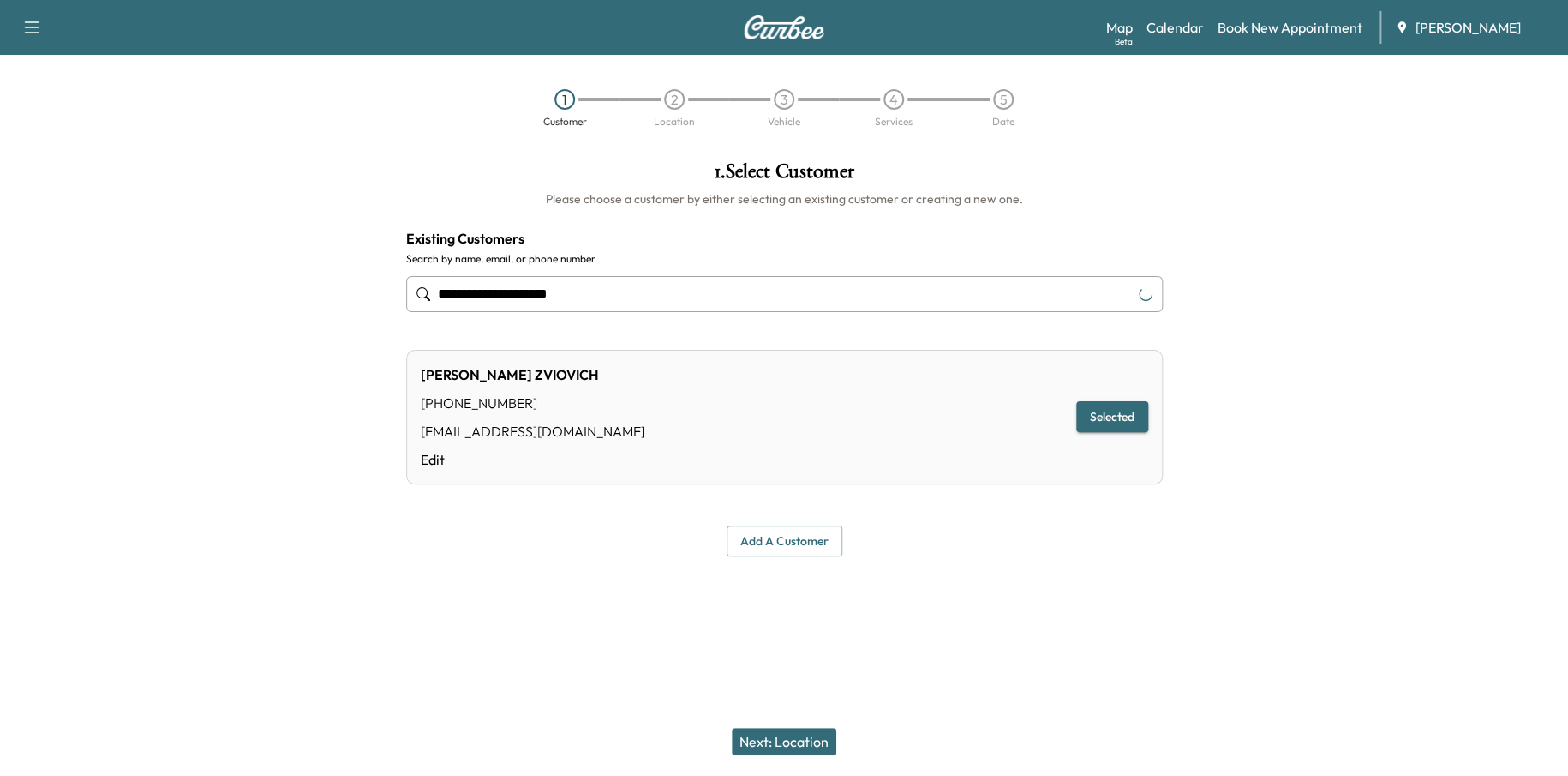
type input "**********"
click at [788, 734] on button "Next: Location" at bounding box center [784, 741] width 104 height 27
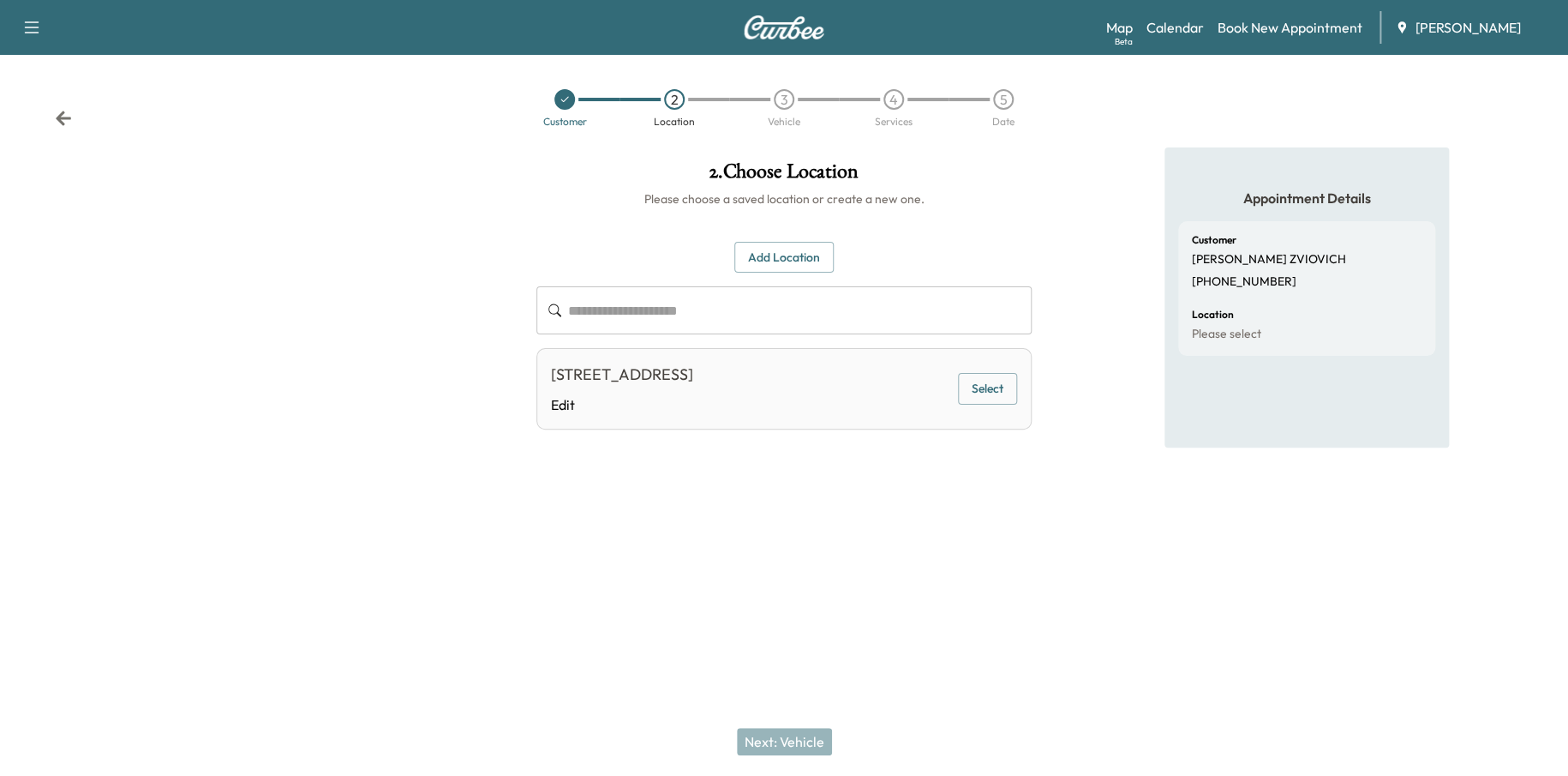
click at [986, 382] on button "Select" at bounding box center [987, 388] width 59 height 32
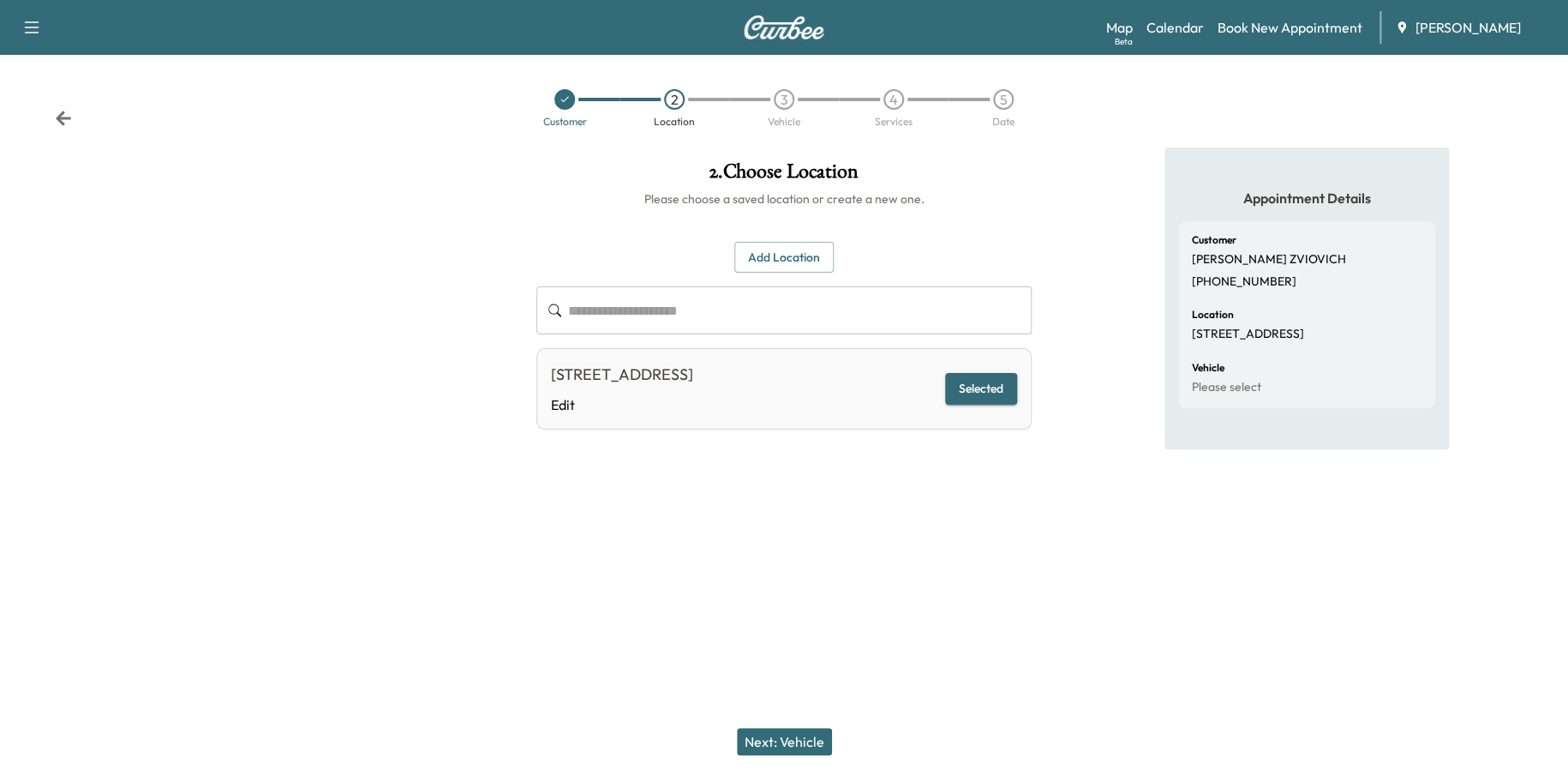
click at [795, 738] on button "Next: Vehicle" at bounding box center [784, 741] width 96 height 27
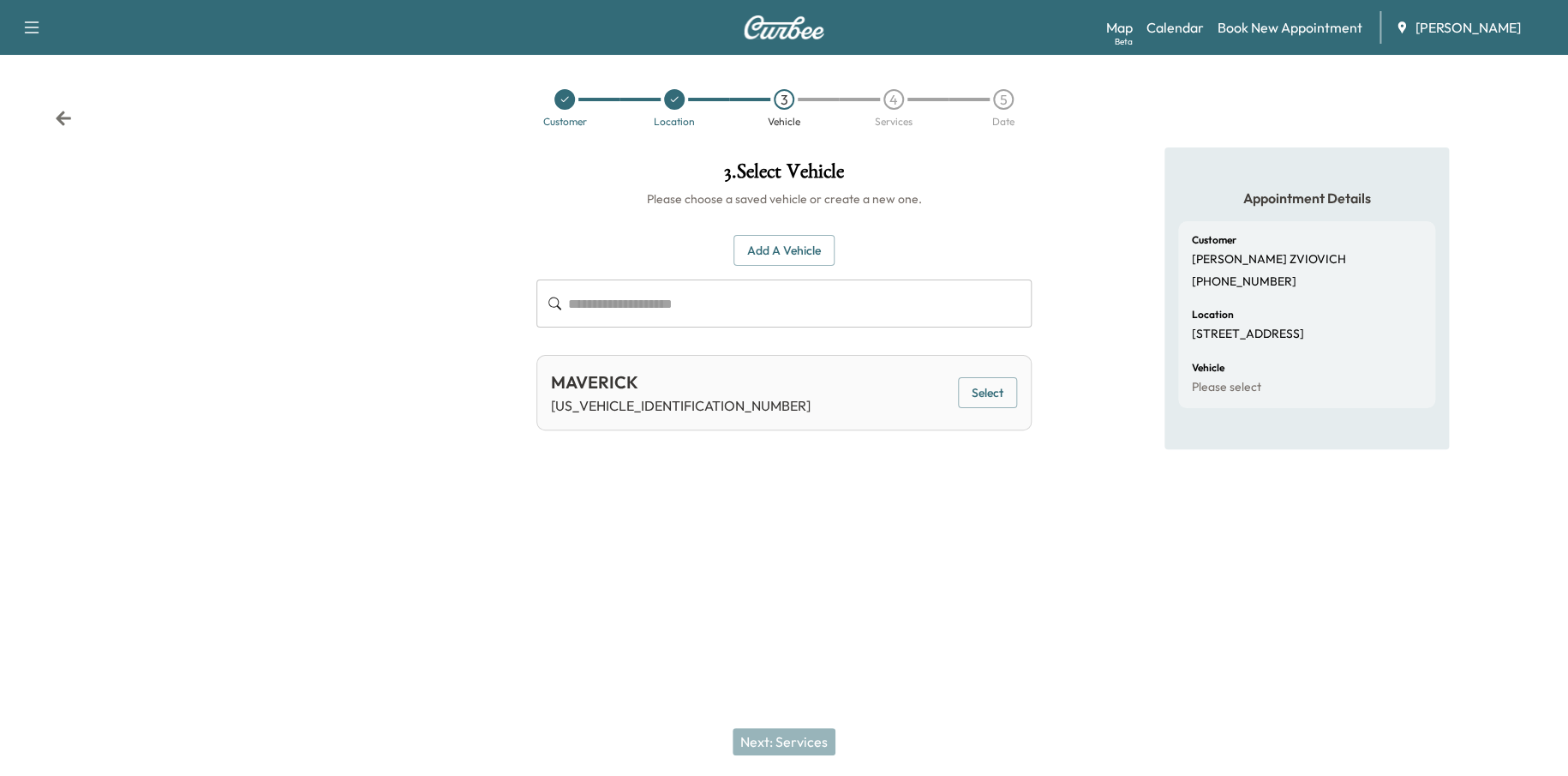
click at [982, 374] on div "MAVERICK 3FTTW8F97NRA77732 Select" at bounding box center [784, 392] width 495 height 75
click at [979, 398] on button "Select" at bounding box center [987, 393] width 59 height 32
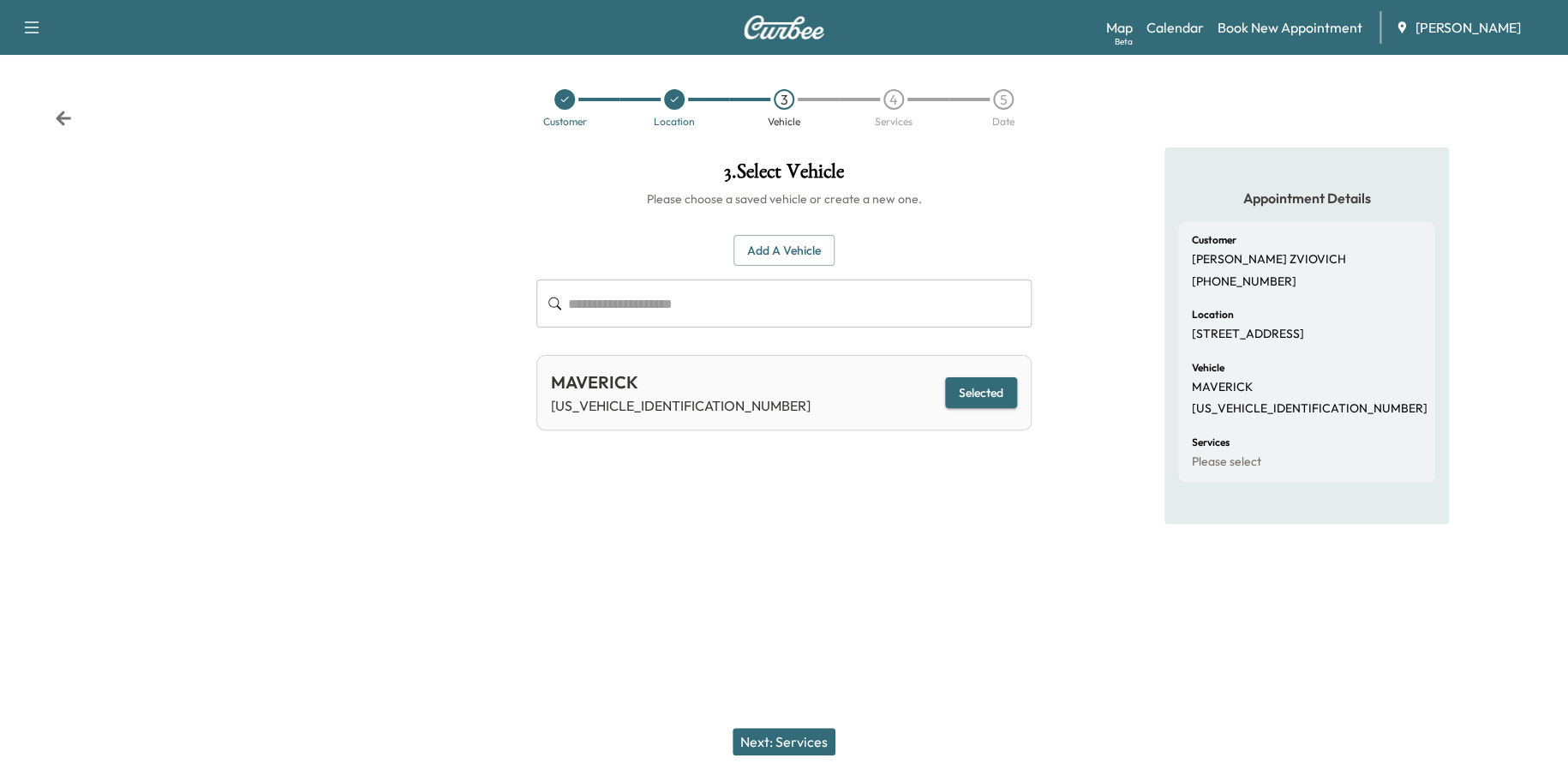
click at [798, 745] on button "Next: Services" at bounding box center [784, 741] width 103 height 27
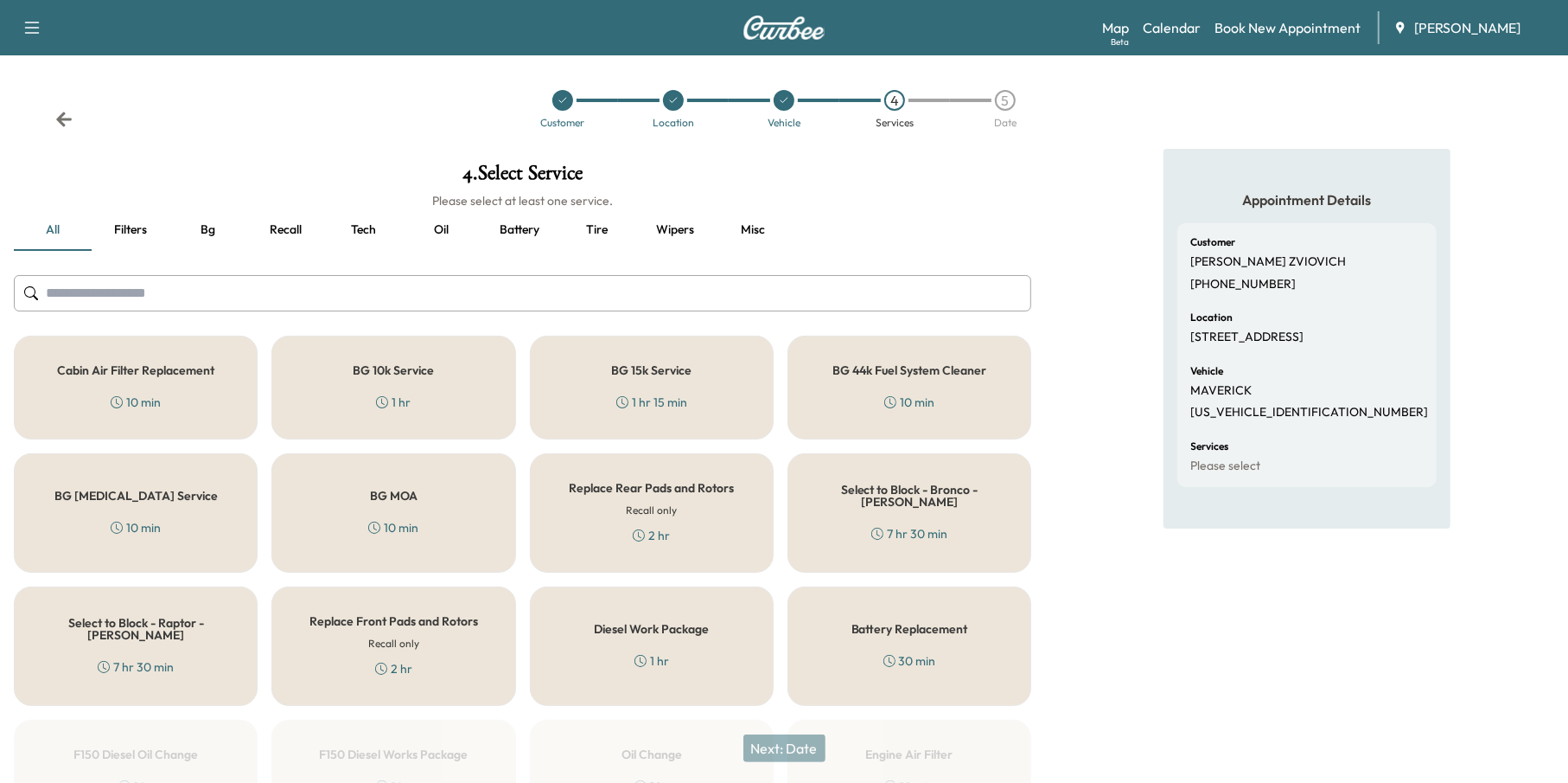
click at [439, 235] on button "Oil" at bounding box center [441, 230] width 78 height 41
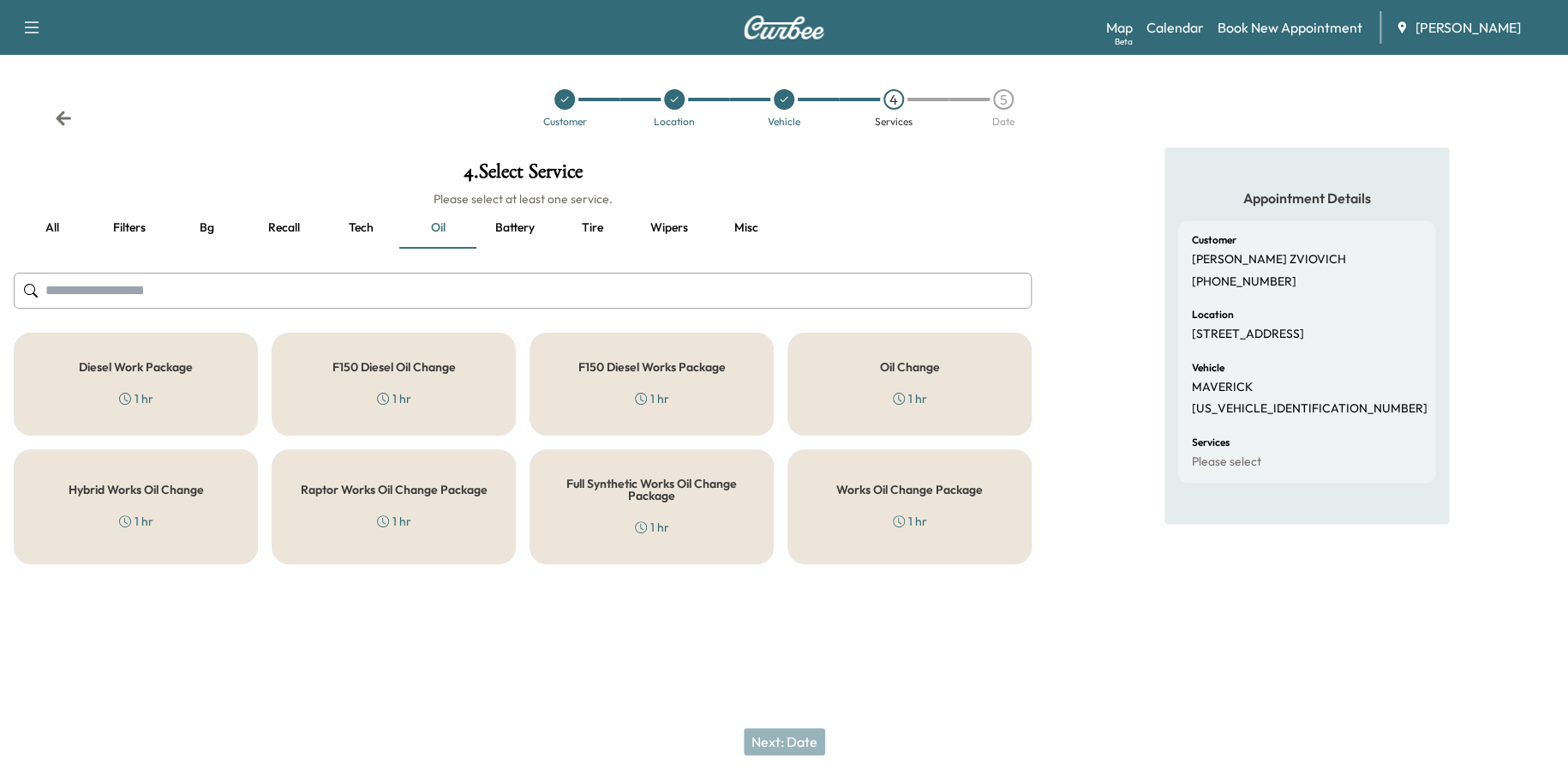
click at [891, 387] on div "Oil Change 1 hr" at bounding box center [909, 384] width 245 height 103
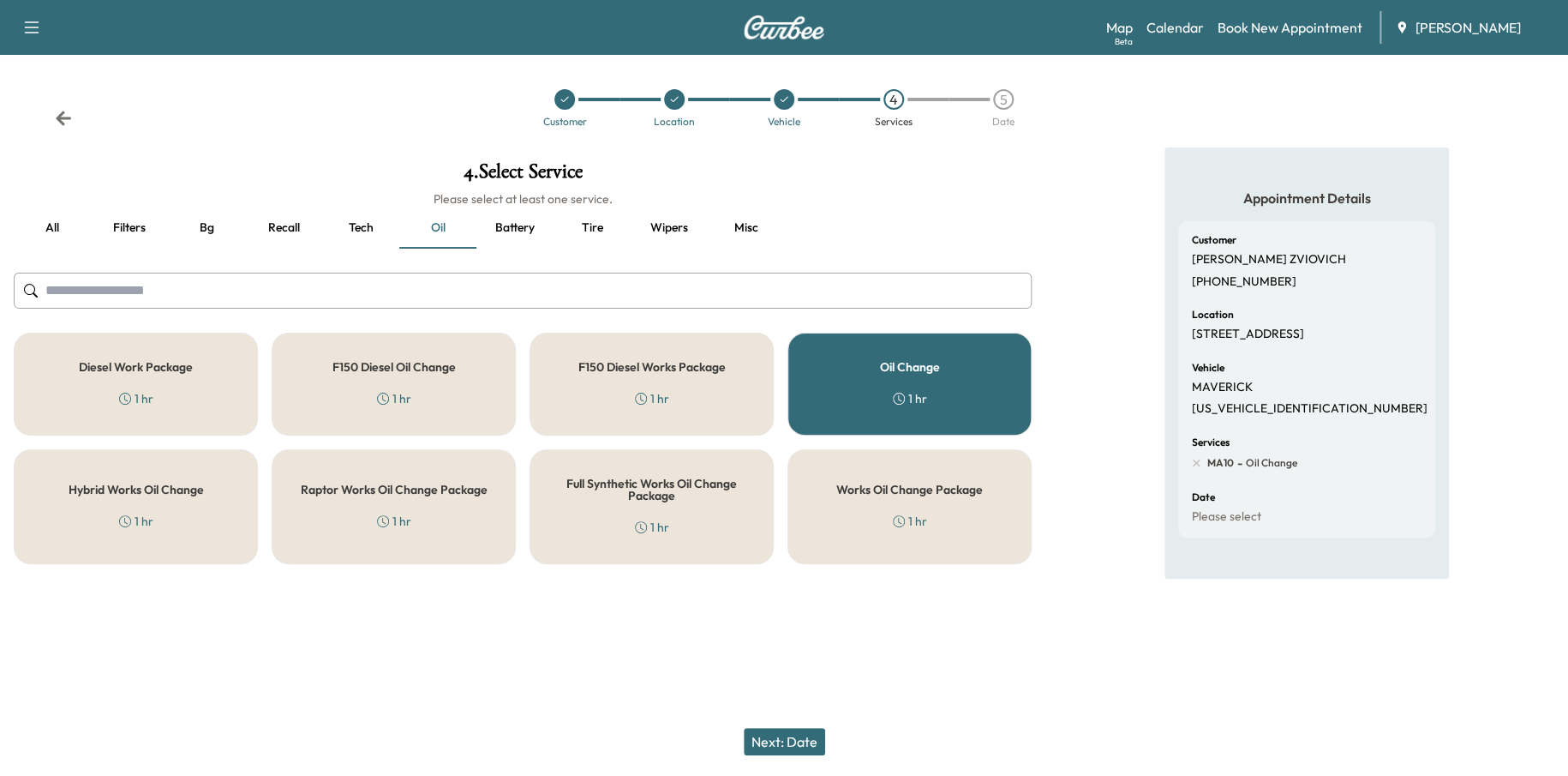
click at [908, 484] on h5 "Works Oil Change Package" at bounding box center [909, 489] width 146 height 12
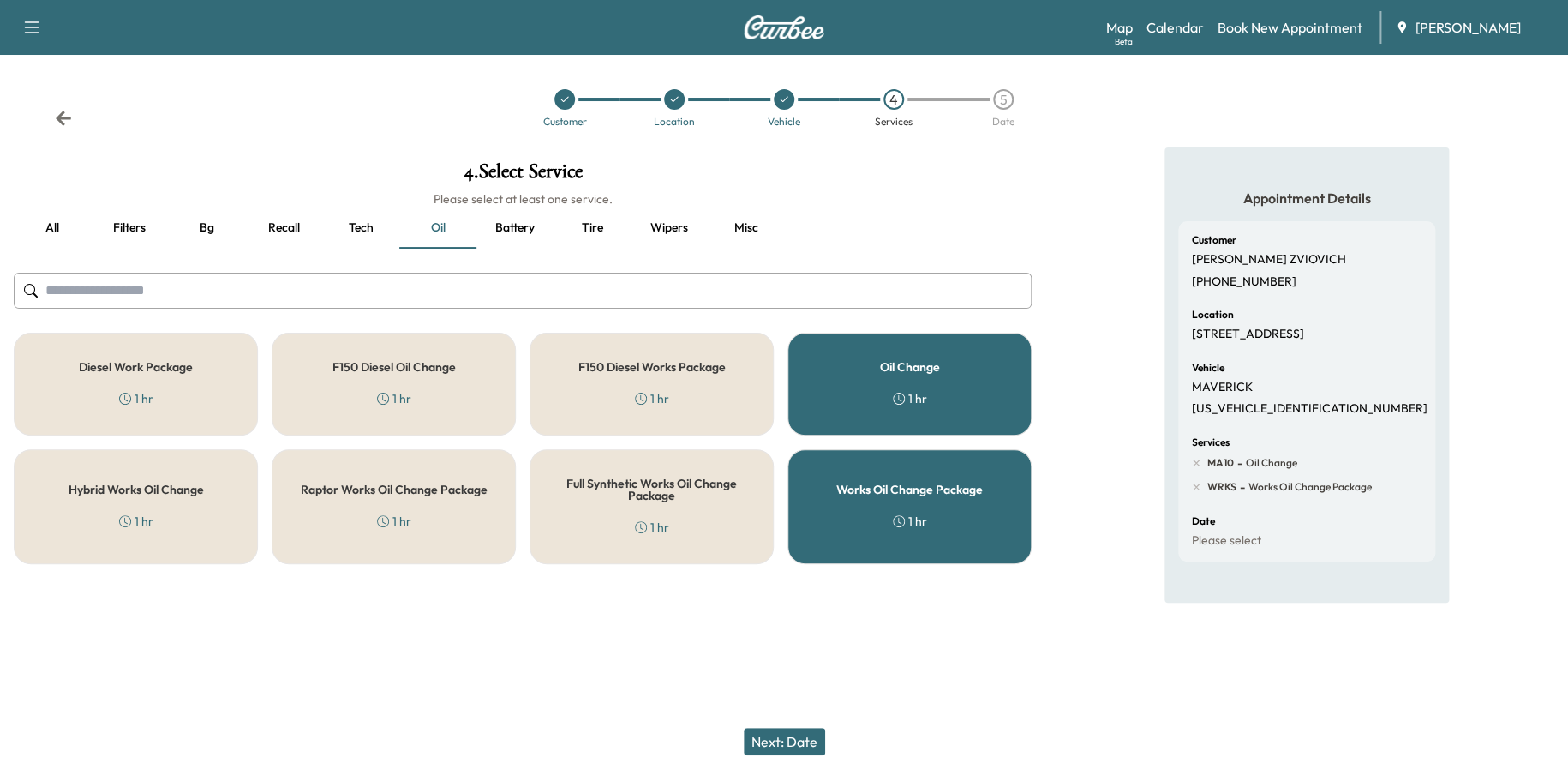
click at [1187, 474] on div "Customer DIEGO MARTIN ZVIOVICH (404) 936-2129 Location 1044 PRINCETON WALK NE, …" at bounding box center [1307, 391] width 257 height 340
click at [1196, 471] on icon at bounding box center [1197, 463] width 16 height 16
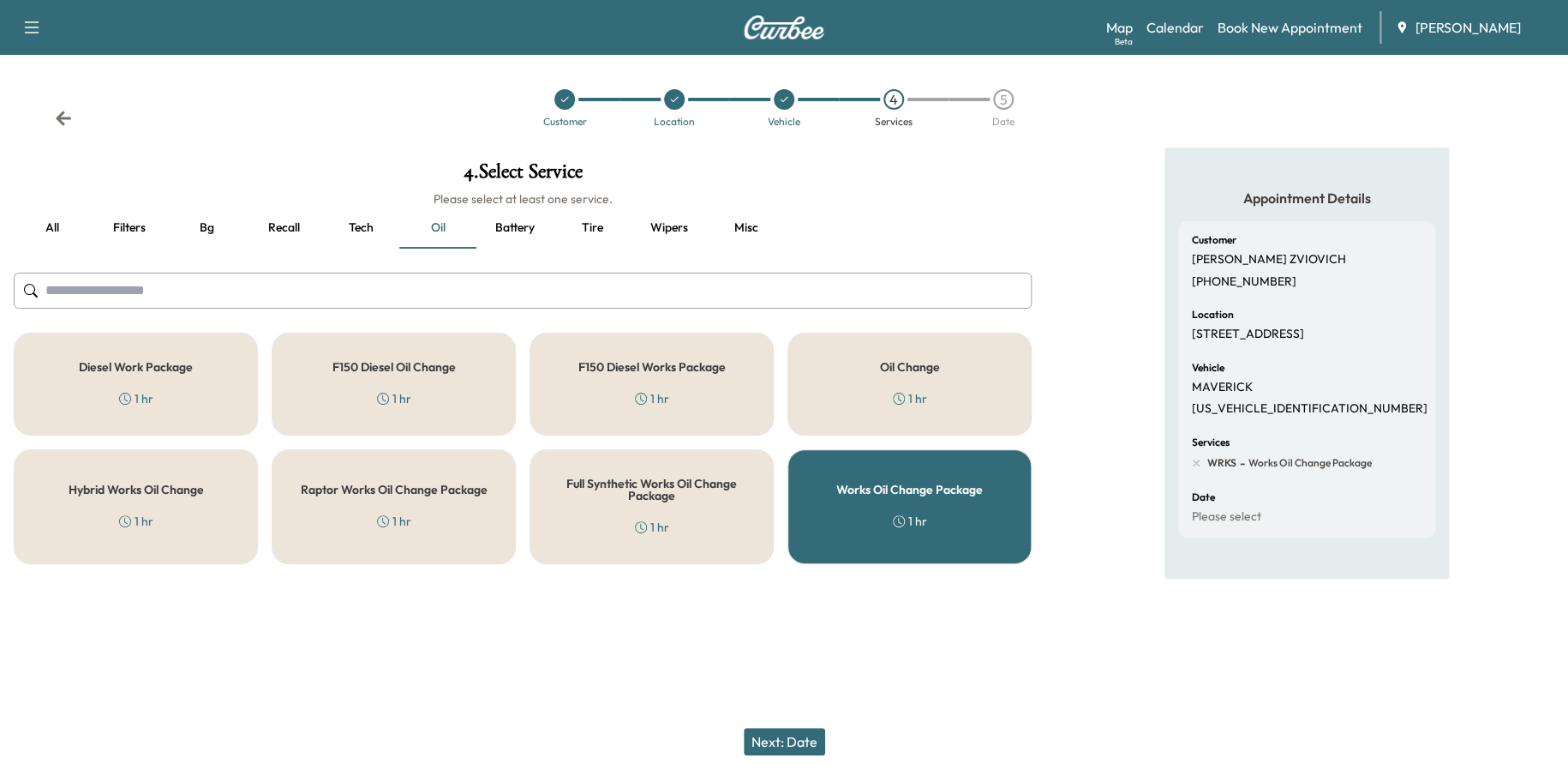
click at [287, 230] on button "Recall" at bounding box center [283, 228] width 77 height 41
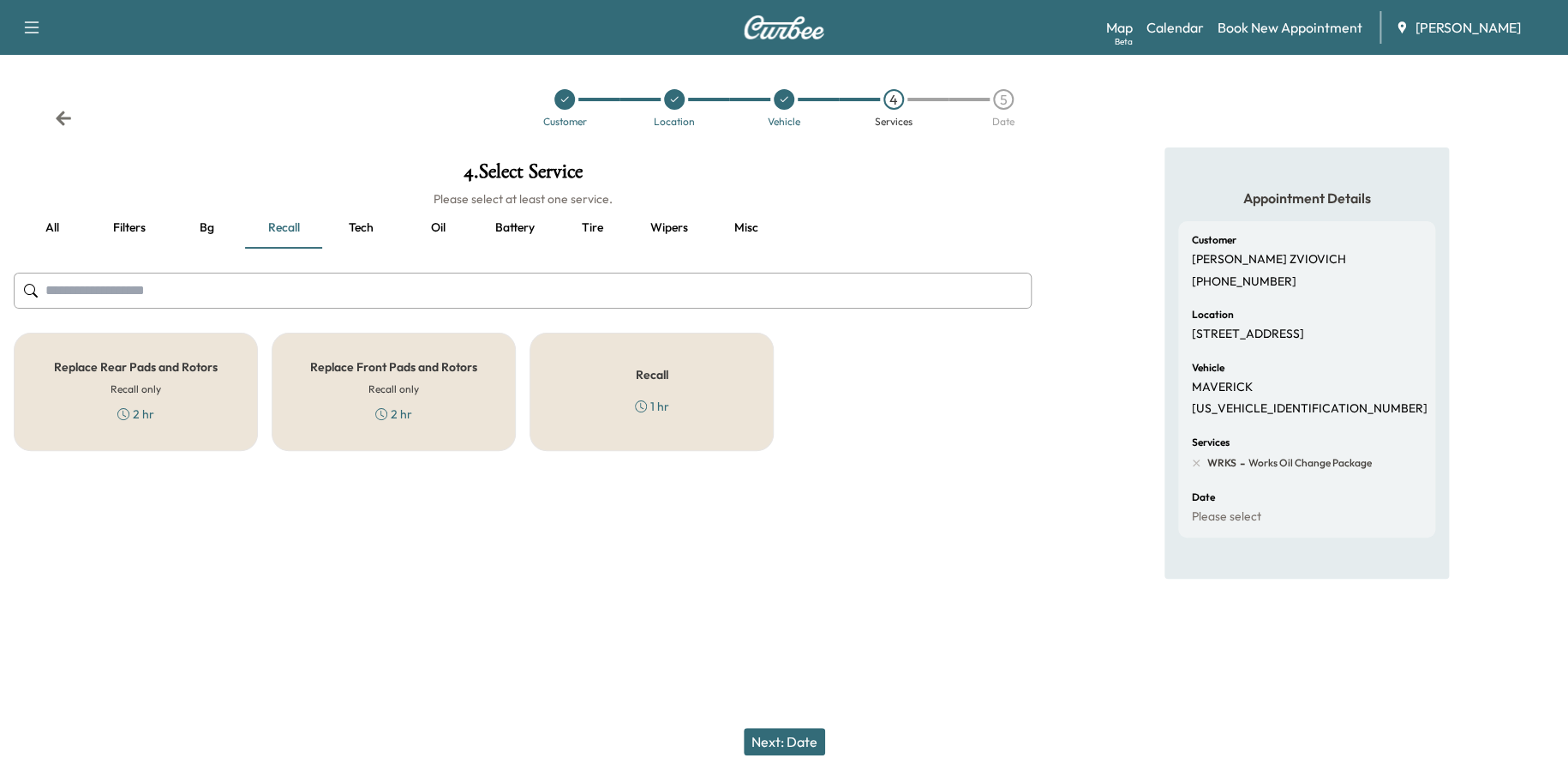
click at [608, 399] on div "Recall 1 hr" at bounding box center [651, 391] width 245 height 118
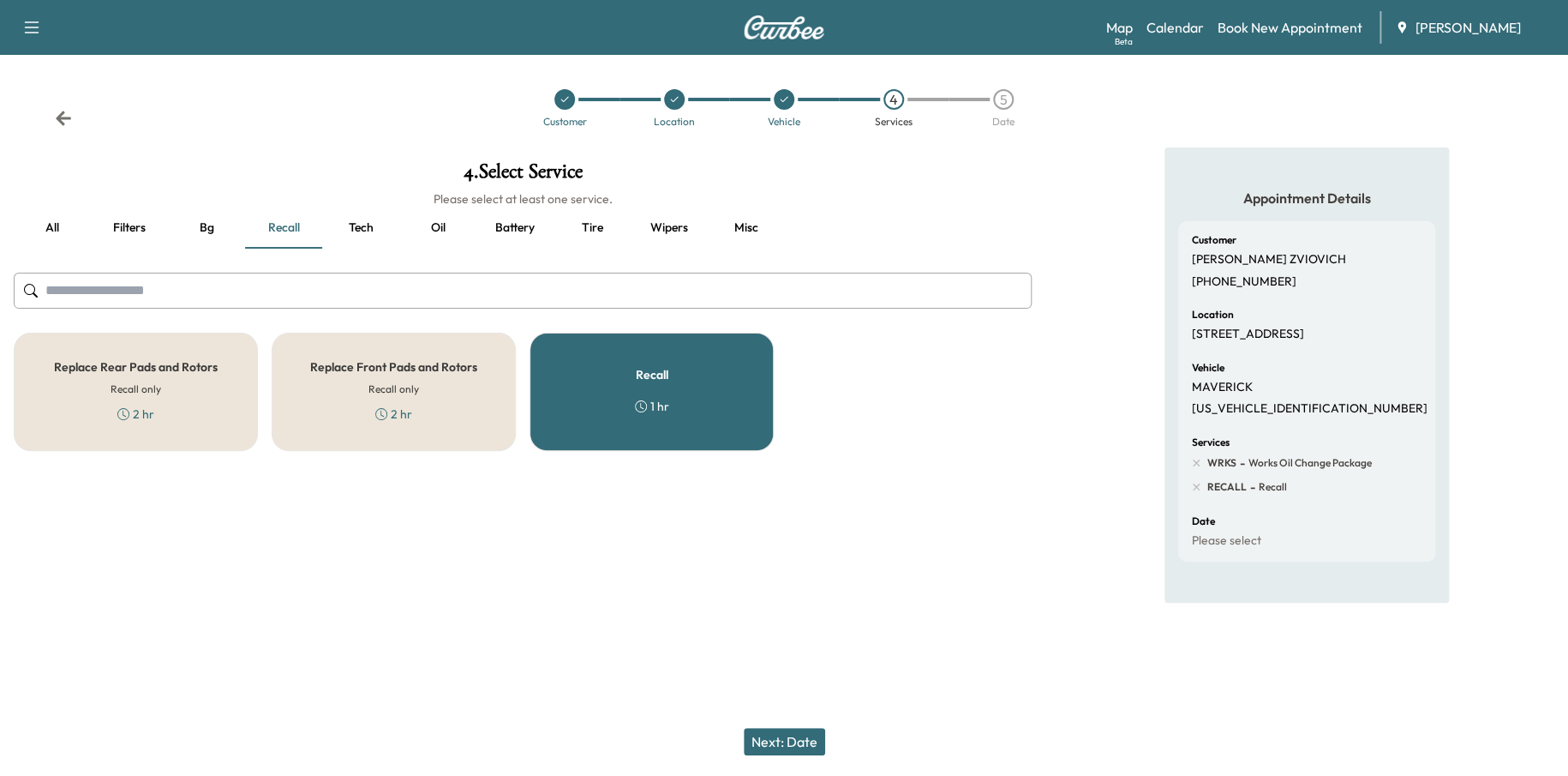
click at [760, 748] on button "Next: Date" at bounding box center [784, 741] width 82 height 27
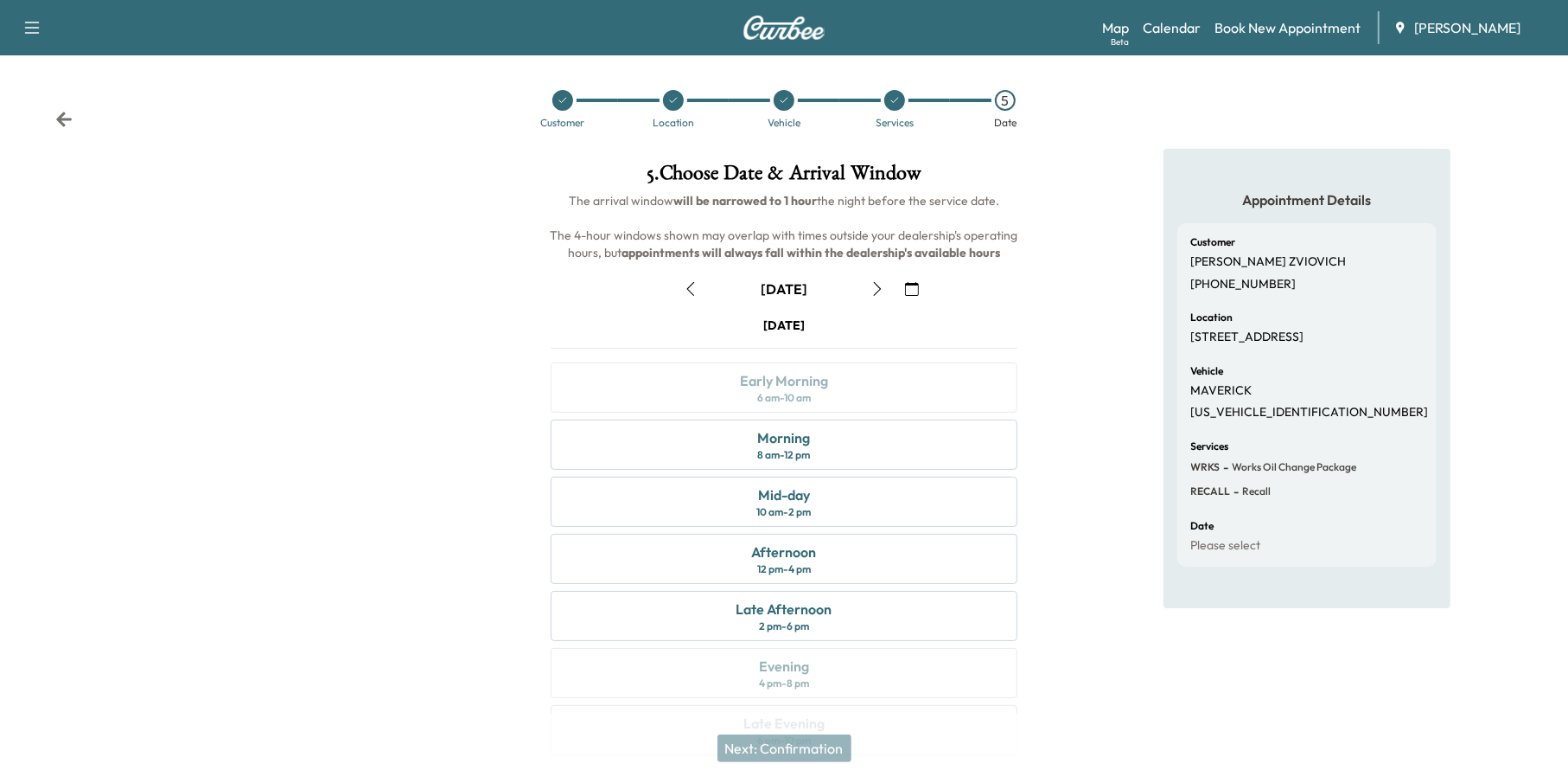
click at [902, 293] on button "button" at bounding box center [912, 289] width 29 height 28
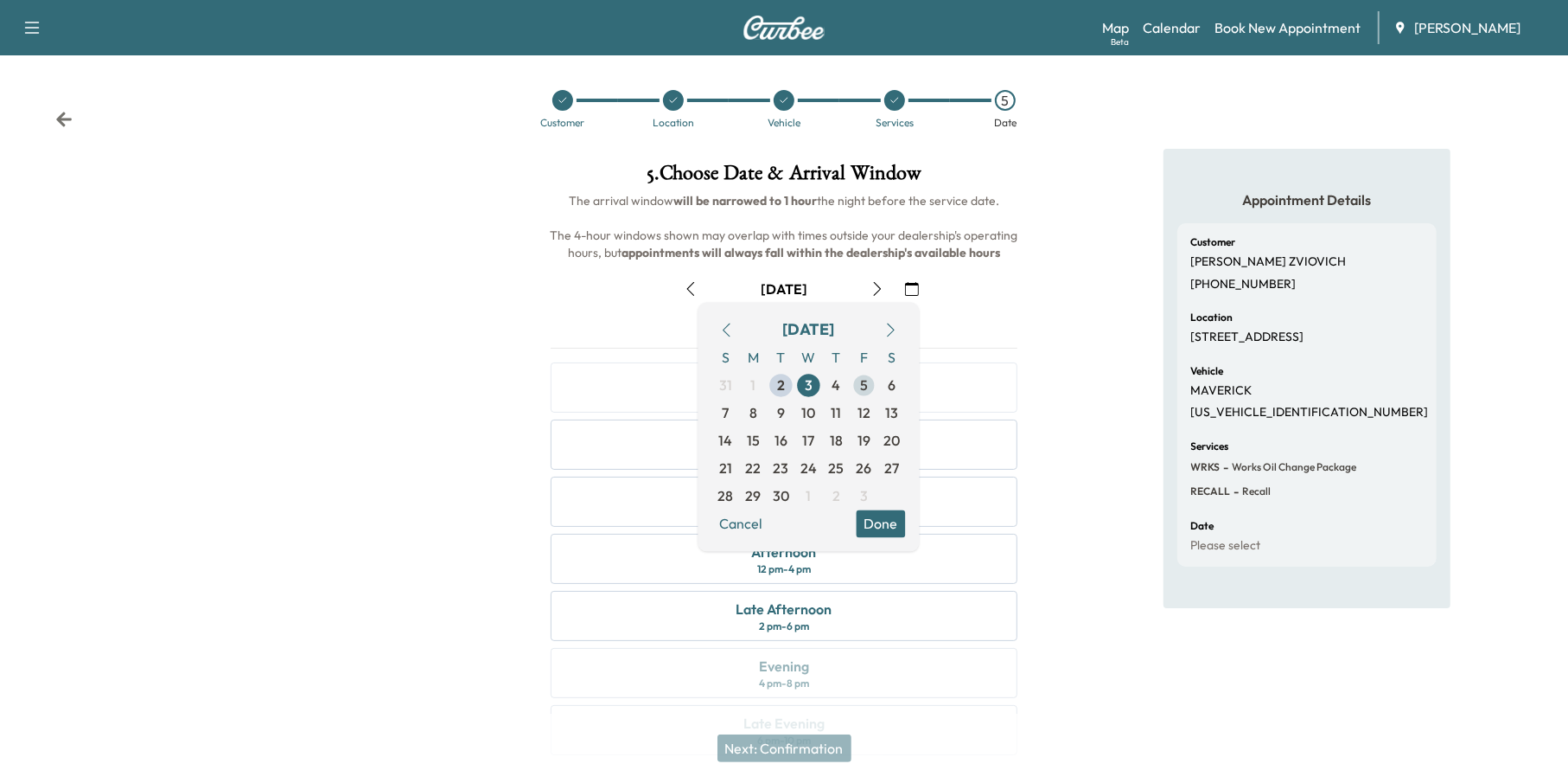
click at [867, 385] on span "5" at bounding box center [864, 386] width 28 height 28
click at [901, 520] on button "Done" at bounding box center [881, 524] width 49 height 28
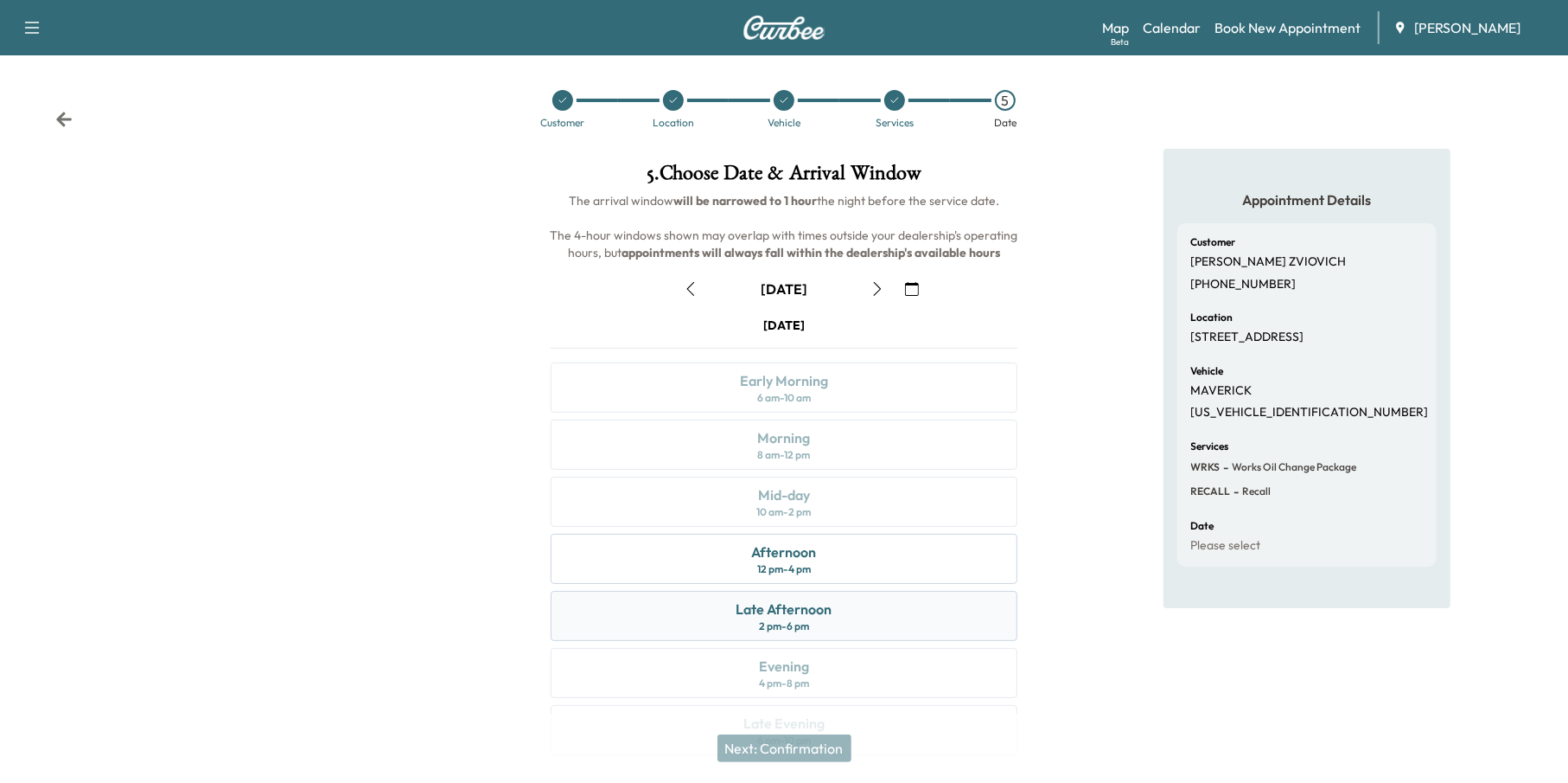
click at [832, 615] on div "Late Afternoon 2 pm - 6 pm" at bounding box center [784, 616] width 468 height 50
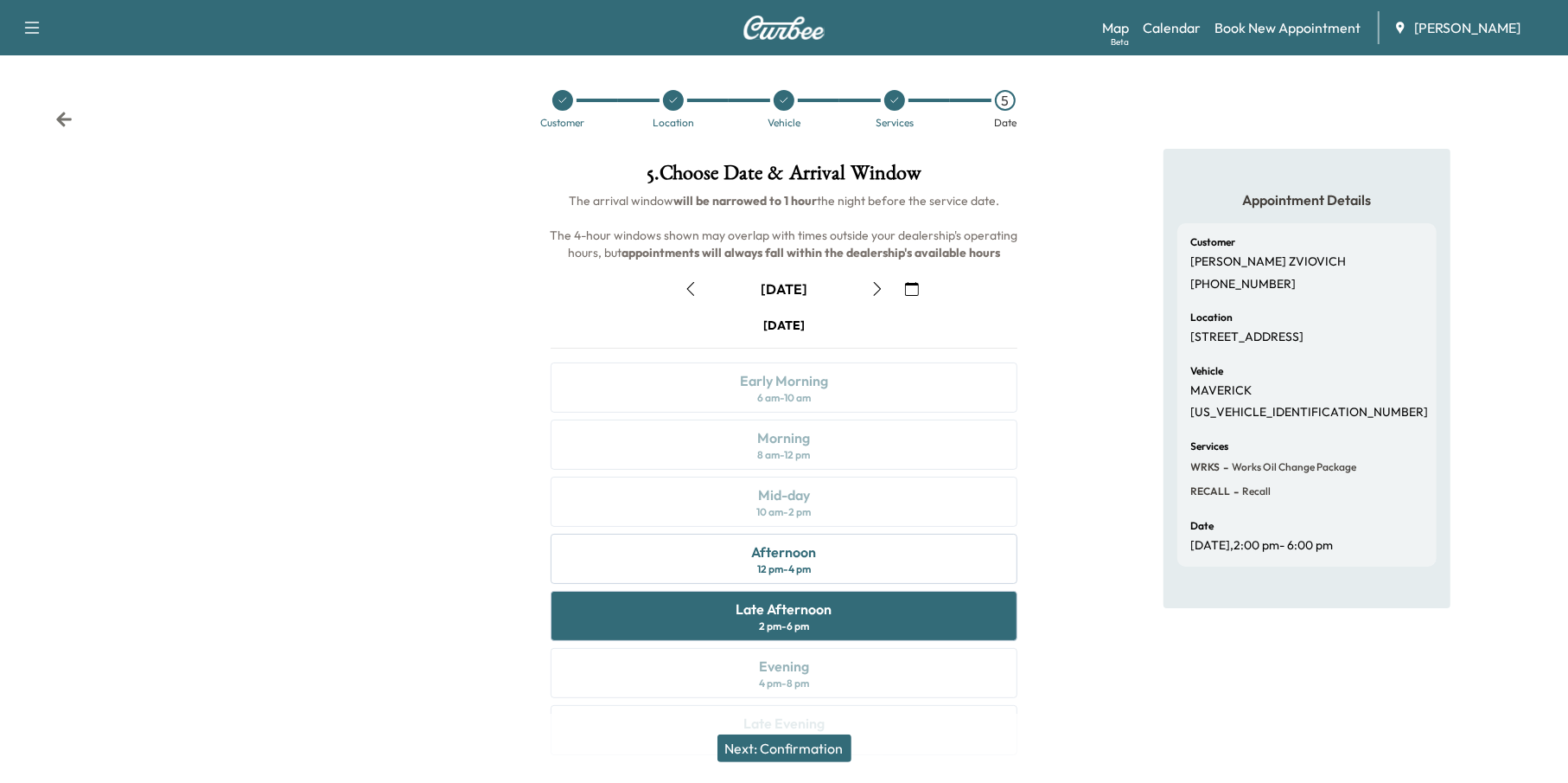
click at [806, 746] on button "Next: Confirmation" at bounding box center [784, 748] width 134 height 28
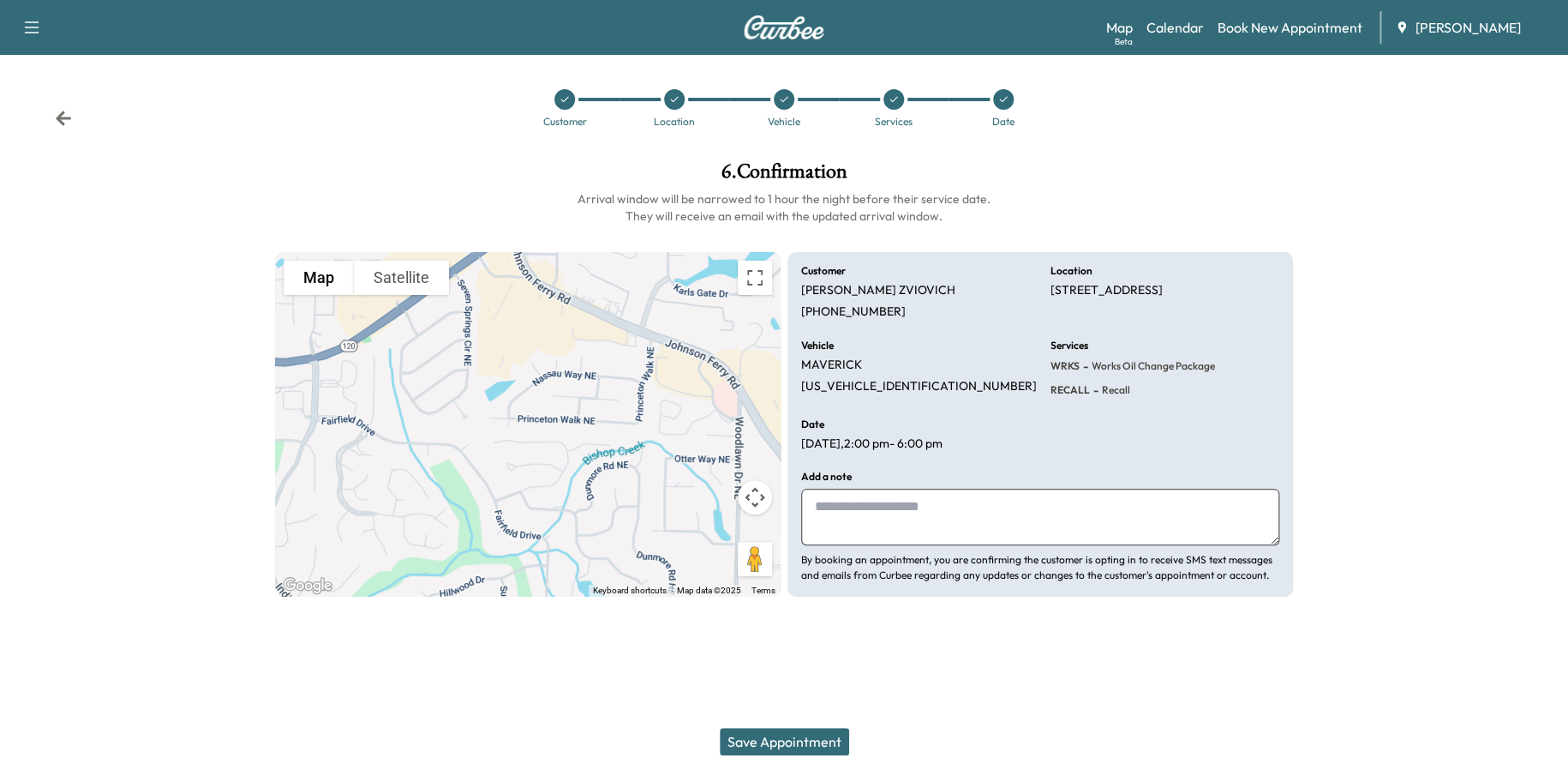
click at [800, 739] on button "Save Appointment" at bounding box center [784, 741] width 130 height 27
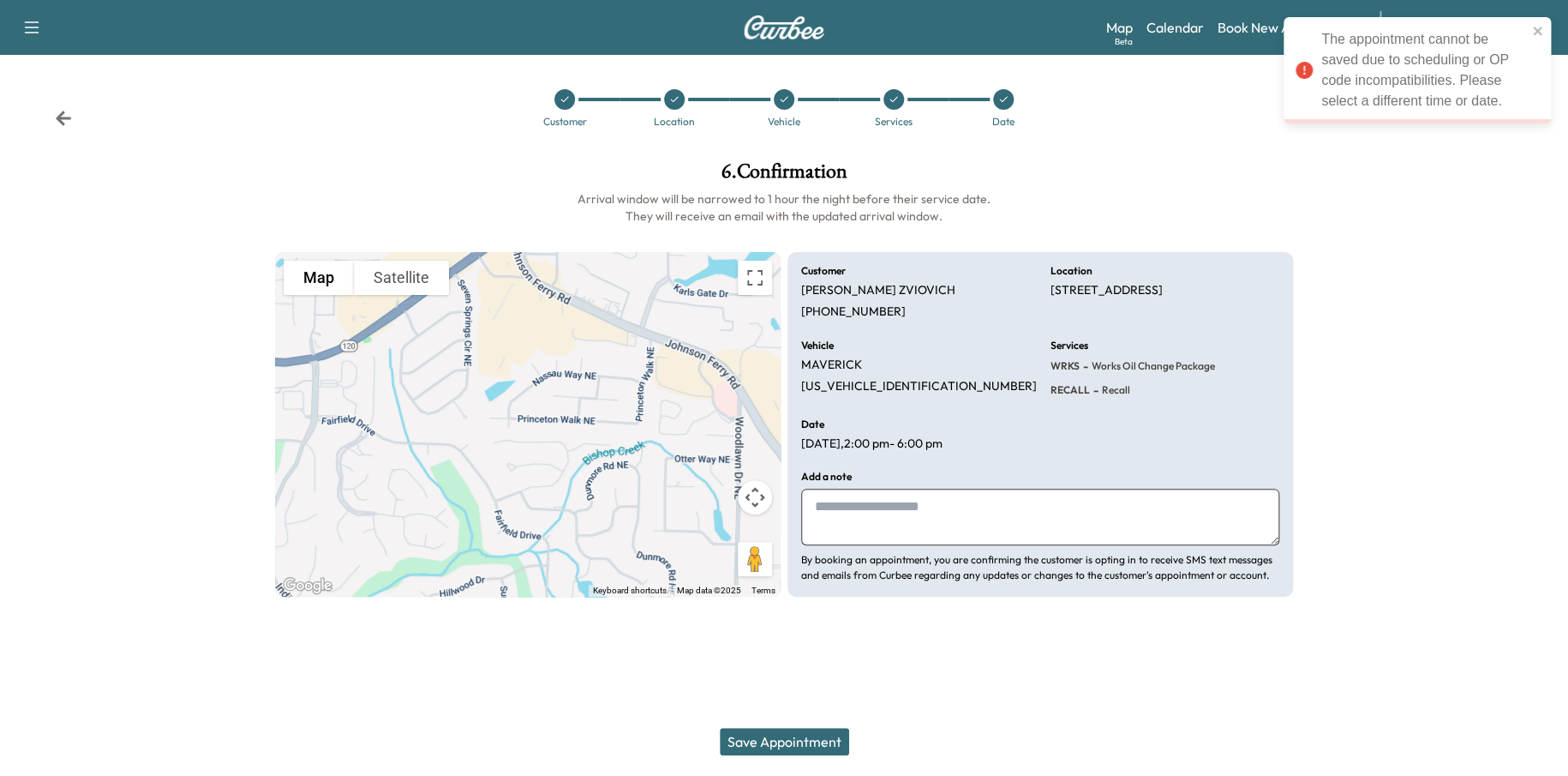
click at [61, 119] on icon at bounding box center [63, 119] width 18 height 18
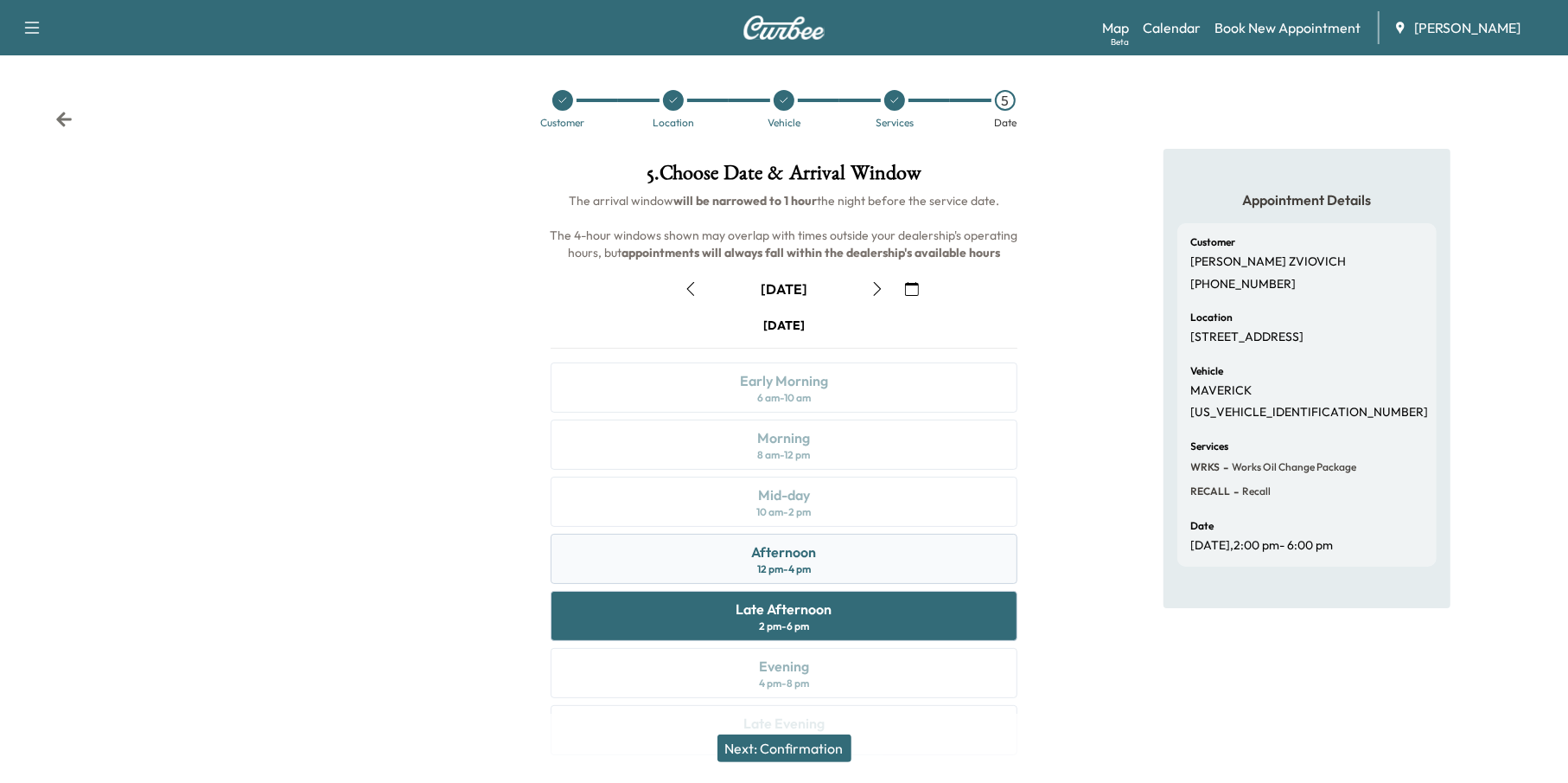
click at [821, 563] on div "Afternoon 12 pm - 4 pm" at bounding box center [784, 558] width 468 height 50
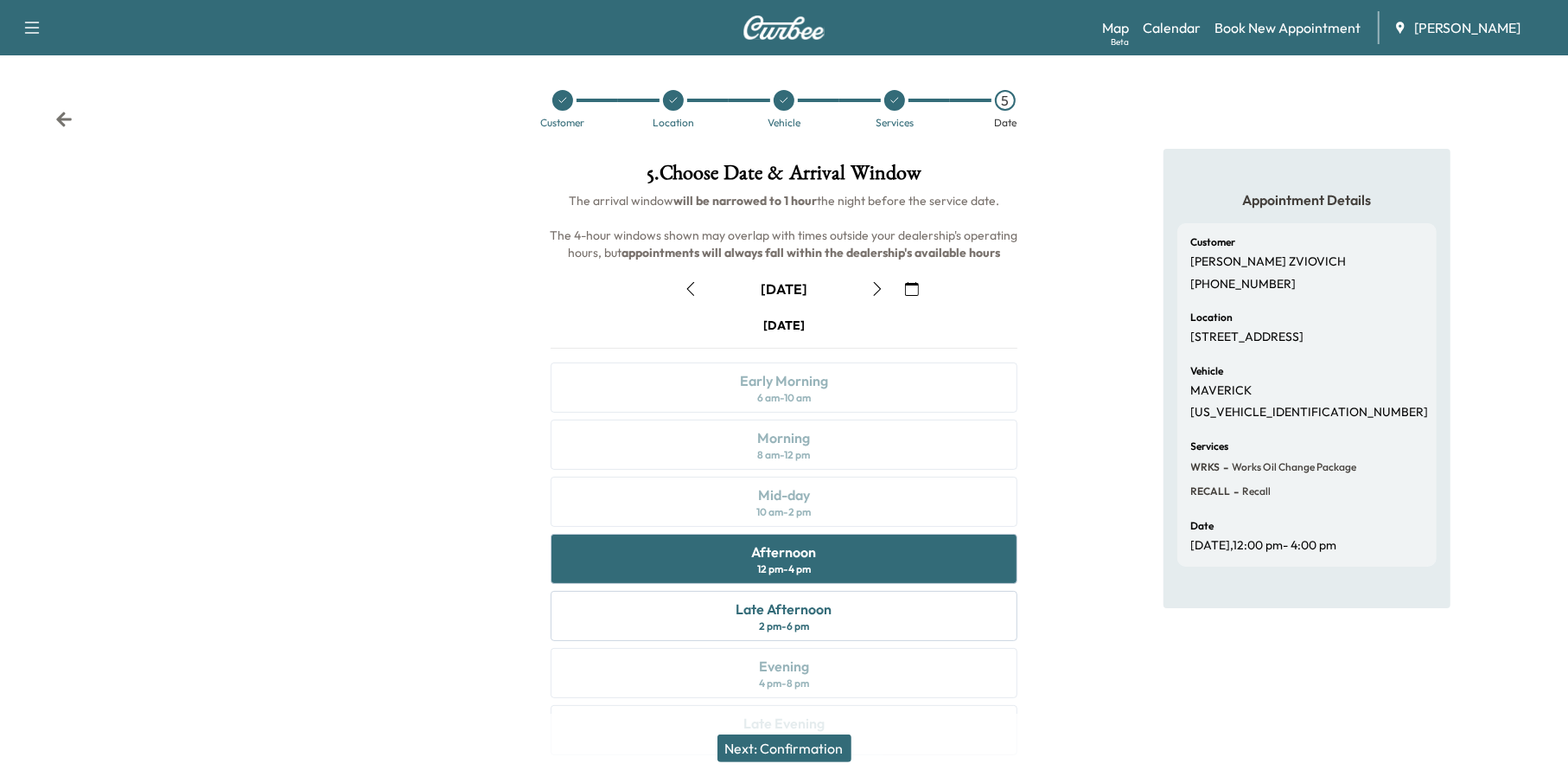
click at [803, 750] on button "Next: Confirmation" at bounding box center [784, 748] width 134 height 28
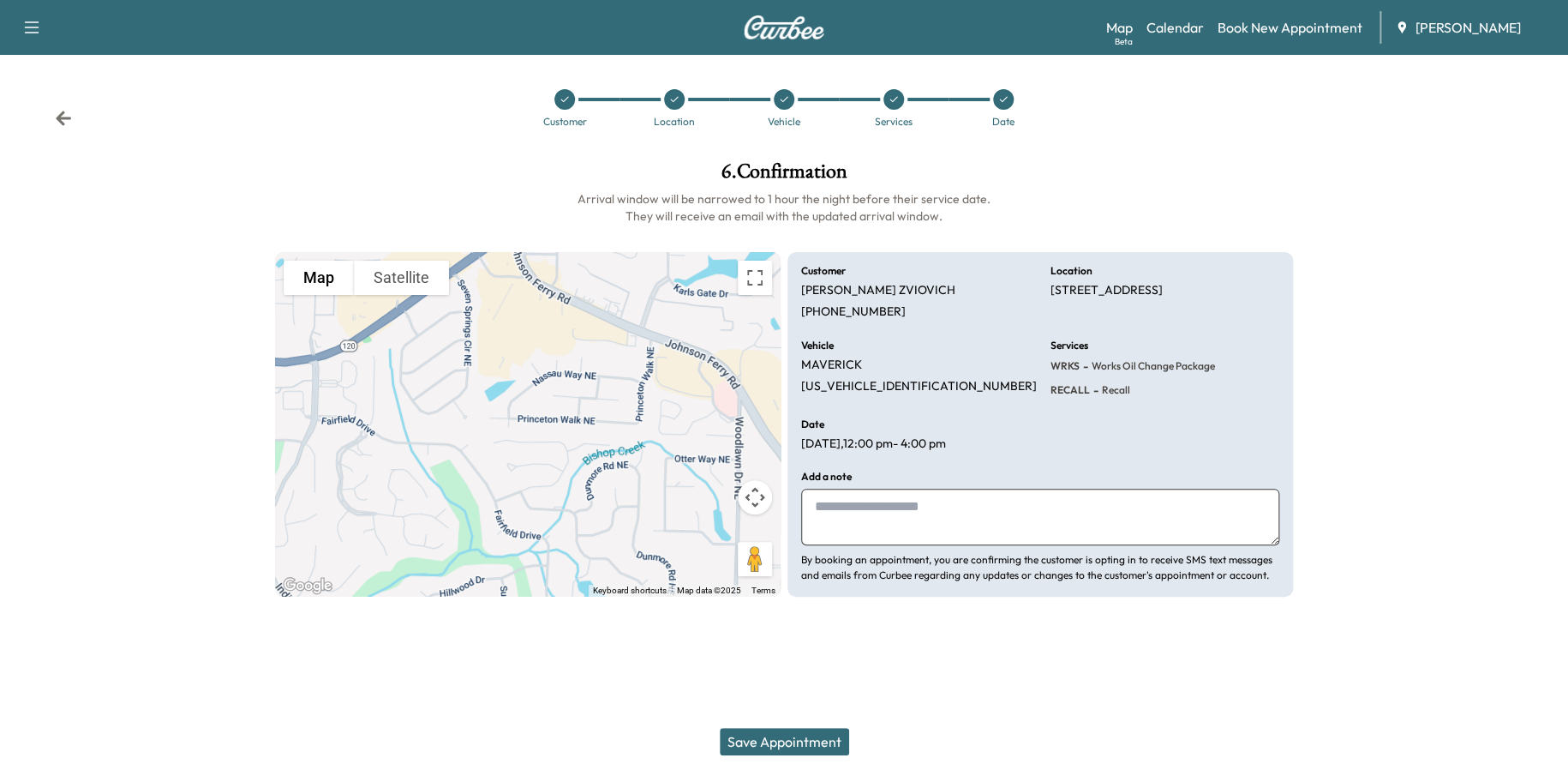
click at [798, 731] on button "Save Appointment" at bounding box center [784, 741] width 130 height 27
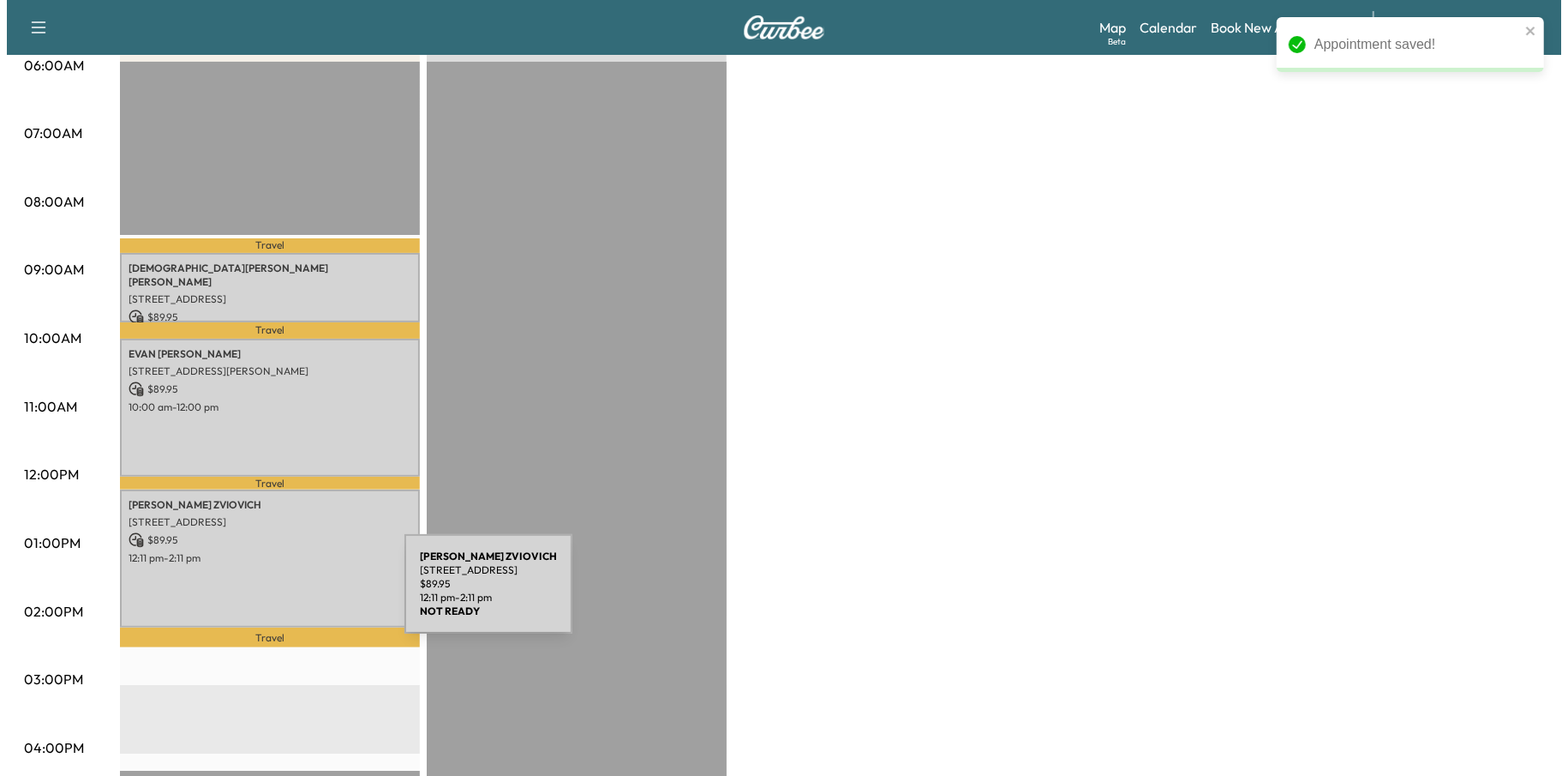
scroll to position [343, 0]
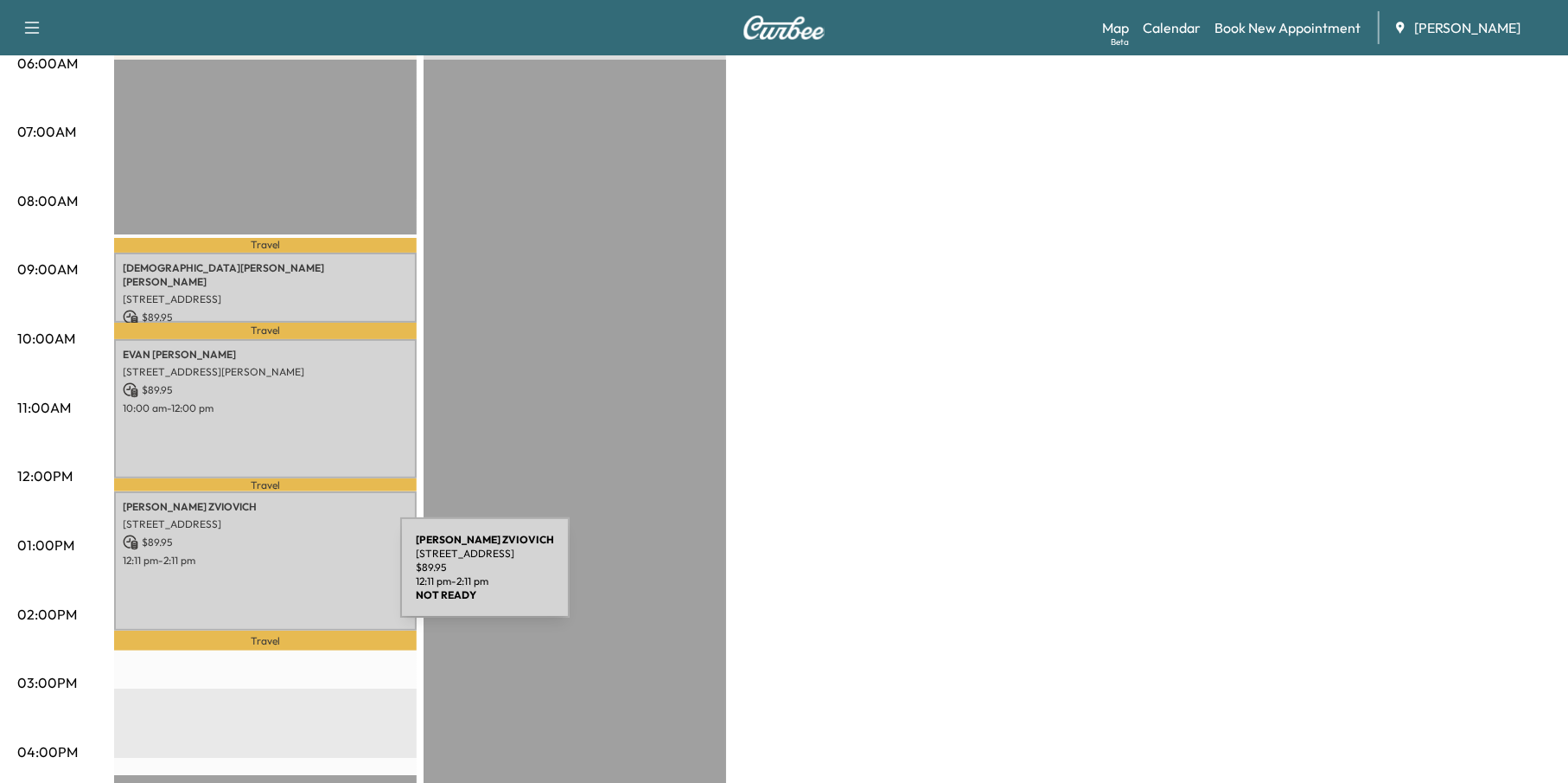
click at [270, 577] on div "DIEGO MARTIN ZVIOVICH 1044 PRINCETON WALK NE, MARIETTA, GA, USA $ 89.95 12:11 p…" at bounding box center [265, 561] width 303 height 140
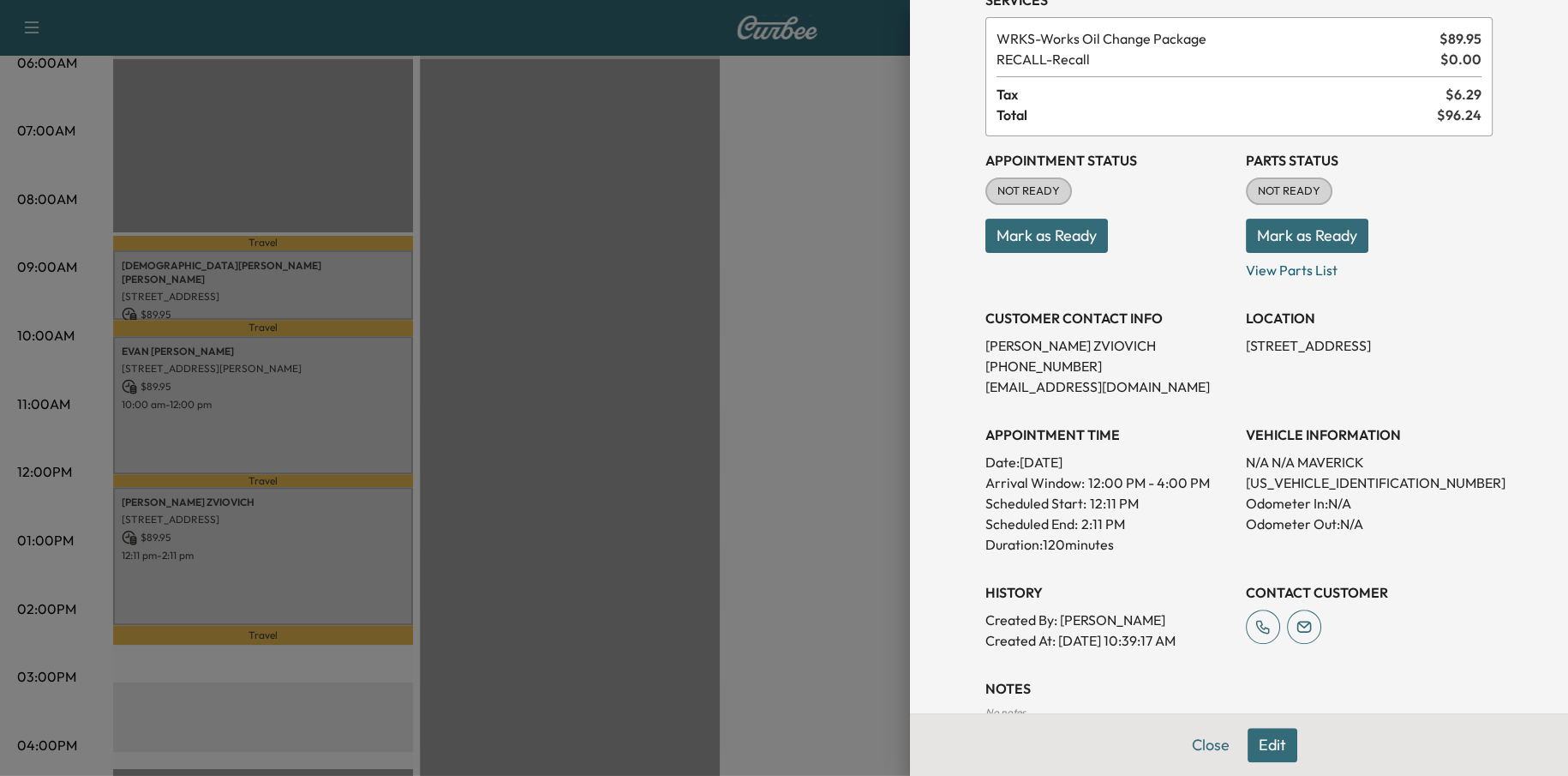
scroll to position [194, 0]
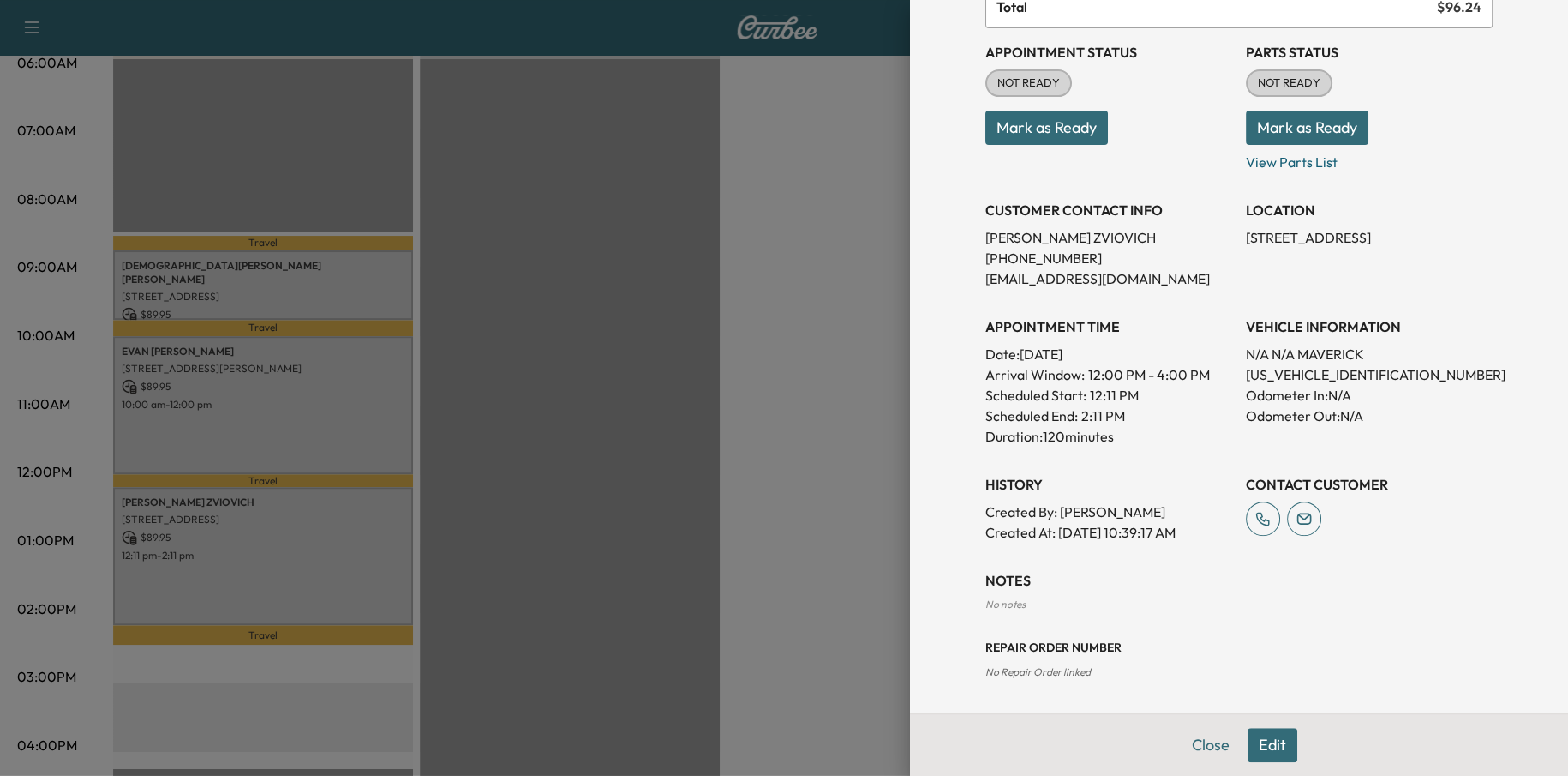
click at [1247, 741] on button "Edit" at bounding box center [1272, 744] width 50 height 34
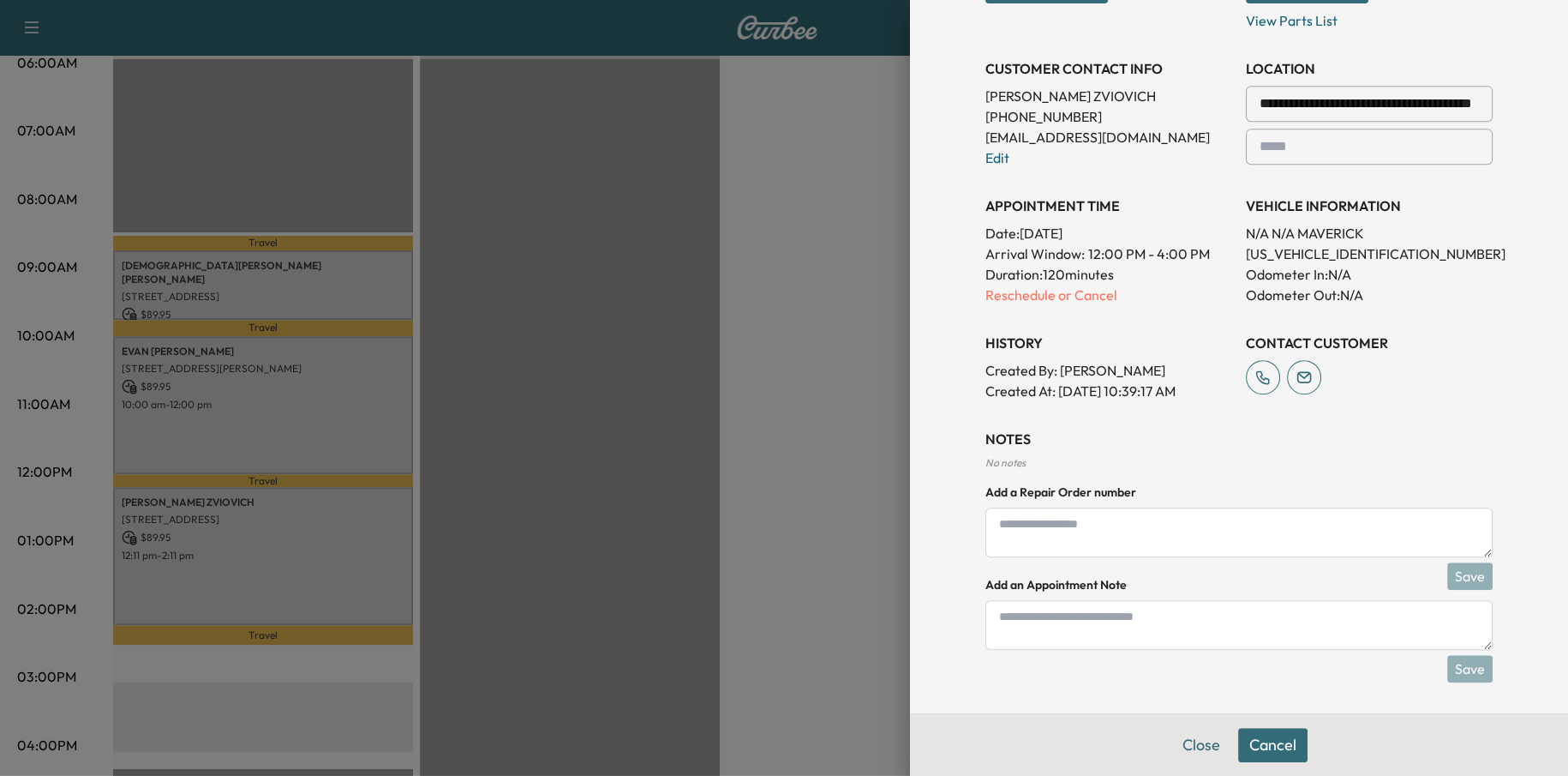
scroll to position [373, 0]
click at [1051, 515] on textarea at bounding box center [1239, 529] width 508 height 50
click at [1075, 632] on textarea at bounding box center [1239, 622] width 508 height 50
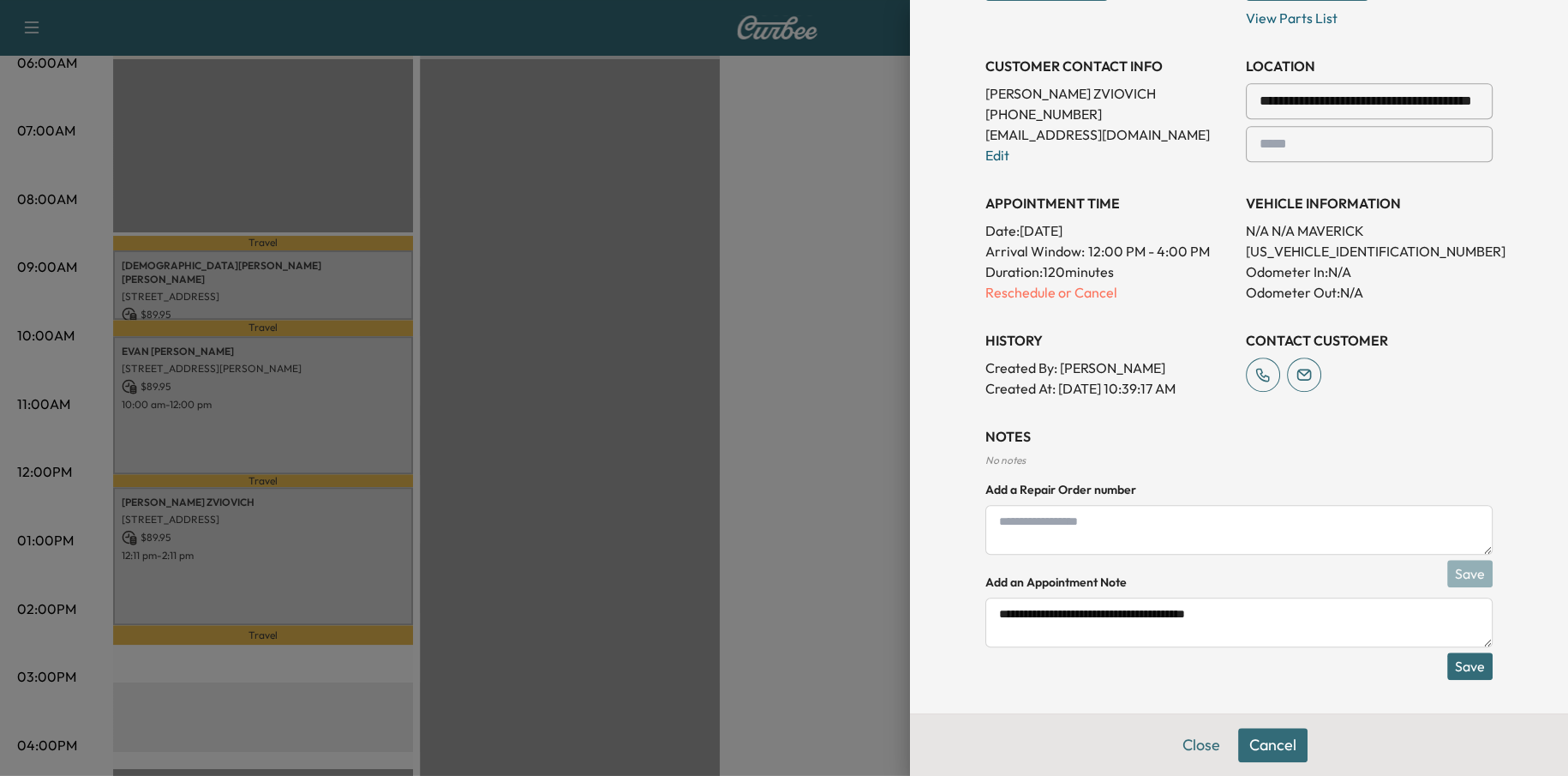
type textarea "**********"
click at [1466, 669] on button "Save" at bounding box center [1470, 666] width 46 height 27
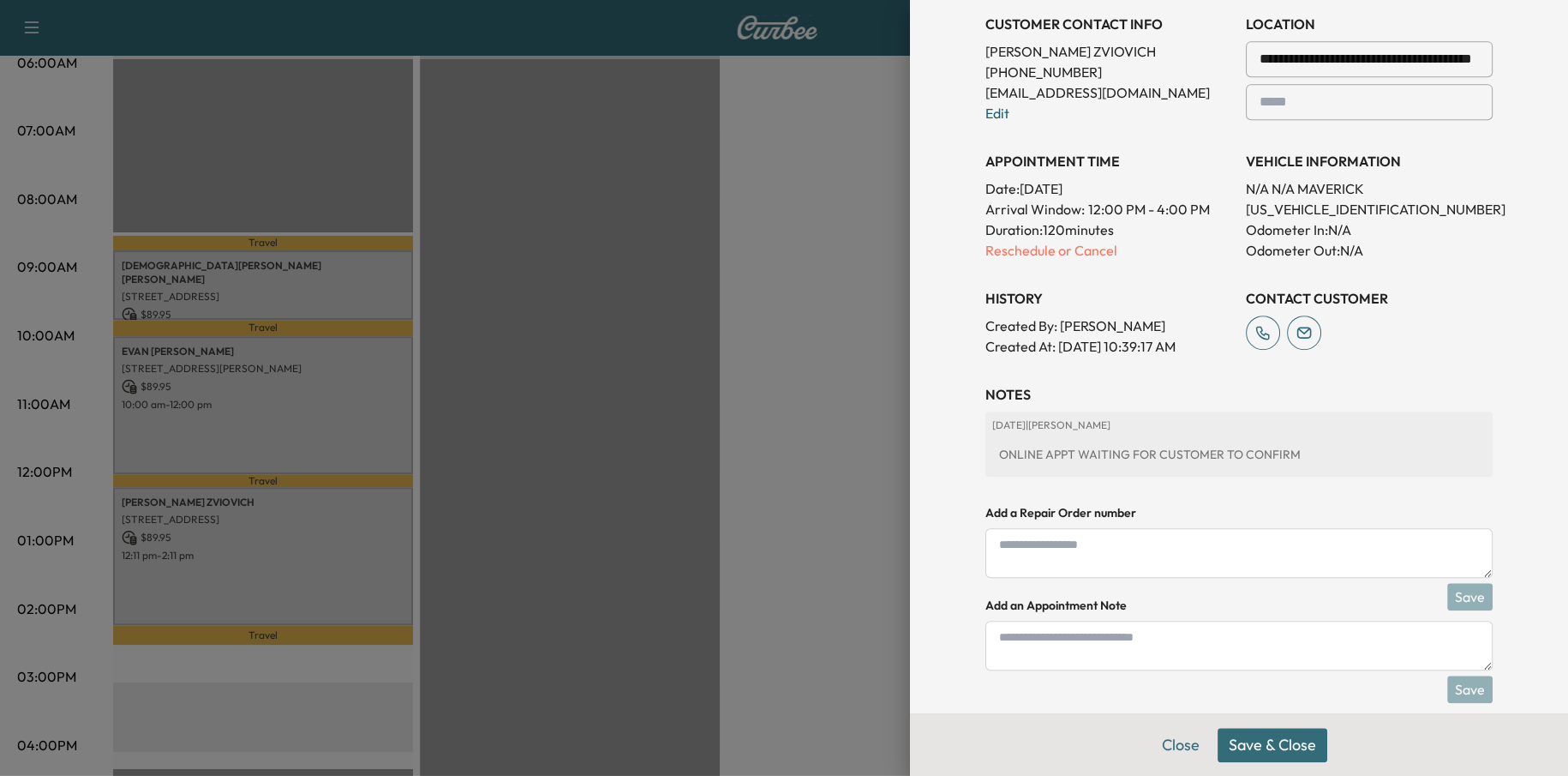
scroll to position [439, 0]
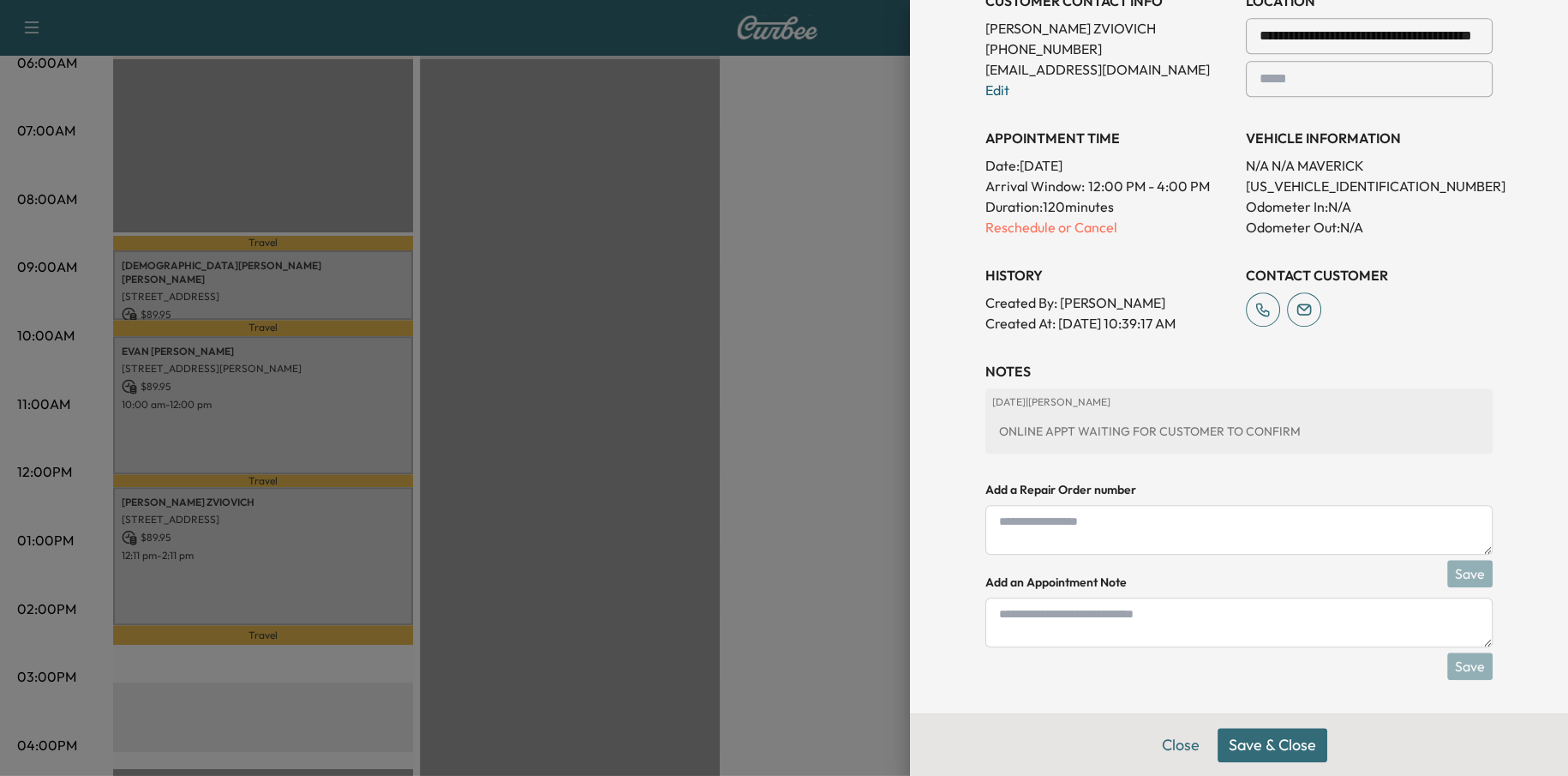
click at [1260, 743] on button "Save & Close" at bounding box center [1272, 744] width 110 height 34
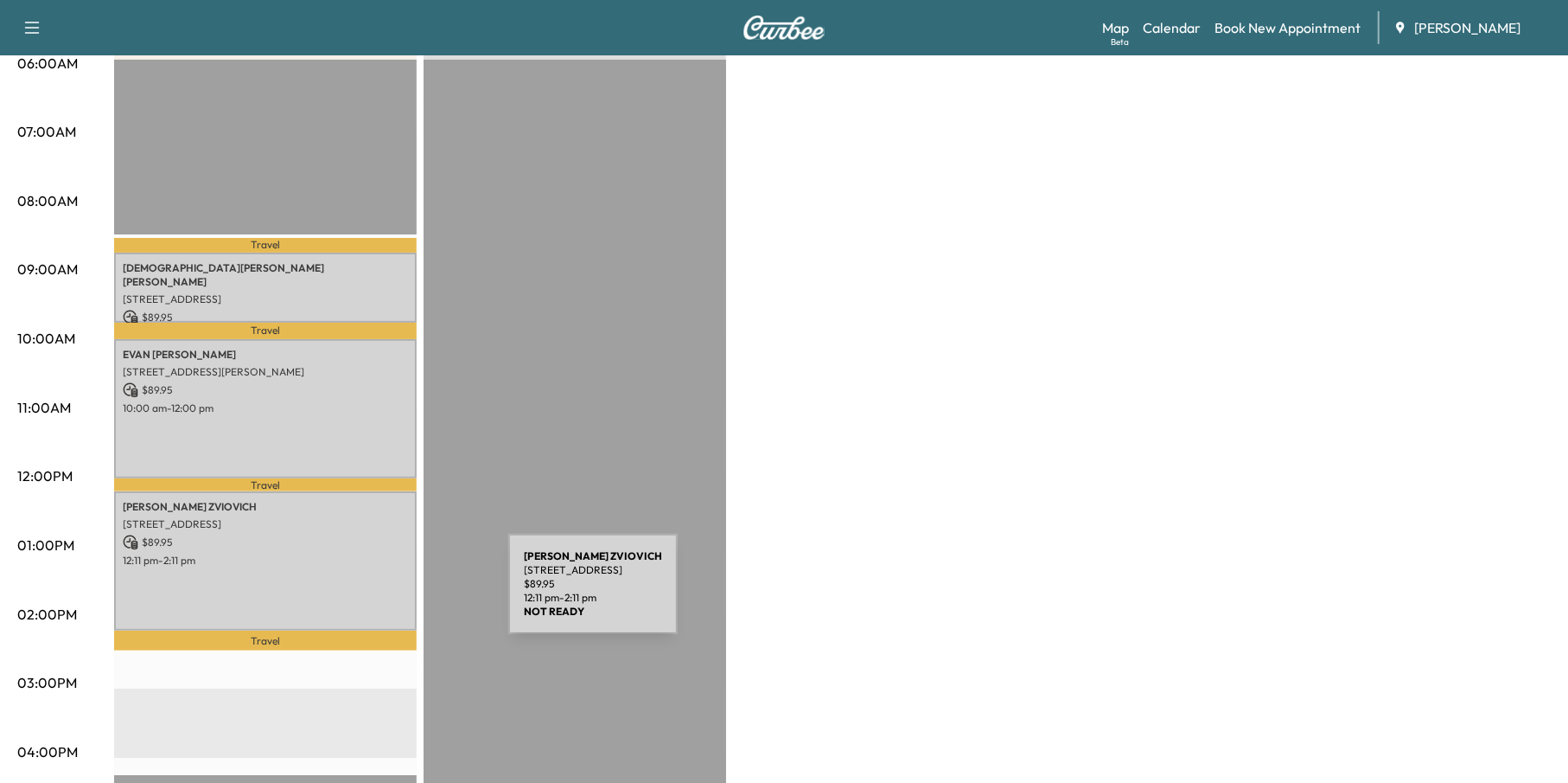
click at [377, 594] on div "DIEGO MARTIN ZVIOVICH 1044 PRINCETON WALK NE, MARIETTA, GA, USA $ 89.95 12:11 p…" at bounding box center [265, 561] width 303 height 140
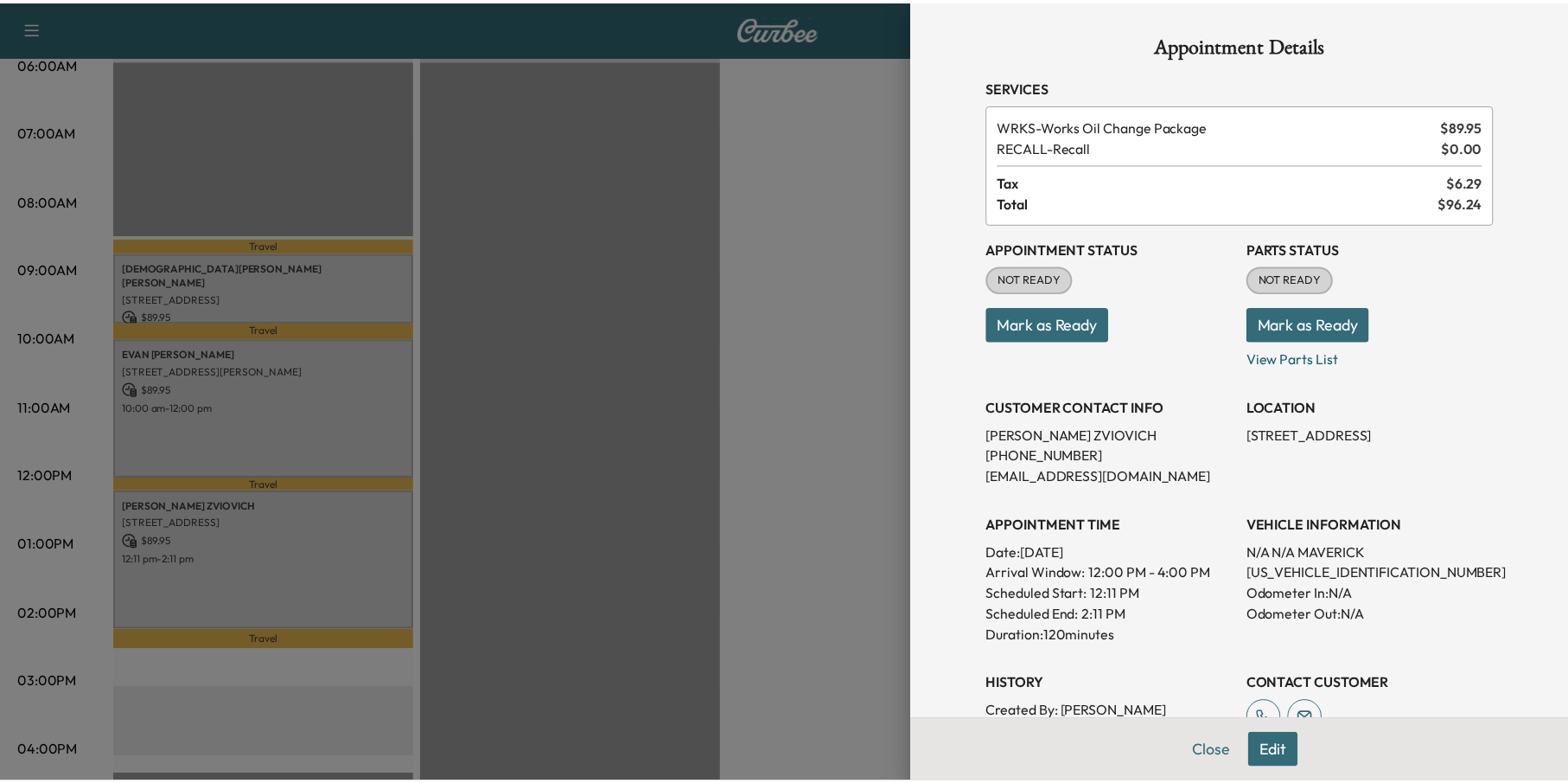
scroll to position [303, 0]
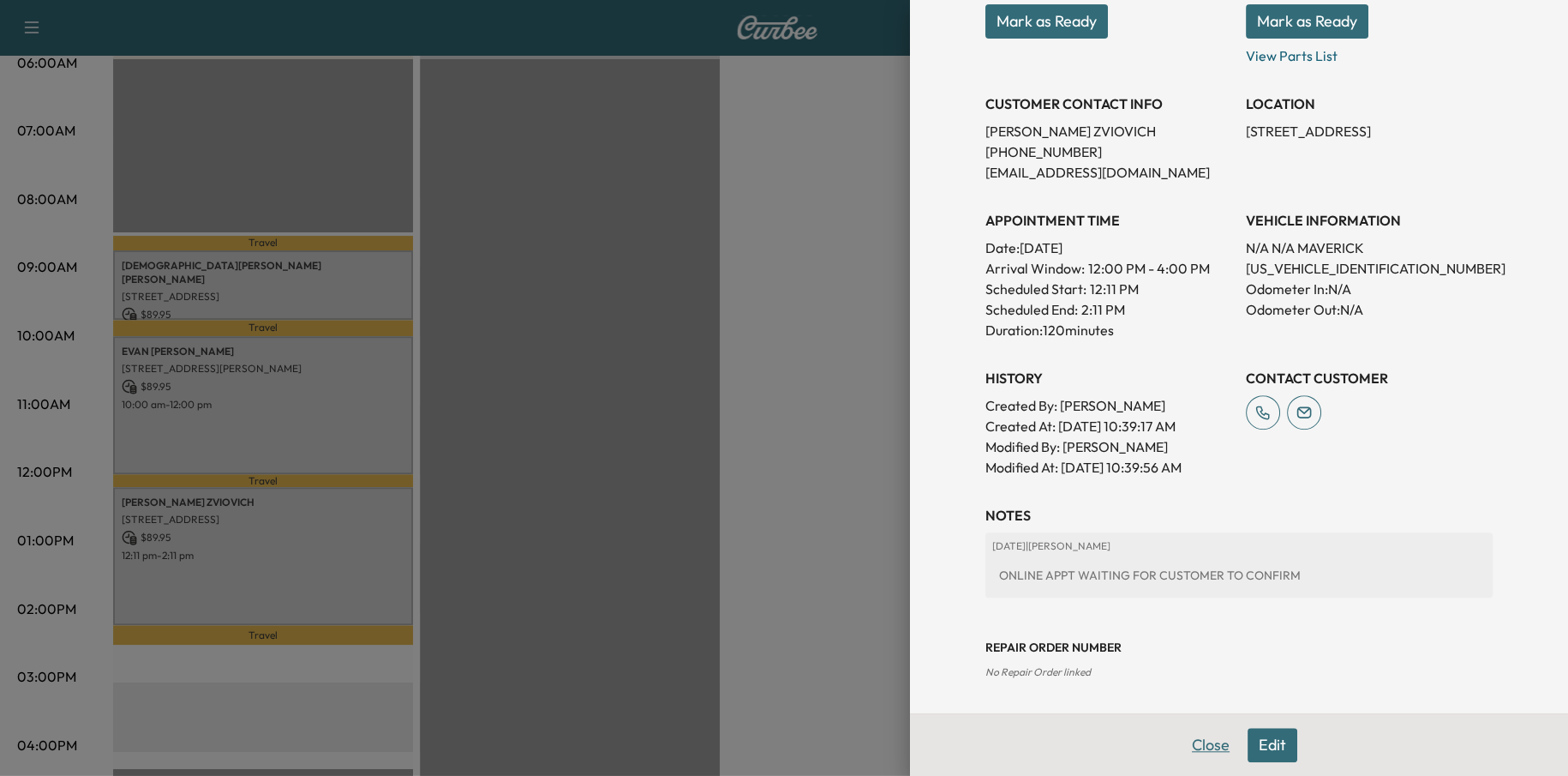
click at [1198, 742] on button "Close" at bounding box center [1211, 744] width 60 height 34
